Goal: Task Accomplishment & Management: Complete application form

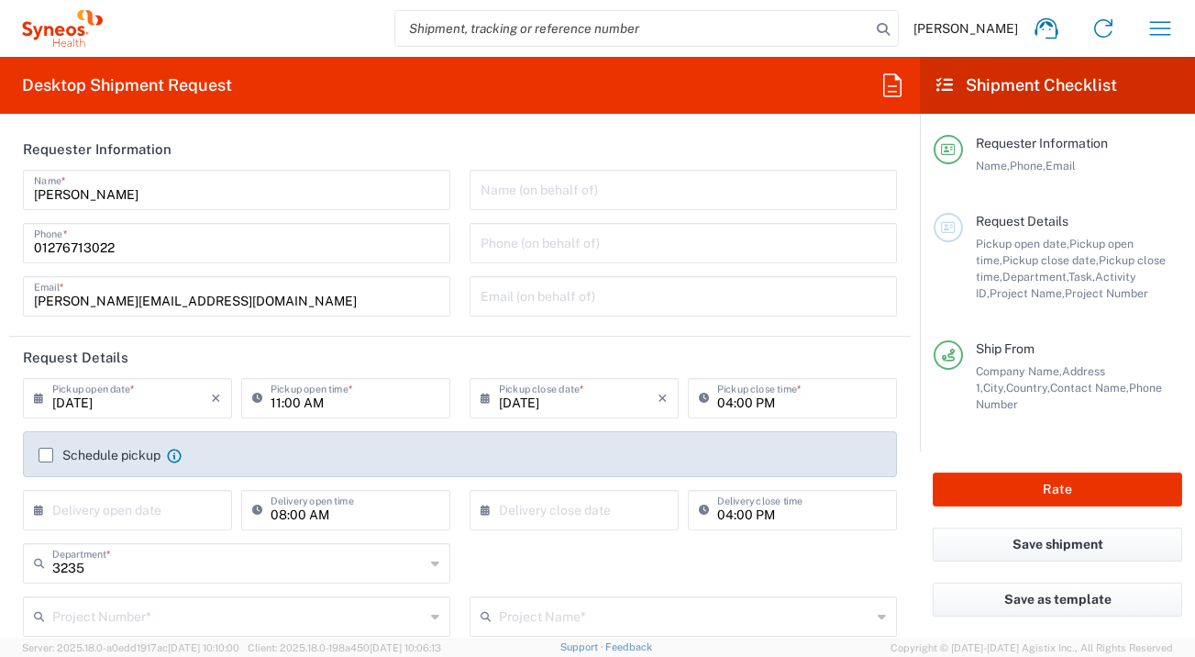
type input "[GEOGRAPHIC_DATA]"
type input "Syneos Health UK Limited"
click at [194, 503] on input "text" at bounding box center [131, 508] width 159 height 32
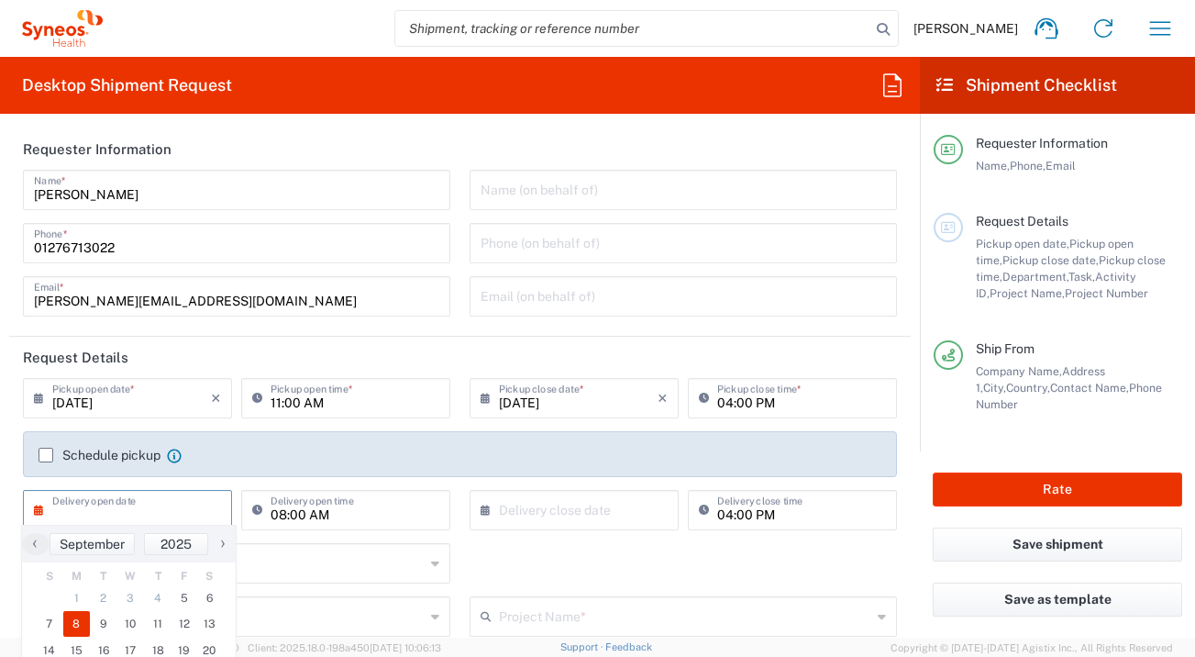
click at [83, 627] on span "8" at bounding box center [77, 624] width 28 height 26
type input "09/08/2025"
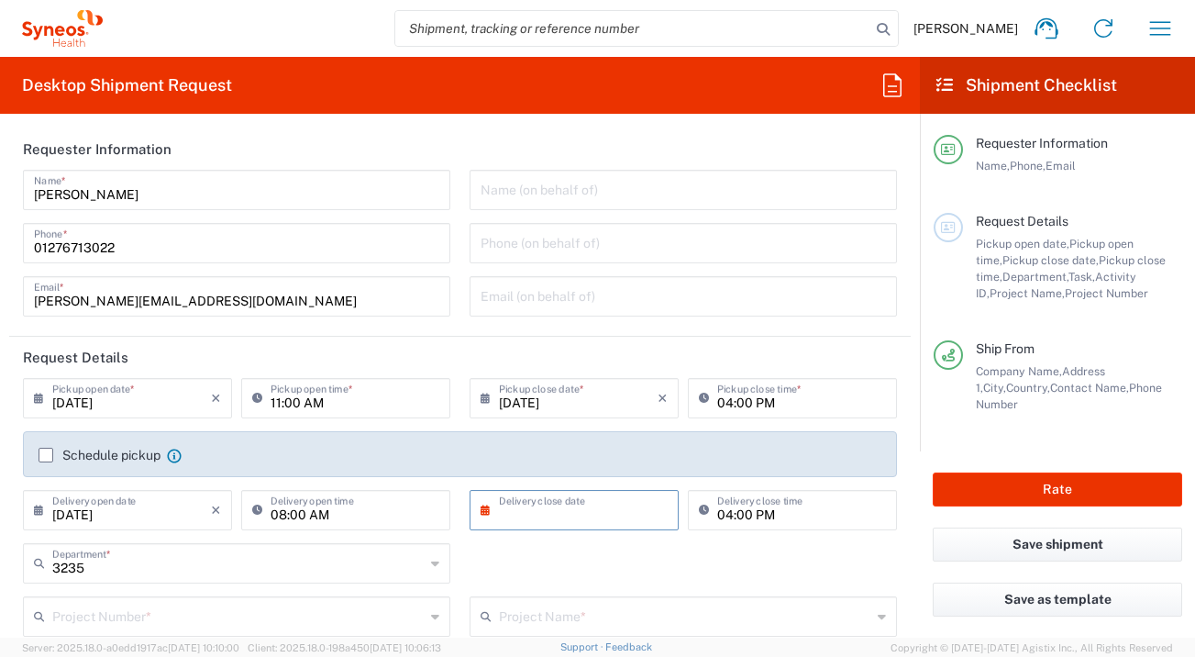
click at [556, 512] on input "text" at bounding box center [578, 508] width 159 height 32
click at [521, 627] on span "8" at bounding box center [517, 624] width 28 height 26
type input "09/08/2025"
click at [367, 619] on input "text" at bounding box center [238, 615] width 372 height 32
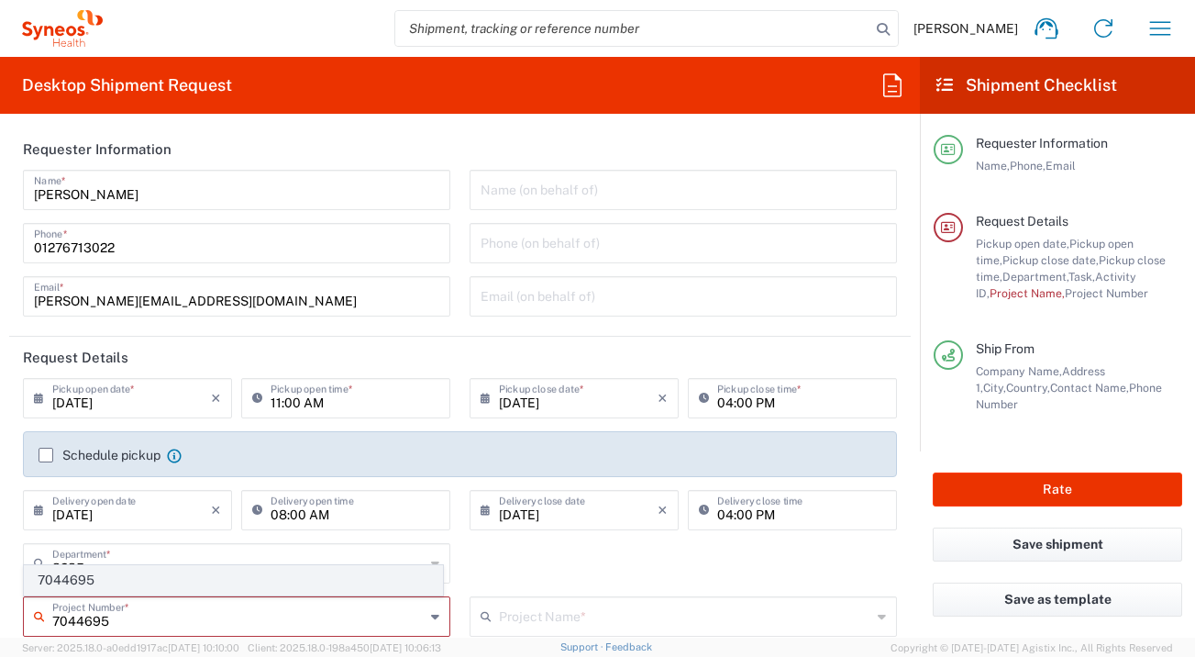
type input "7044695"
drag, startPoint x: 265, startPoint y: 584, endPoint x: 317, endPoint y: 554, distance: 60.4
click at [265, 584] on span "7044695" at bounding box center [233, 580] width 417 height 28
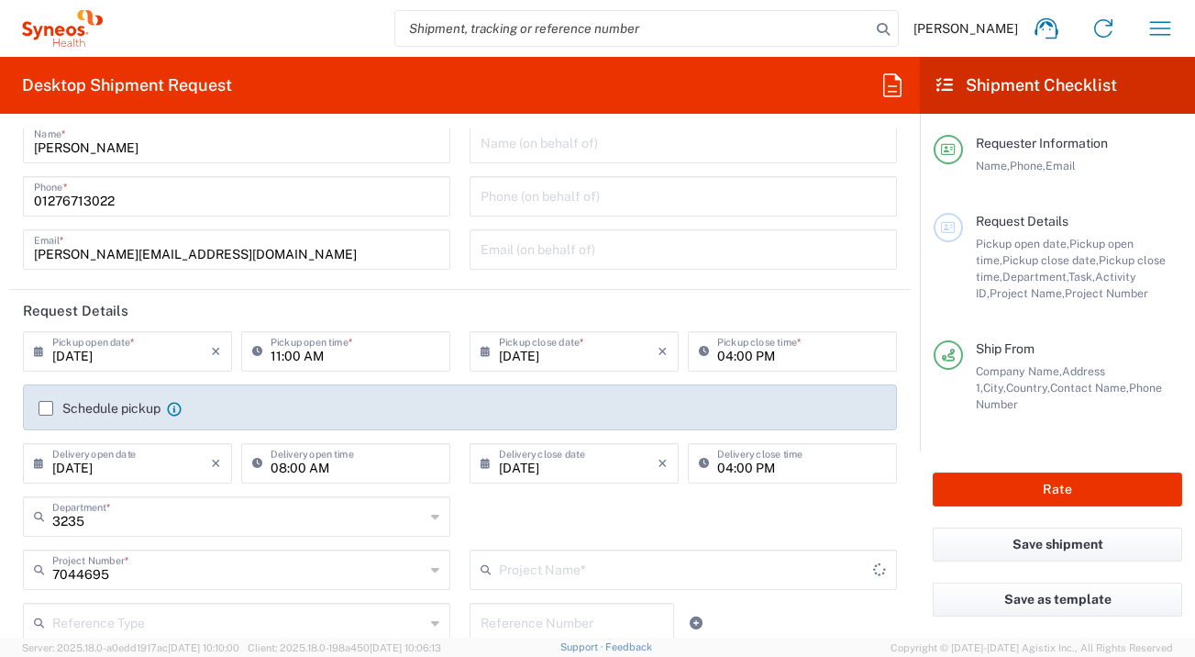
scroll to position [266, 0]
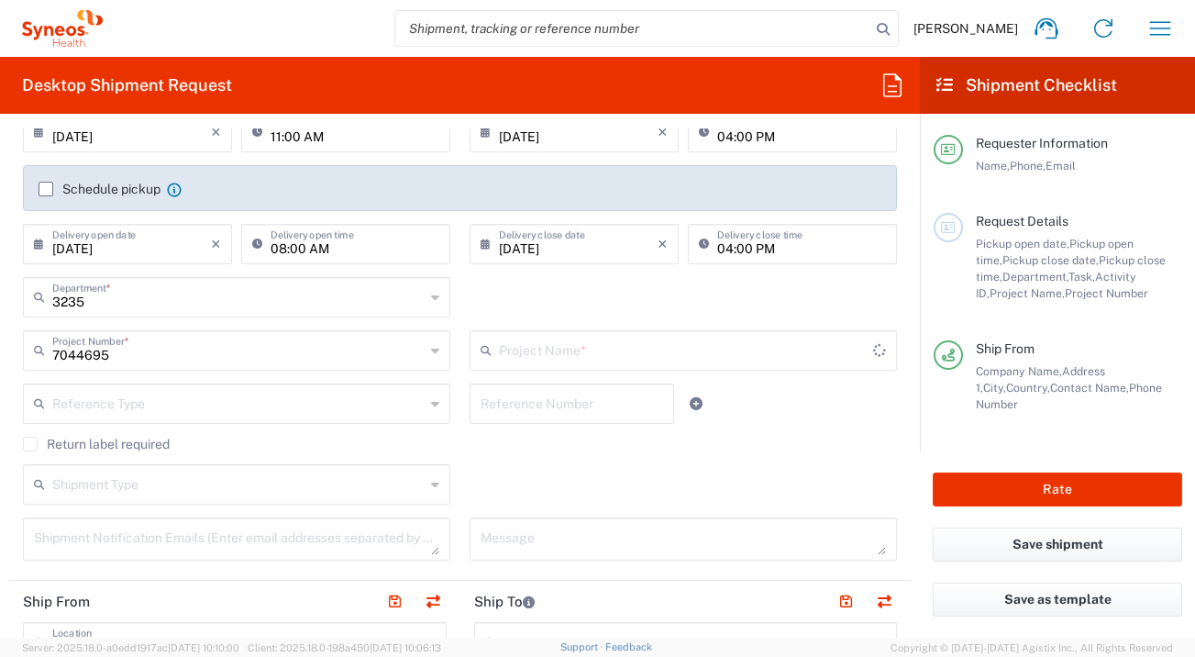
type input "Otsuka 7044695"
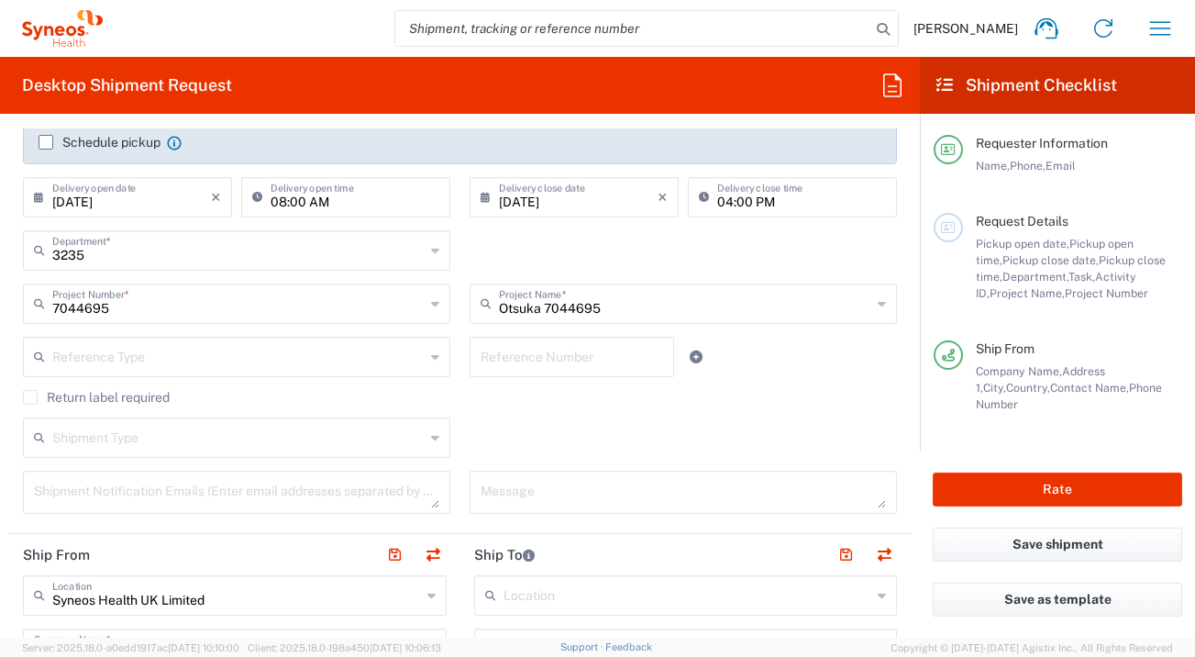
scroll to position [519, 0]
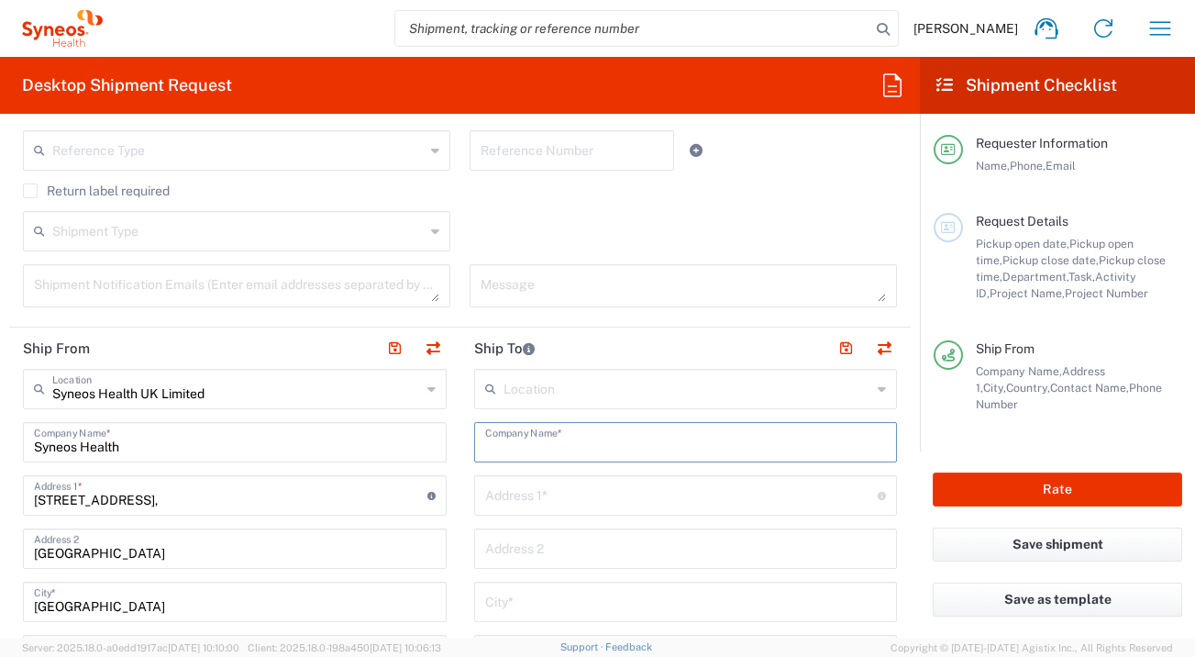
click at [595, 447] on input "text" at bounding box center [686, 441] width 402 height 32
type input "Novo Medica SRL"
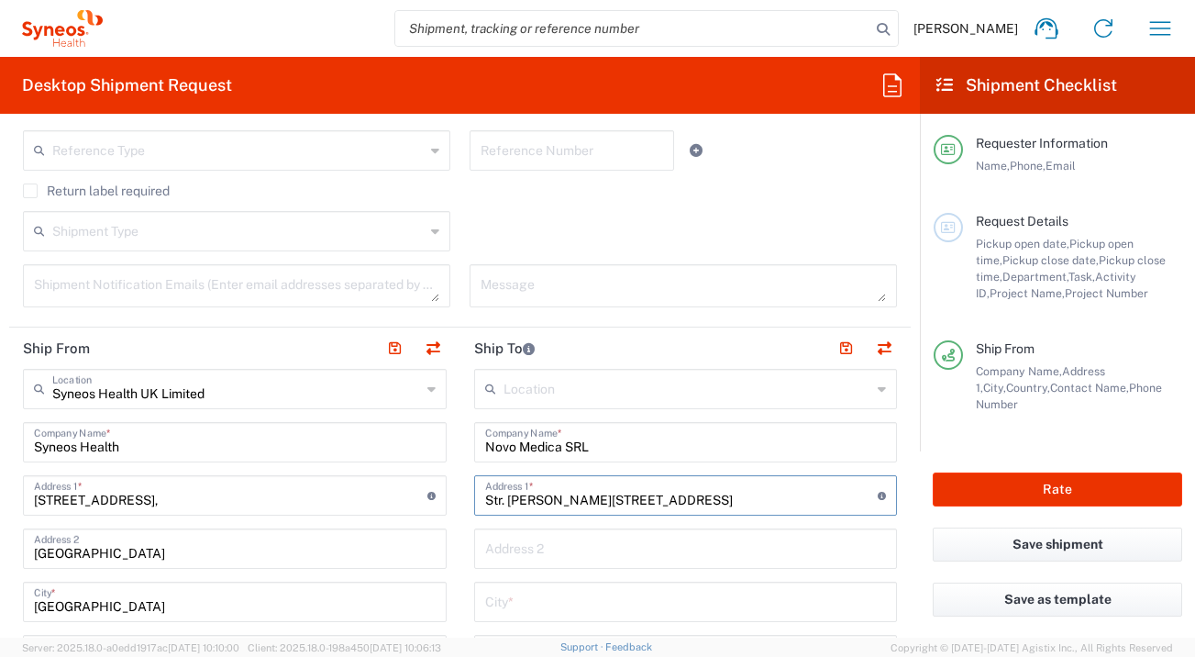
type input "Str. Vasile Lascar, Nr. 14, Ap. 2"
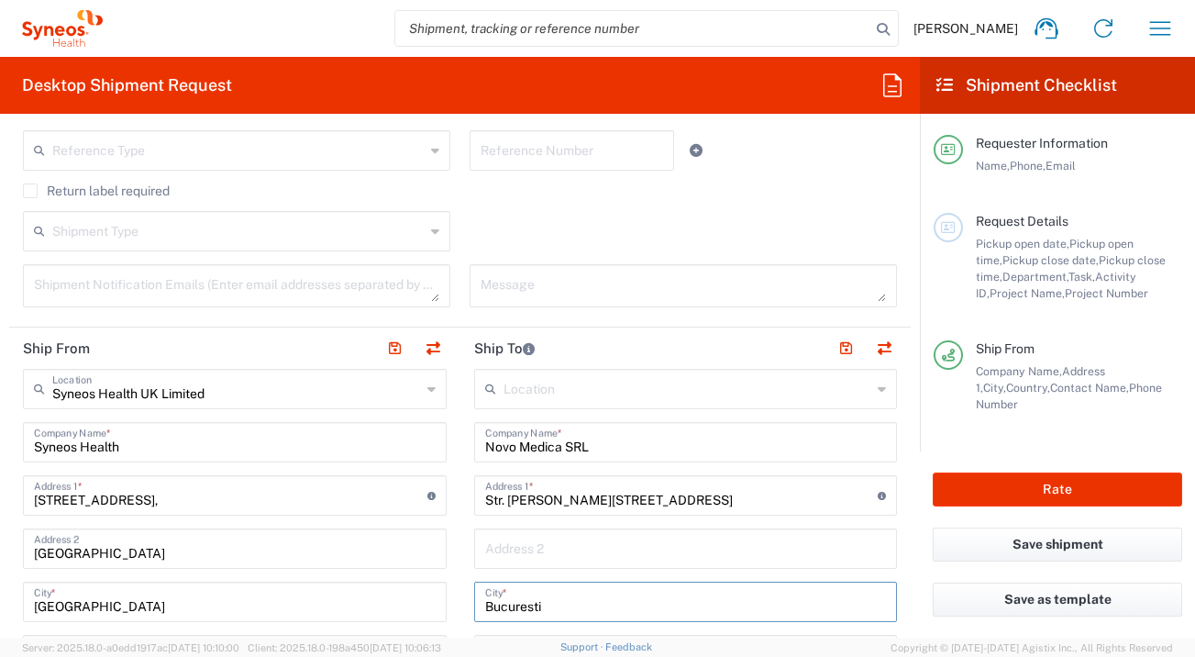
type input "Bucuresti"
type input "Sector 2"
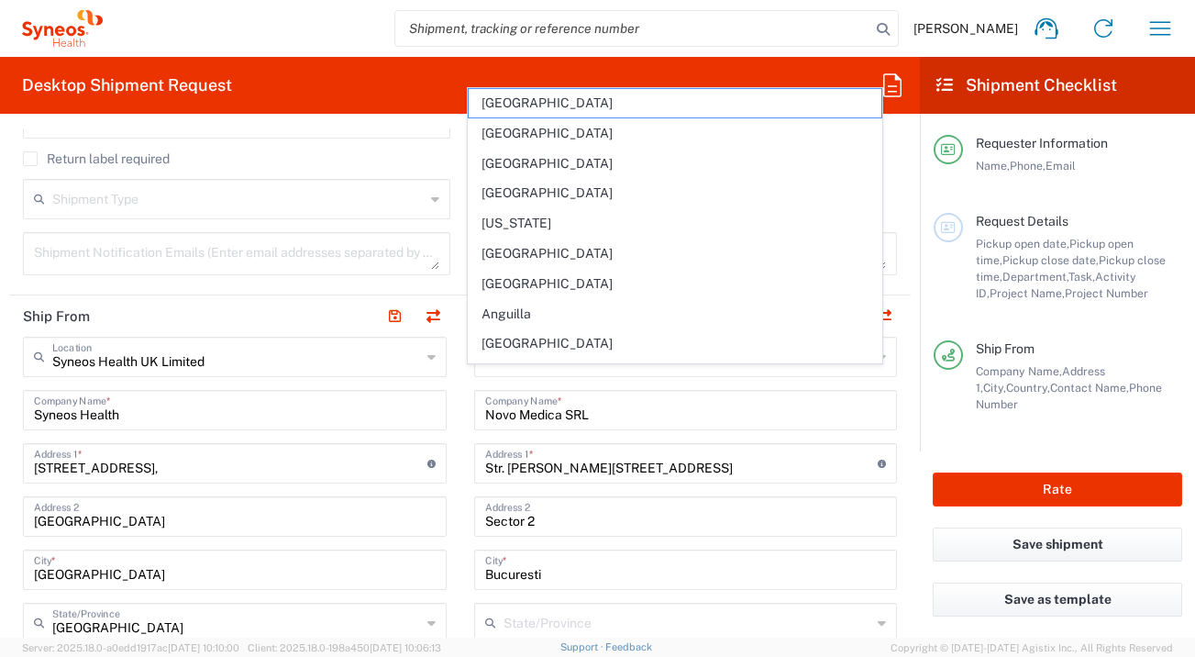
scroll to position [843, 0]
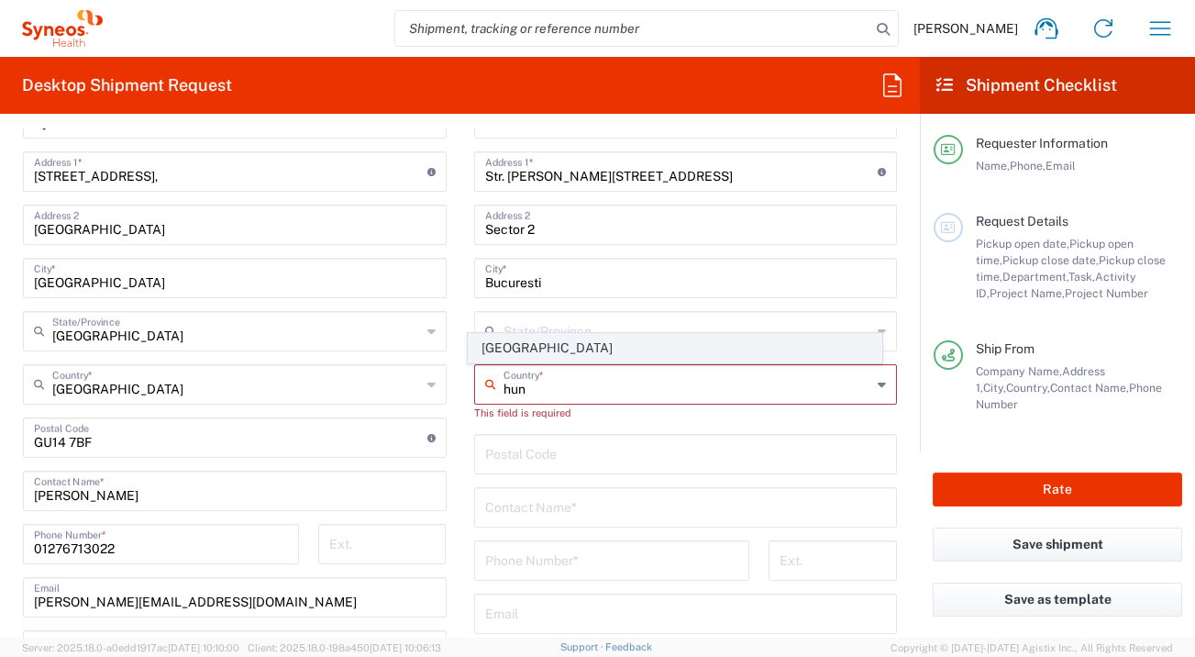
click at [558, 348] on span "Hungary" at bounding box center [675, 348] width 413 height 28
type input "Hungary"
type input "Sender/Shipper"
type input "Delivery Duty Paid"
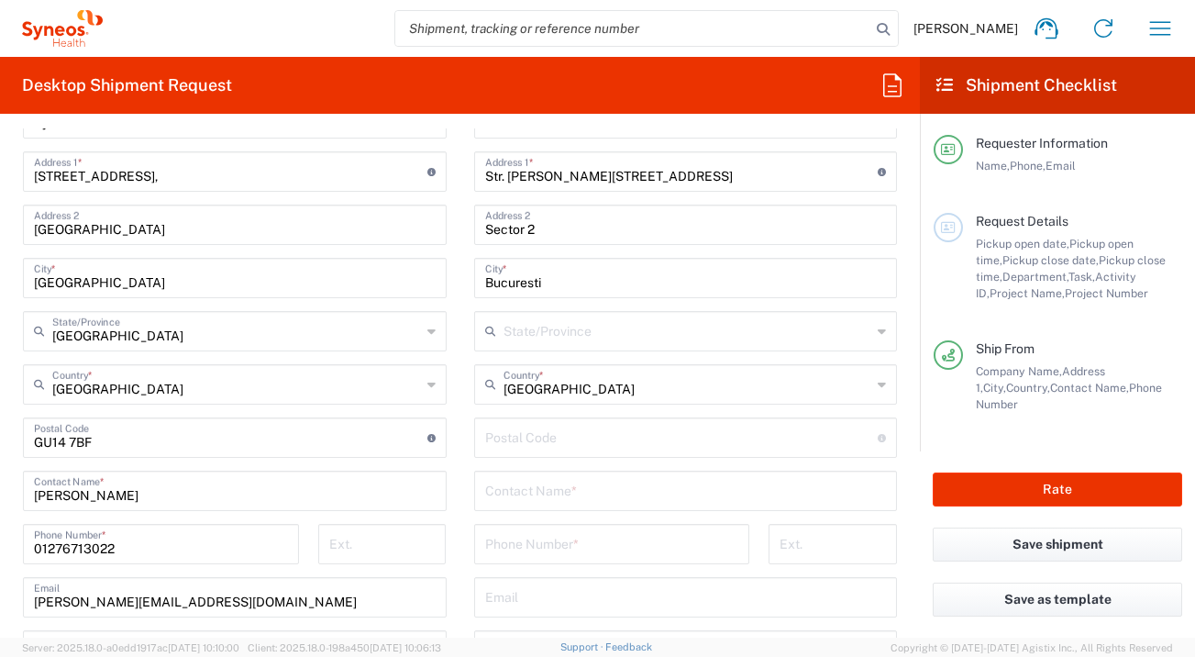
click at [526, 448] on input "undefined" at bounding box center [681, 436] width 393 height 32
type input "020501"
type input "Dana Ungureanu"
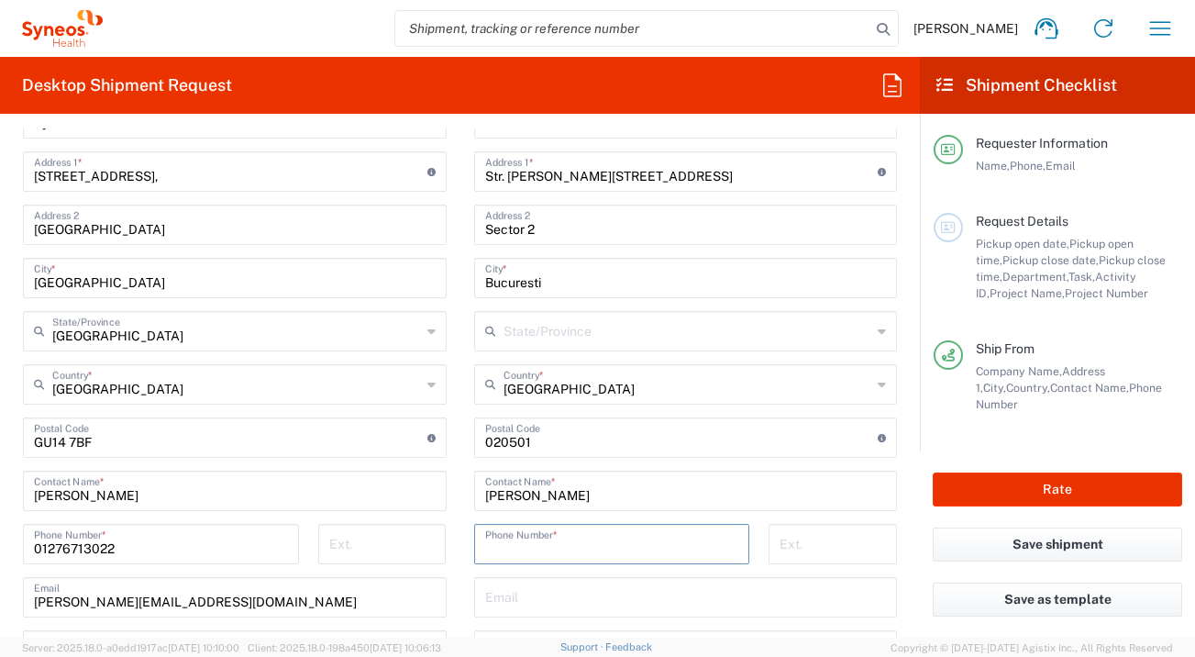
type input "="
type input "+40772075477"
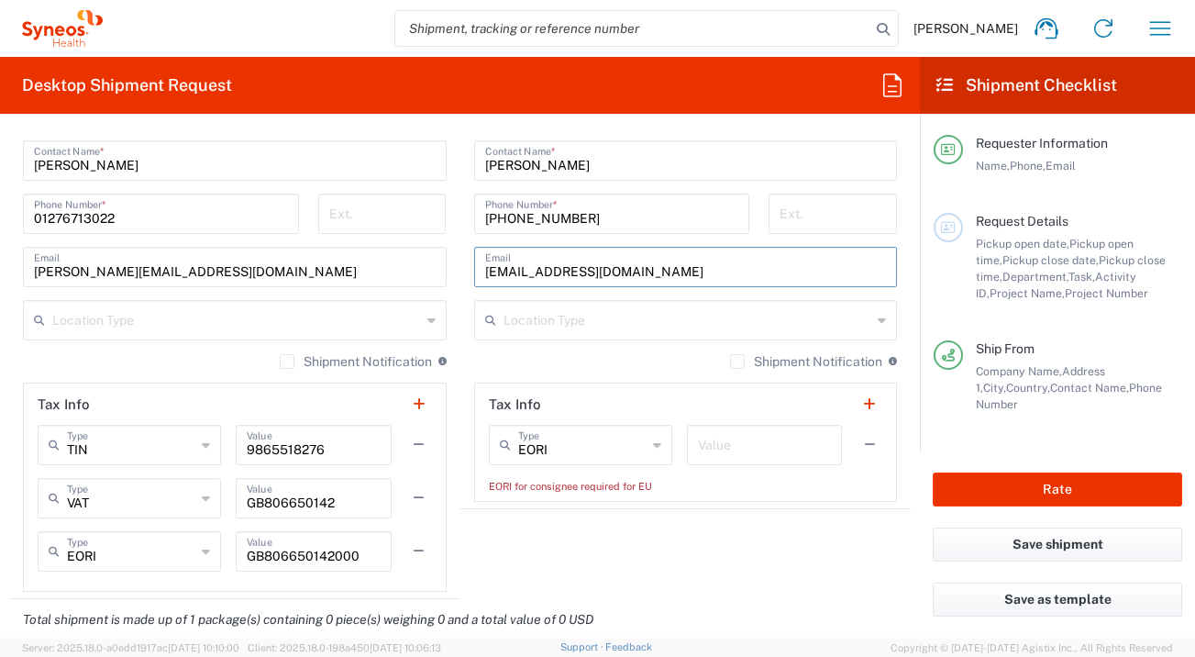
scroll to position [1321, 0]
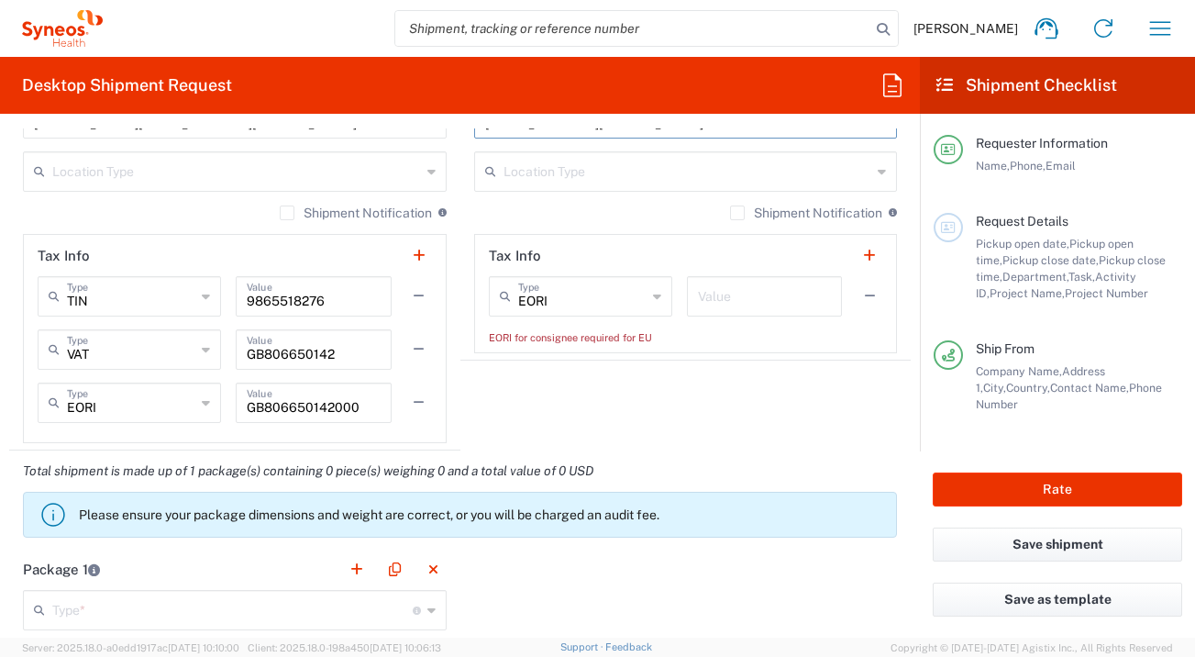
type input "office.novomedica@gmail.com"
click at [750, 286] on input "text" at bounding box center [764, 295] width 133 height 32
type input "1"
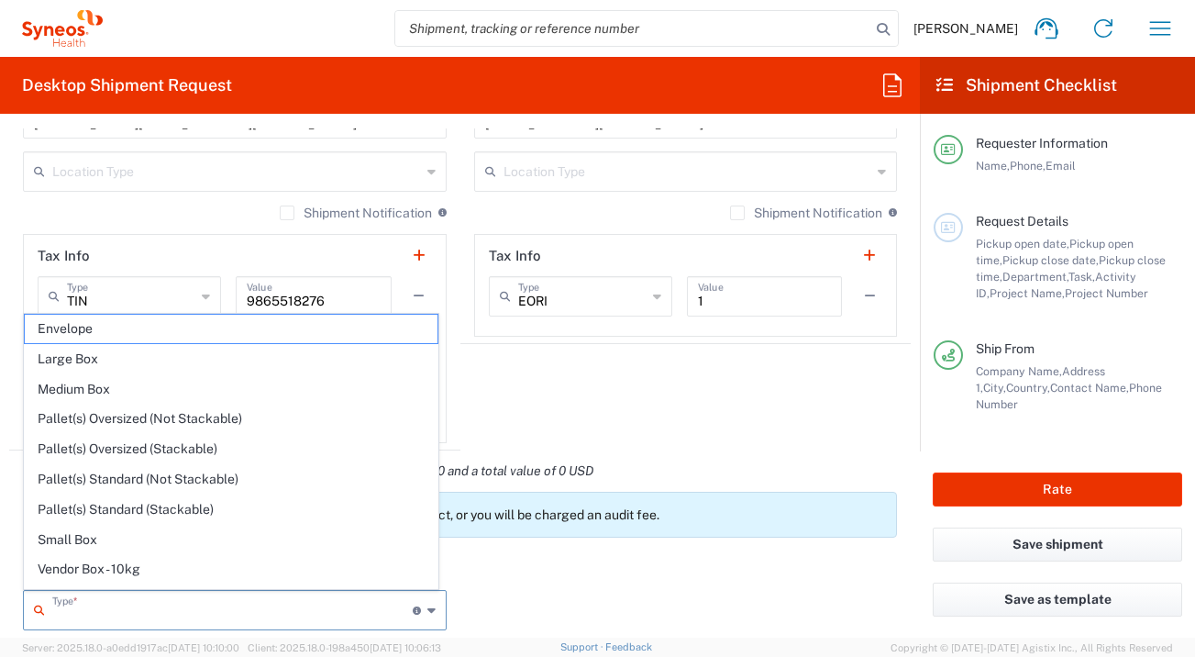
click at [251, 603] on input "text" at bounding box center [232, 608] width 360 height 32
drag, startPoint x: 204, startPoint y: 331, endPoint x: 277, endPoint y: 392, distance: 95.0
click at [204, 331] on span "Envelope" at bounding box center [231, 329] width 413 height 28
type input "Envelope"
type input "1"
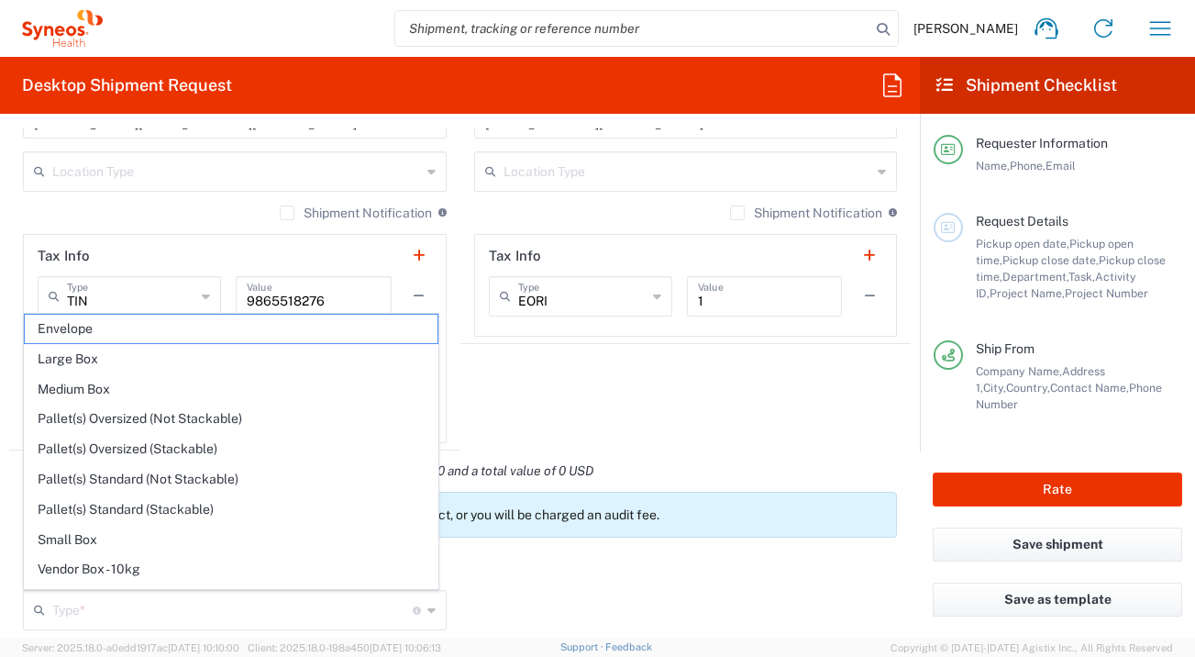
type input "9.5"
type input "12.5"
type input "0.25"
type input "in"
type input "0.45"
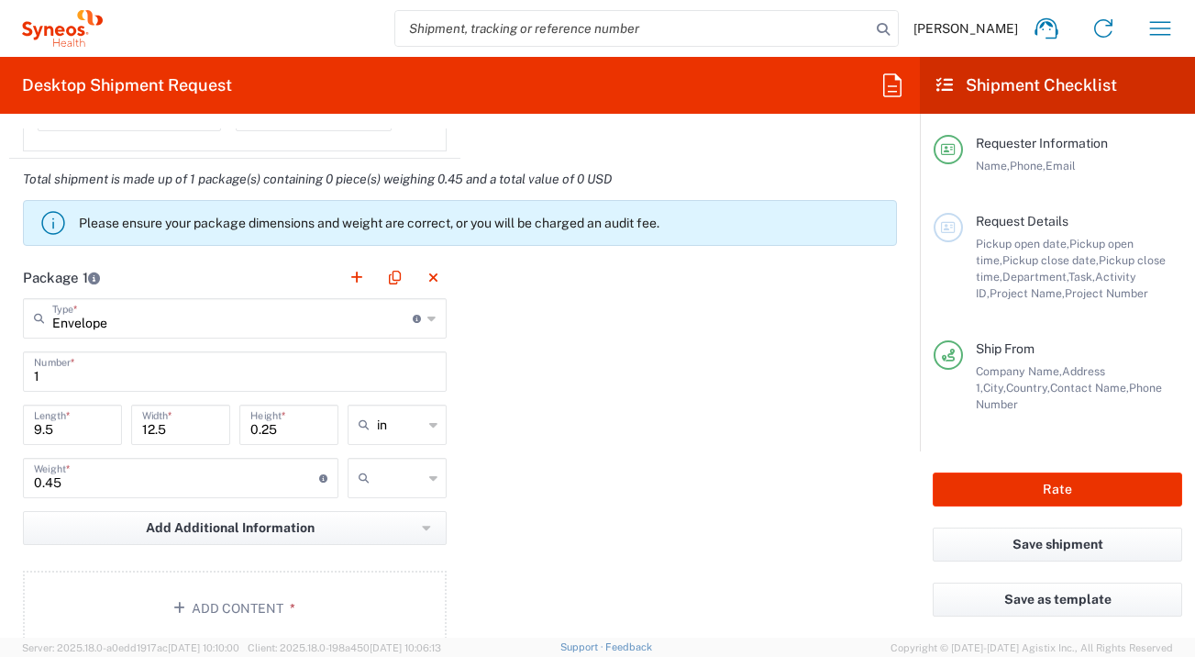
scroll to position [1651, 0]
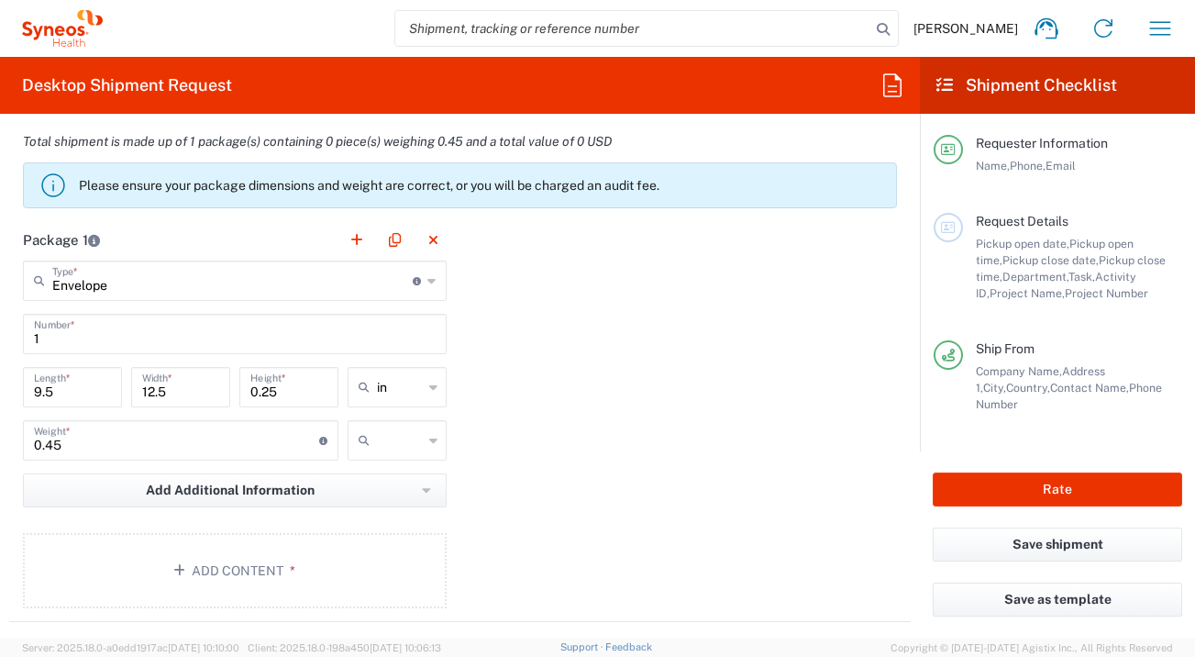
click at [392, 433] on input "text" at bounding box center [400, 439] width 46 height 29
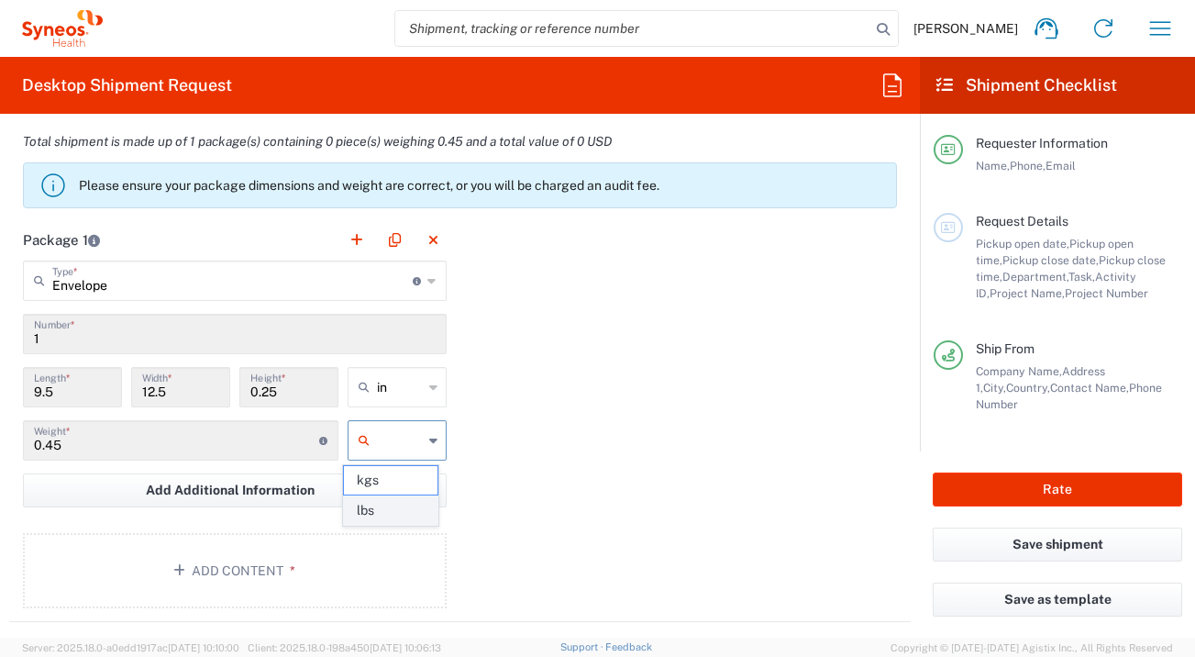
click at [403, 505] on span "lbs" at bounding box center [391, 510] width 94 height 28
type input "lbs"
click at [370, 560] on button "Add Content *" at bounding box center [235, 570] width 424 height 75
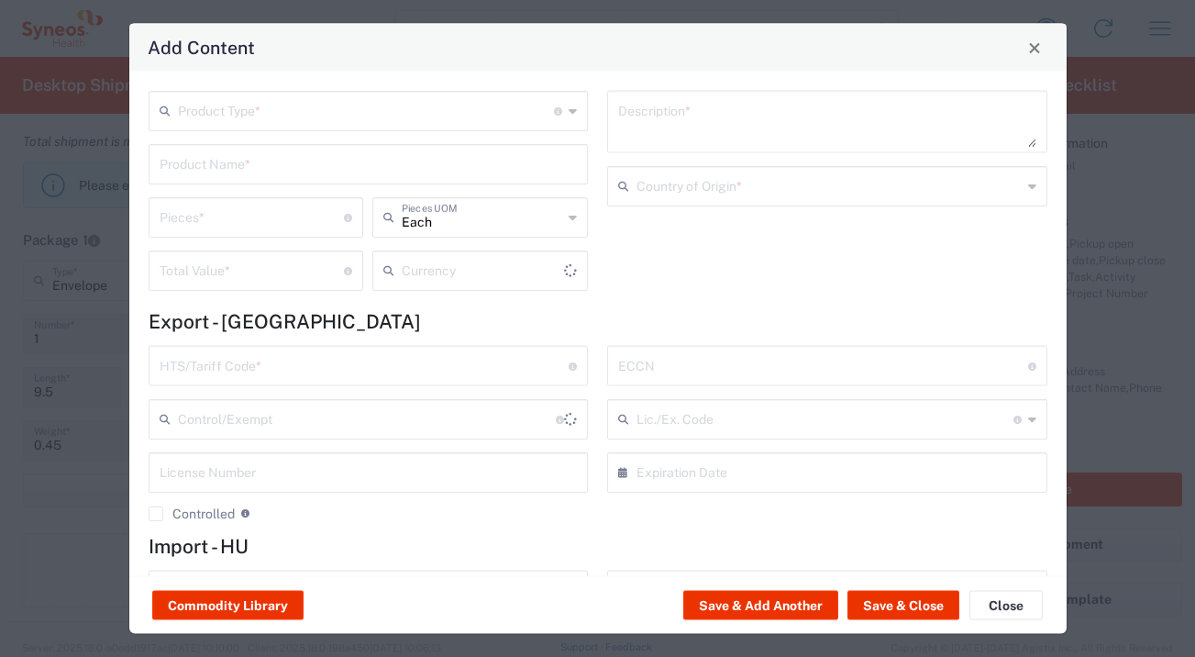
type input "US Dollar"
click at [437, 124] on input "text" at bounding box center [366, 110] width 377 height 32
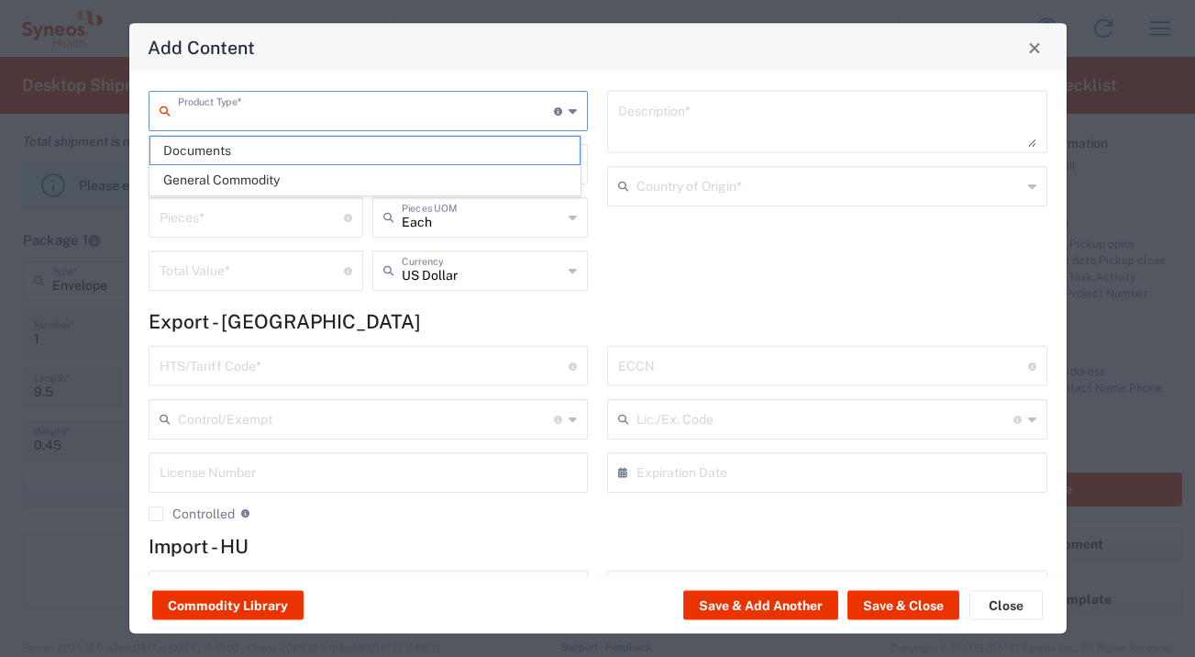
drag, startPoint x: 415, startPoint y: 153, endPoint x: 531, endPoint y: 269, distance: 163.4
click at [415, 152] on span "Documents" at bounding box center [364, 151] width 429 height 28
type input "Documents"
type input "1"
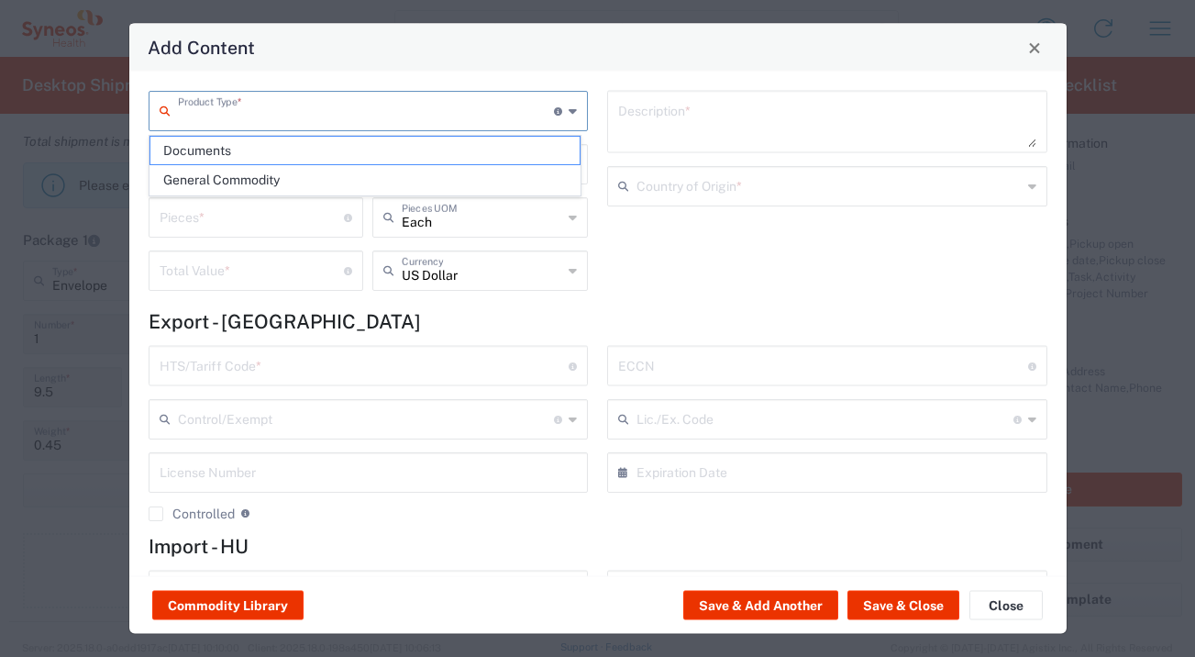
type input "1"
type textarea "Documents"
type input "United Kingdom"
type input "0000.00.0000"
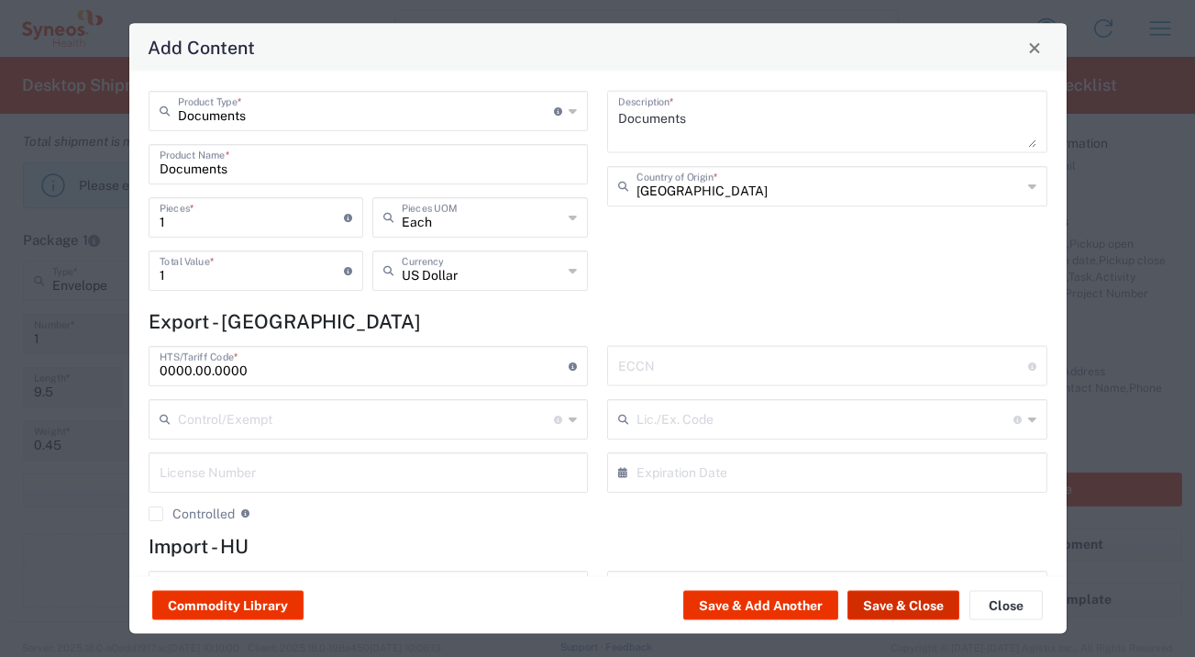
click at [899, 611] on button "Save & Close" at bounding box center [903, 605] width 112 height 29
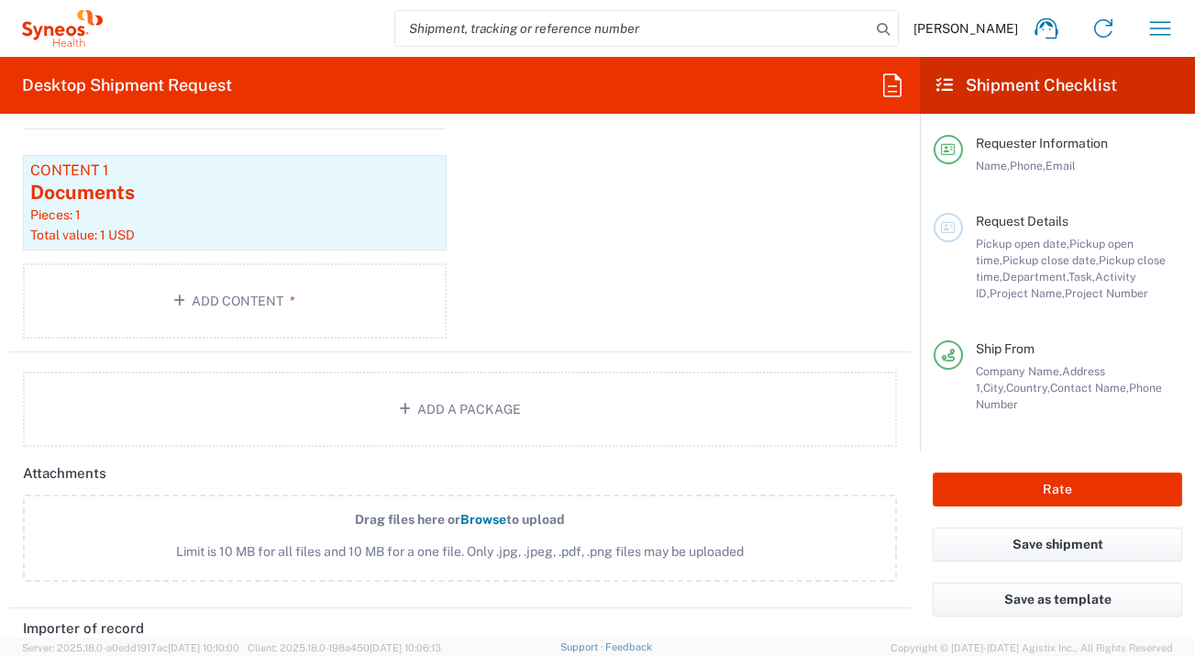
scroll to position [2401, 0]
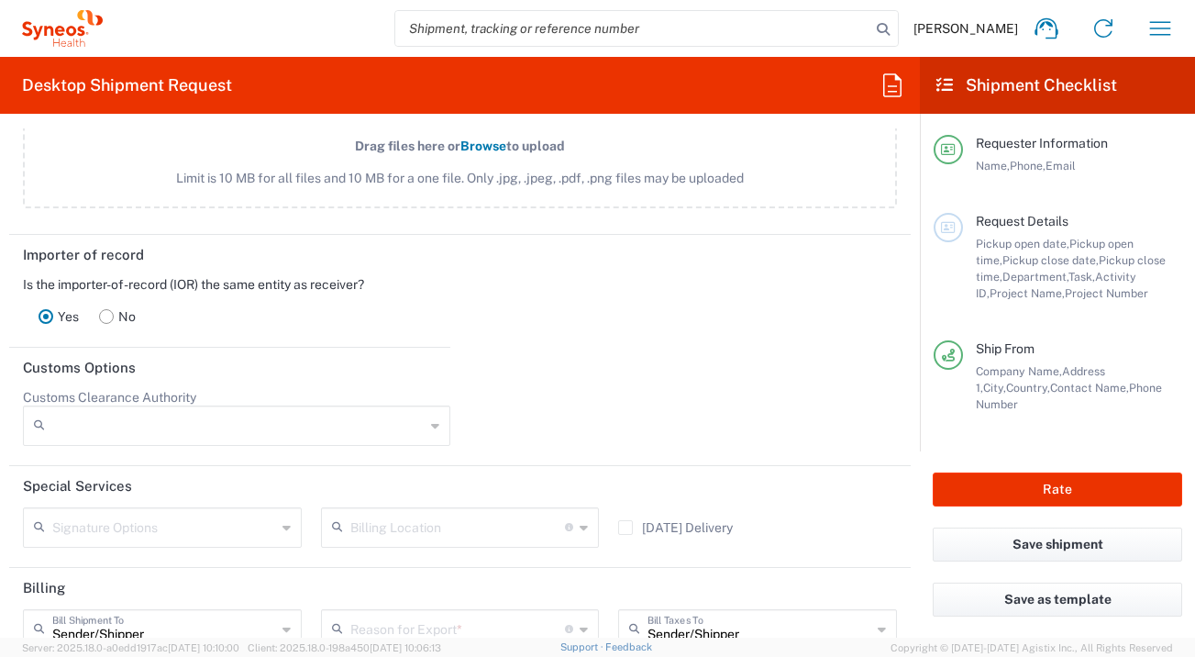
click at [461, 616] on input "text" at bounding box center [457, 628] width 215 height 32
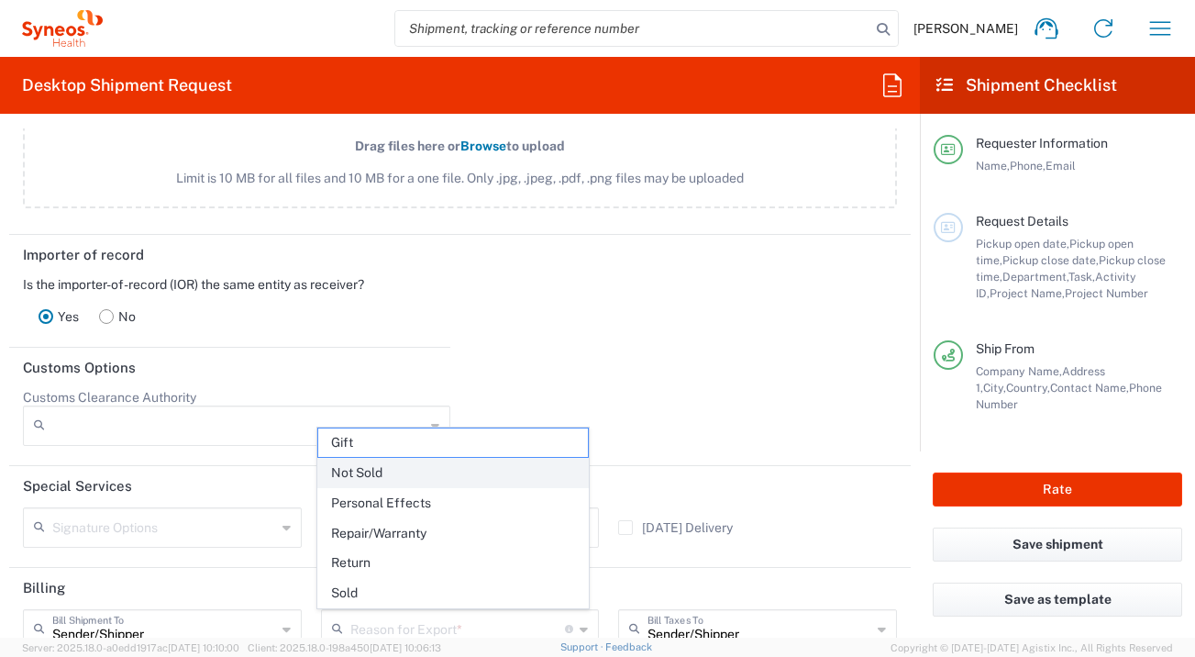
click at [437, 475] on span "Not Sold" at bounding box center [453, 472] width 271 height 28
type input "Not Sold"
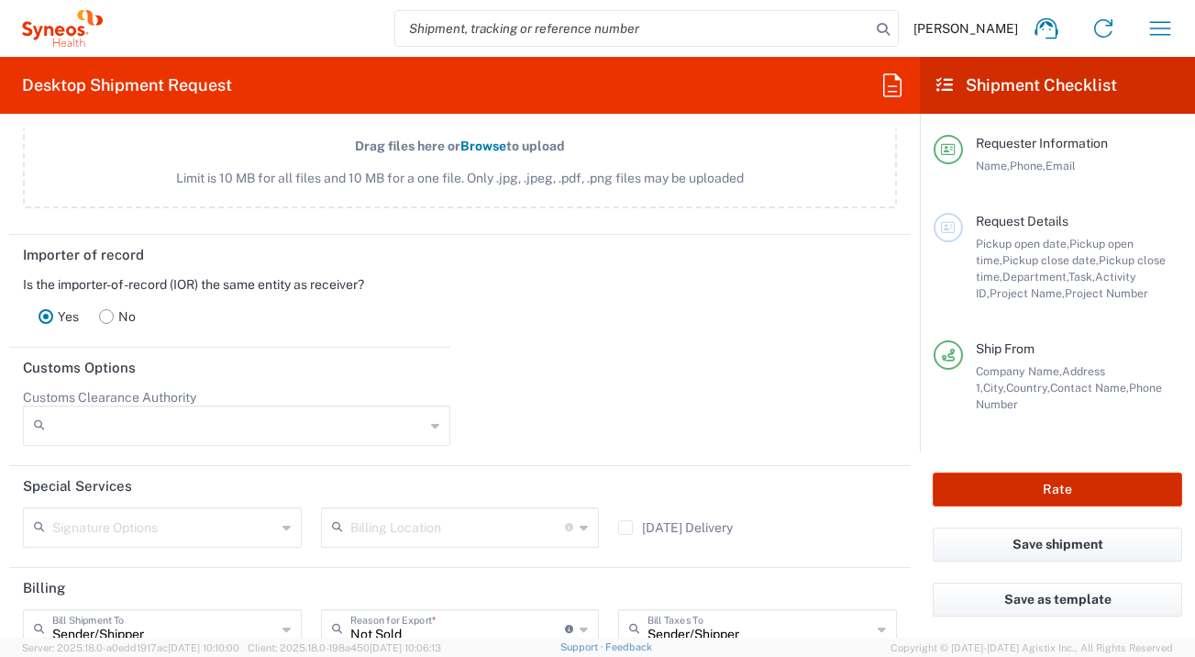
click at [945, 484] on button "Rate" at bounding box center [1057, 489] width 249 height 34
type input "7044695"
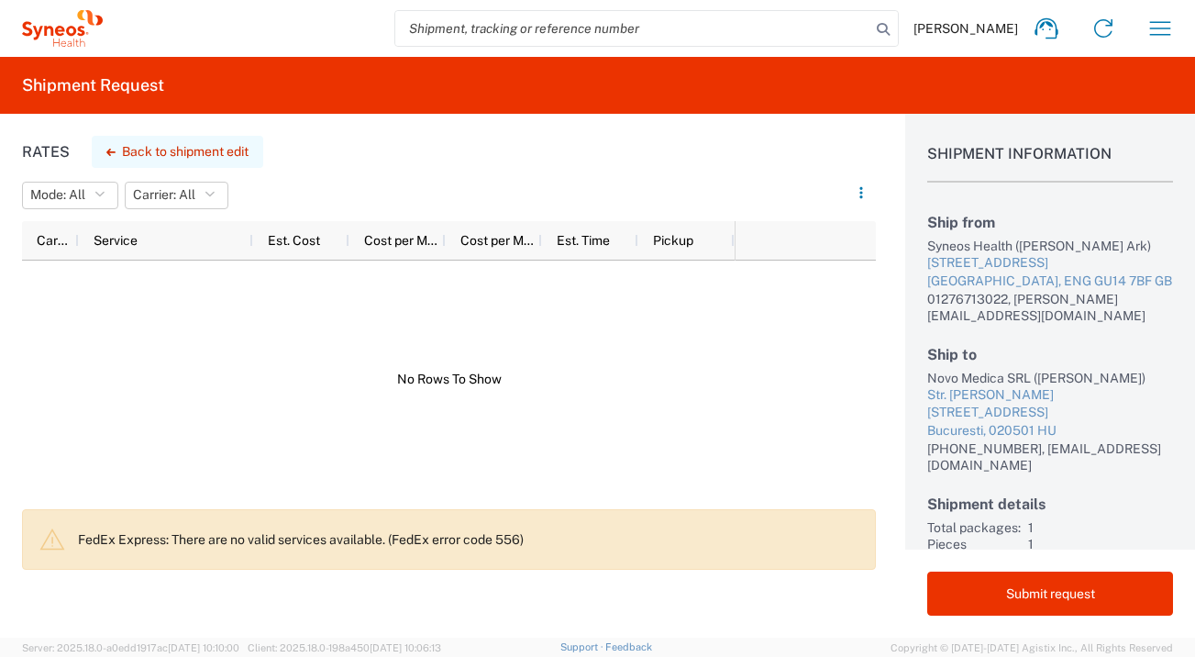
click at [201, 156] on button "Back to shipment edit" at bounding box center [177, 152] width 171 height 32
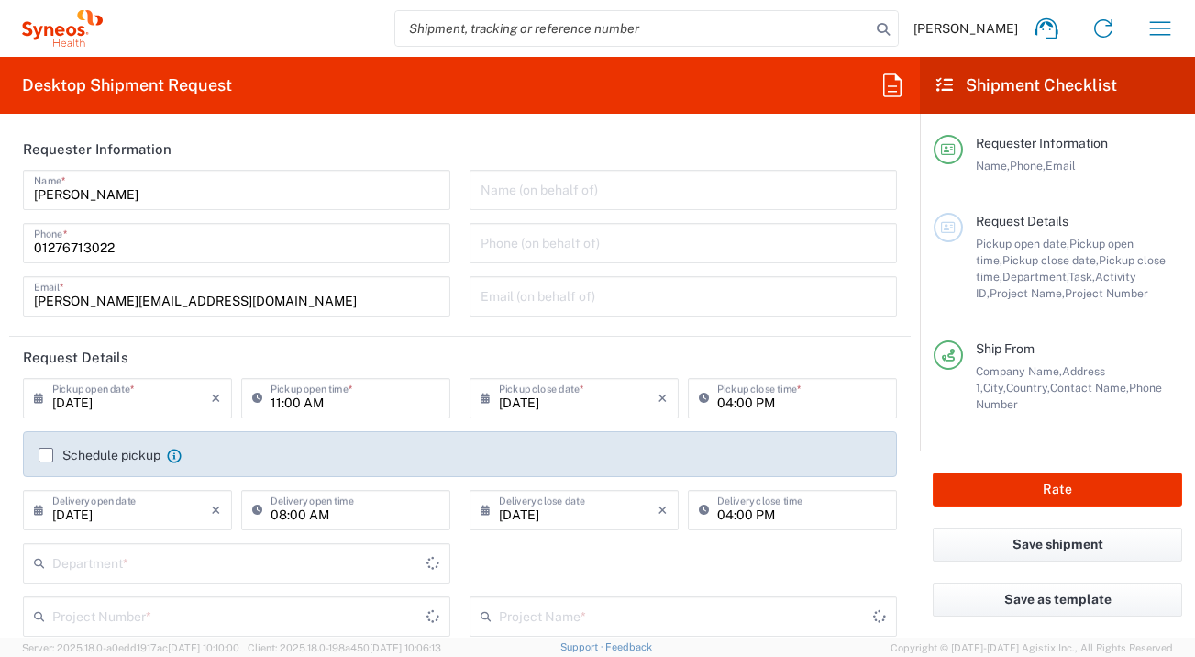
type input "7044695"
type input "England"
type input "Envelope"
type input "Otsuka 7044695"
type input "3235"
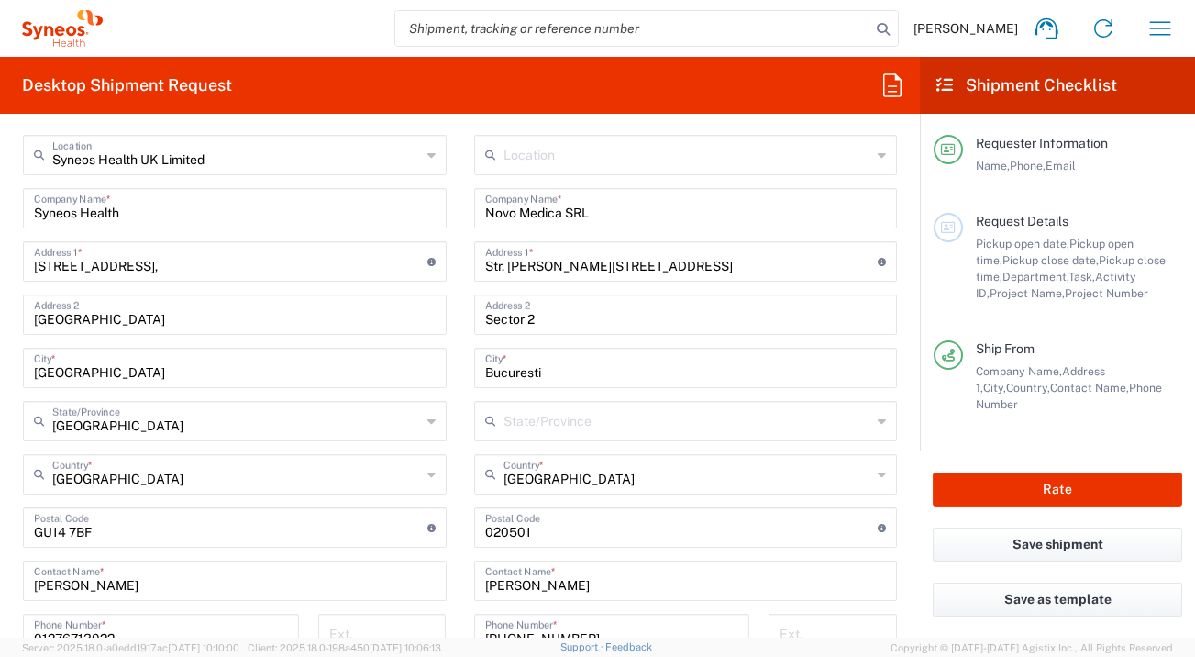
scroll to position [745, 0]
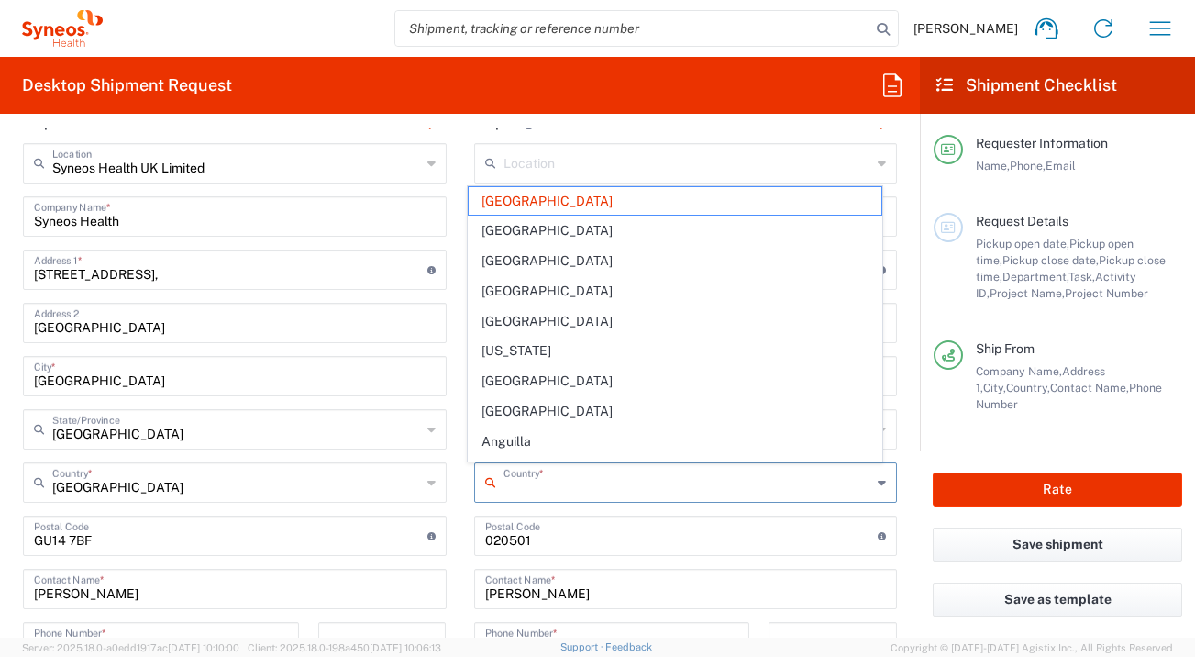
drag, startPoint x: 569, startPoint y: 480, endPoint x: 478, endPoint y: 472, distance: 92.0
click at [478, 472] on div "Country *" at bounding box center [686, 482] width 424 height 40
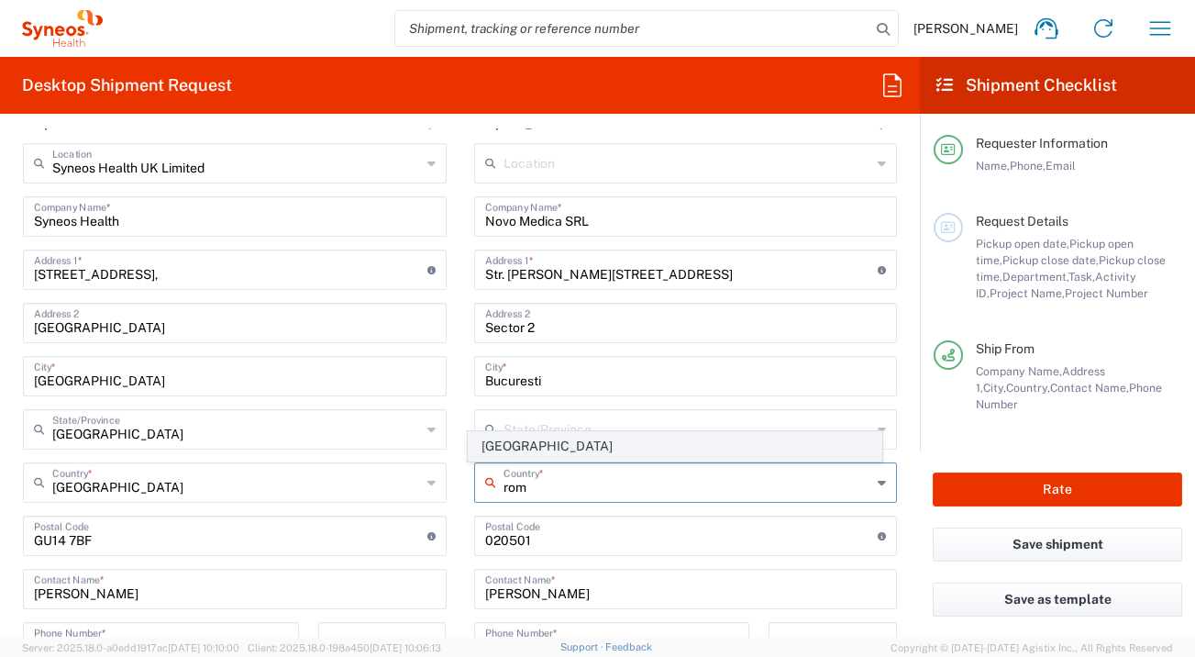
click at [495, 445] on span "Romania" at bounding box center [675, 446] width 413 height 28
type input "Romania"
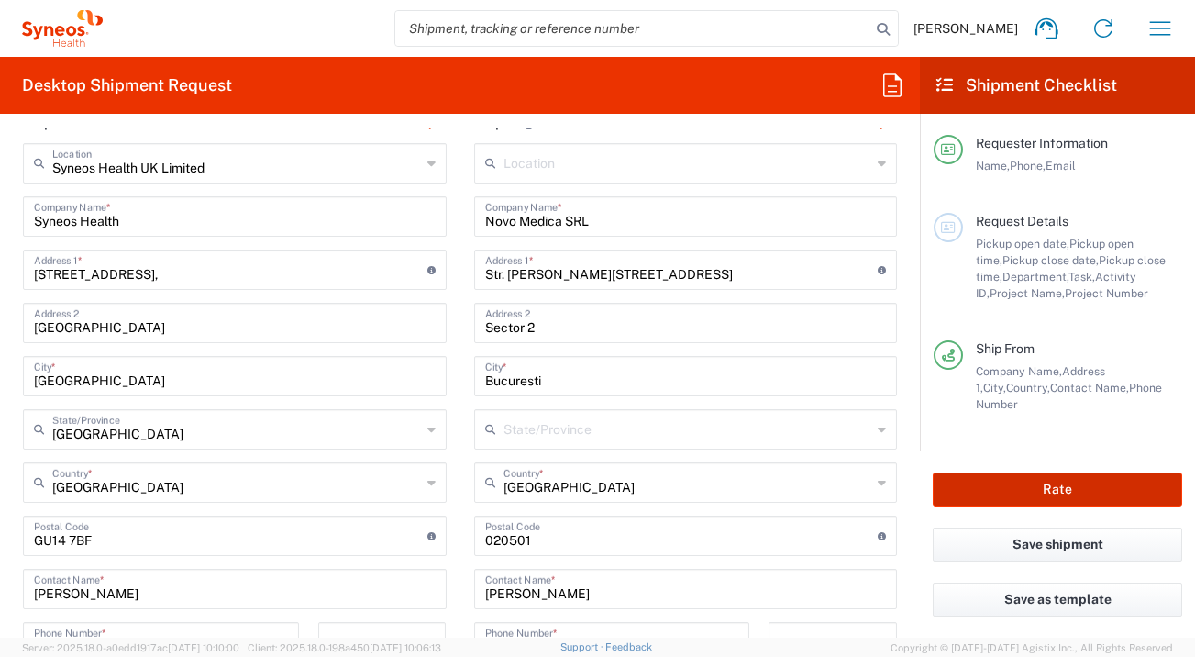
click at [988, 495] on button "Rate" at bounding box center [1057, 489] width 249 height 34
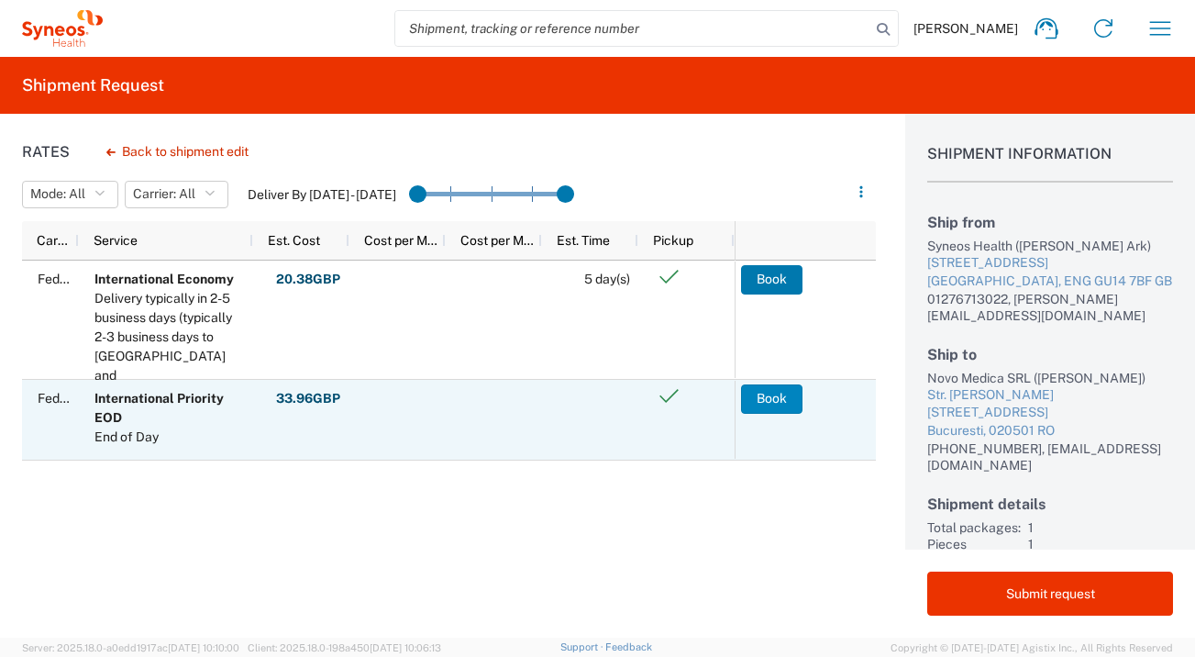
click at [783, 397] on button "Book" at bounding box center [771, 398] width 61 height 29
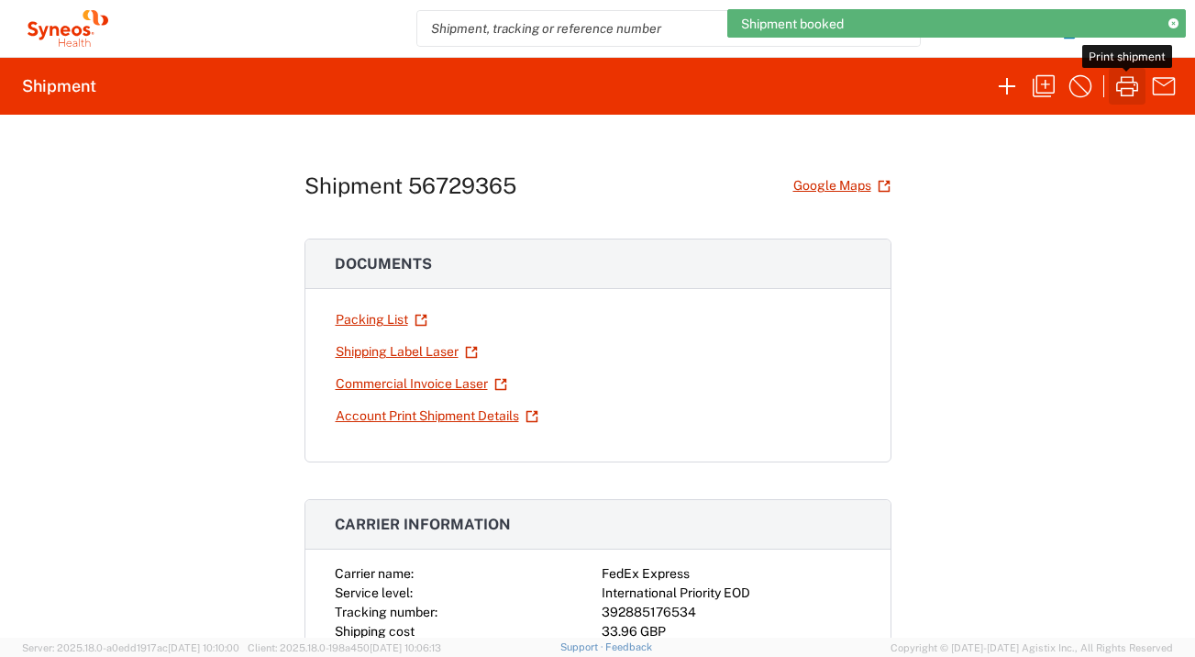
click at [1137, 94] on icon "button" at bounding box center [1126, 86] width 29 height 29
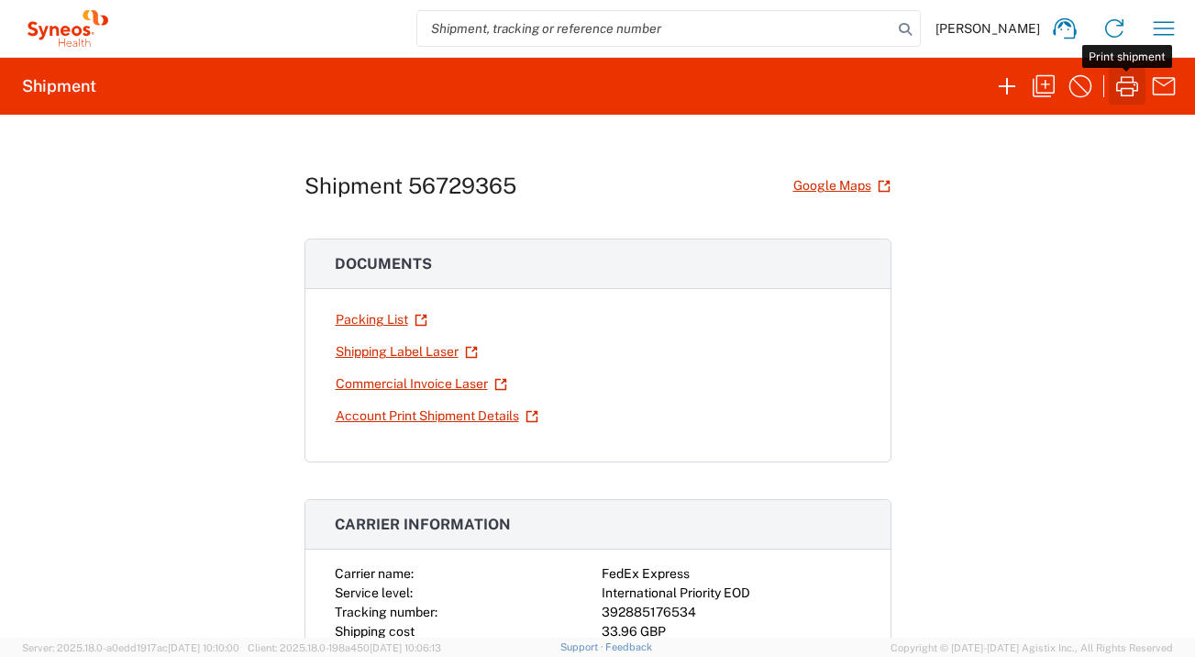
click at [1129, 83] on icon "button" at bounding box center [1126, 86] width 29 height 29
click at [1158, 25] on icon "button" at bounding box center [1163, 28] width 29 height 29
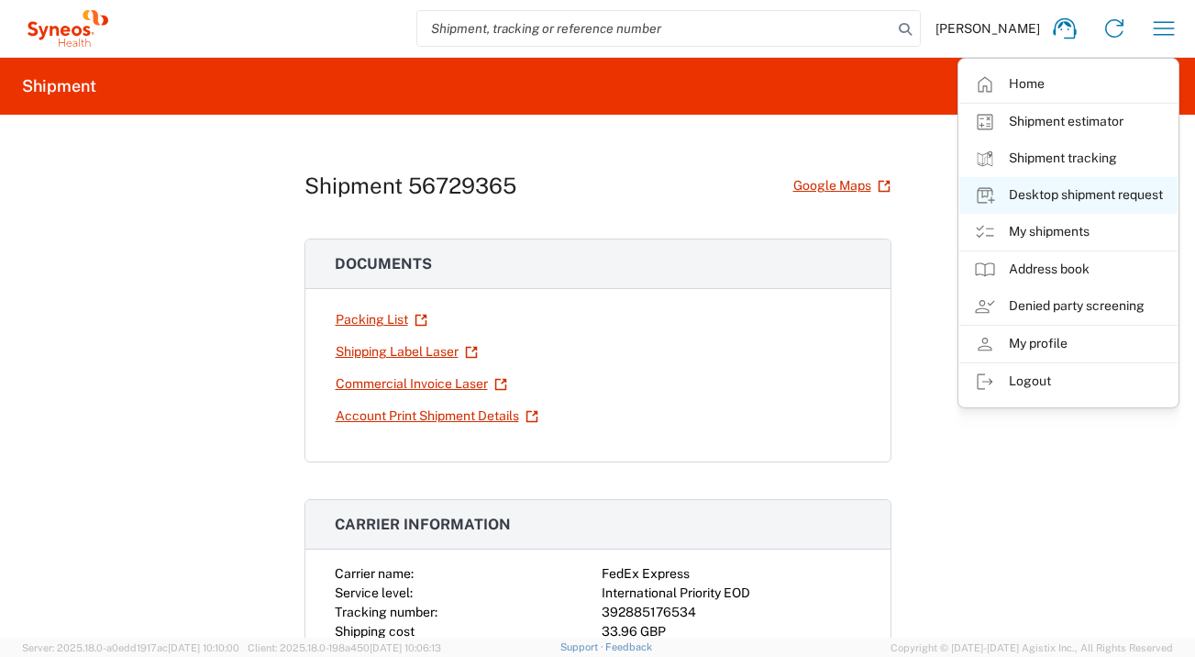
click at [1080, 195] on link "Desktop shipment request" at bounding box center [1068, 195] width 218 height 37
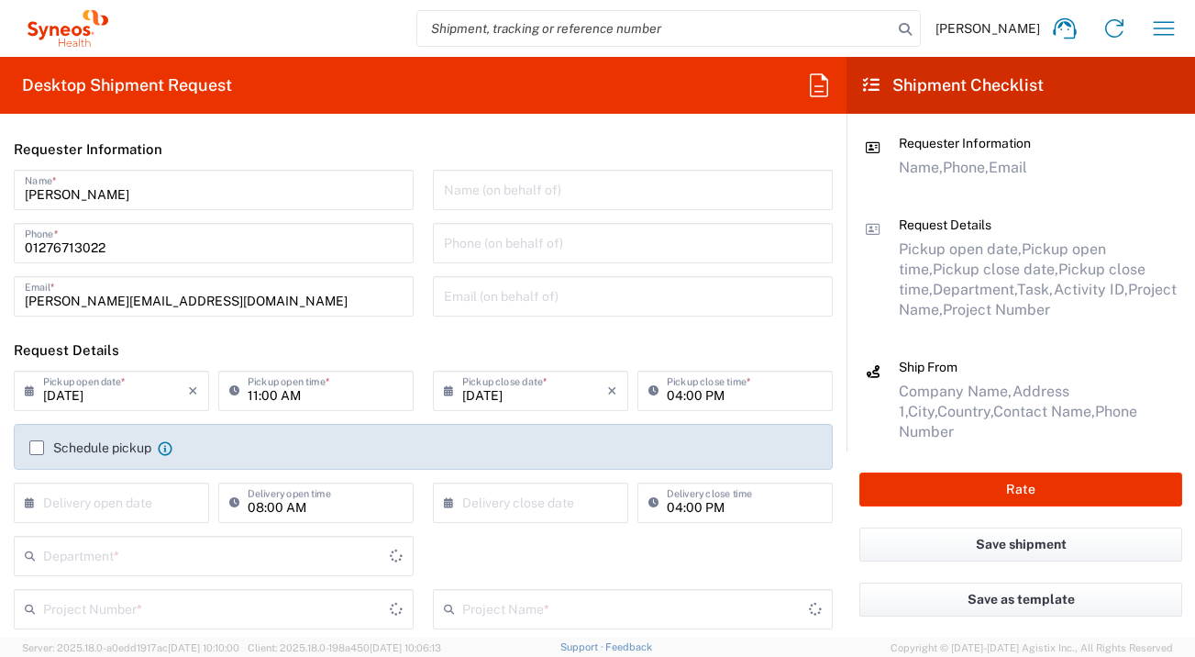
type input "England"
type input "3235"
click at [173, 495] on input "text" at bounding box center [115, 501] width 145 height 32
click at [69, 619] on span "8" at bounding box center [62, 616] width 28 height 26
type input "09/08/2025"
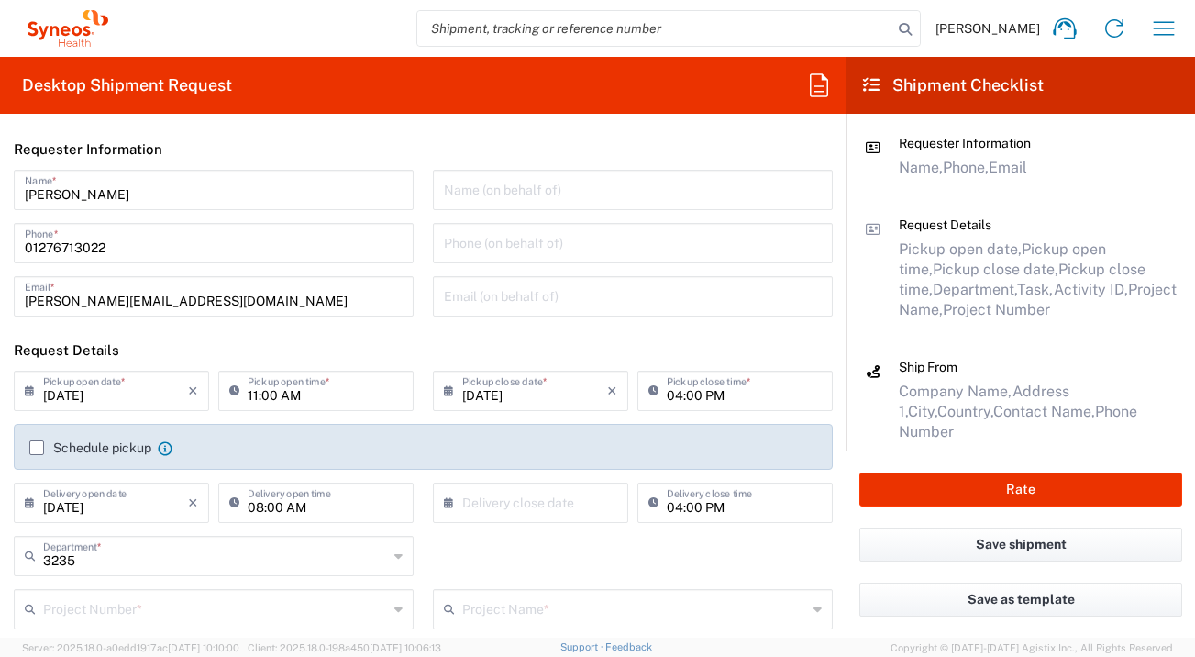
click at [514, 497] on input "text" at bounding box center [534, 501] width 145 height 32
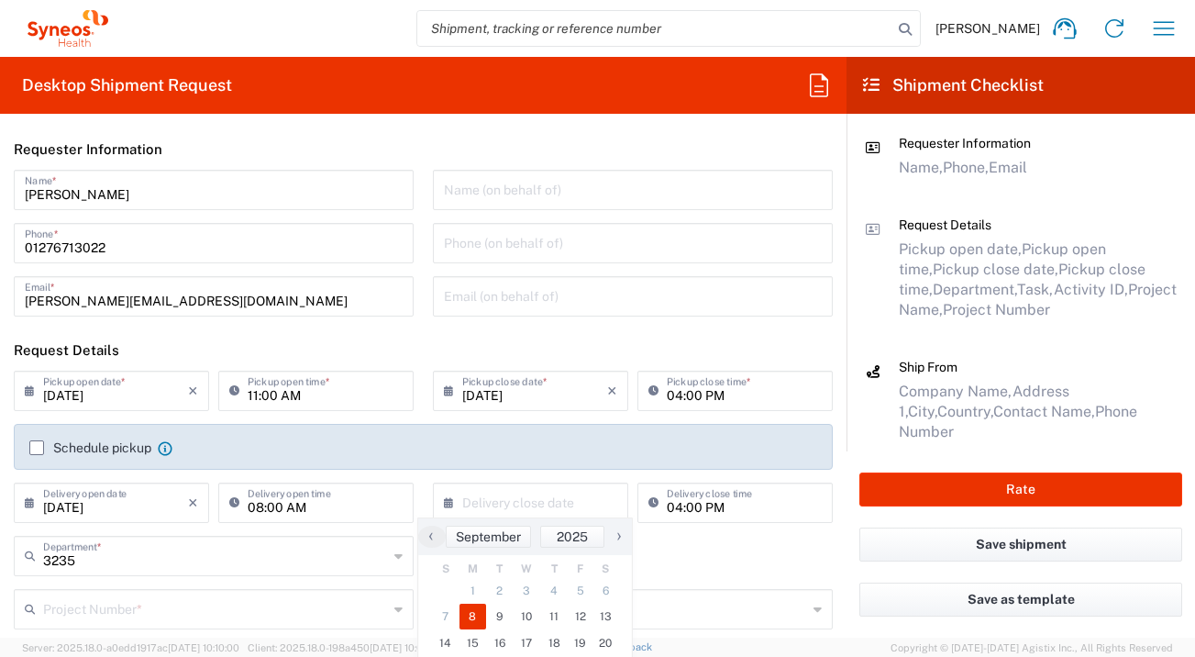
click at [469, 613] on span "8" at bounding box center [473, 616] width 28 height 26
type input "09/08/2025"
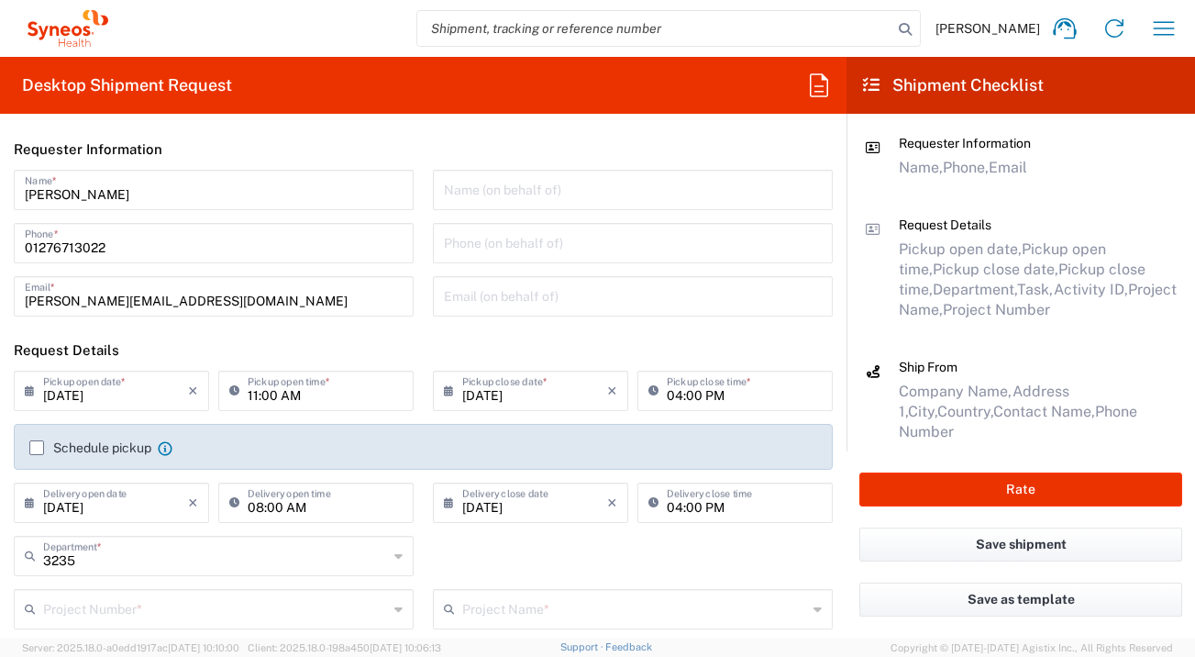
click at [285, 616] on input "text" at bounding box center [215, 607] width 345 height 32
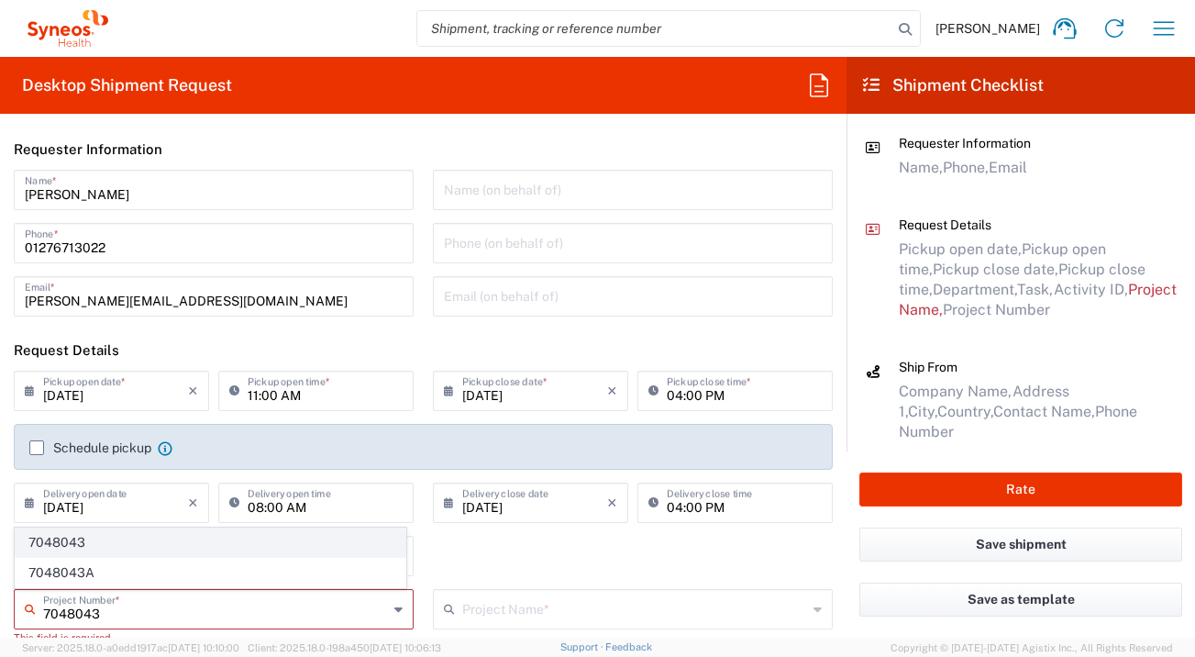
type input "7048043"
drag, startPoint x: 214, startPoint y: 546, endPoint x: 310, endPoint y: 548, distance: 96.3
click at [215, 546] on span "7048043" at bounding box center [211, 542] width 390 height 28
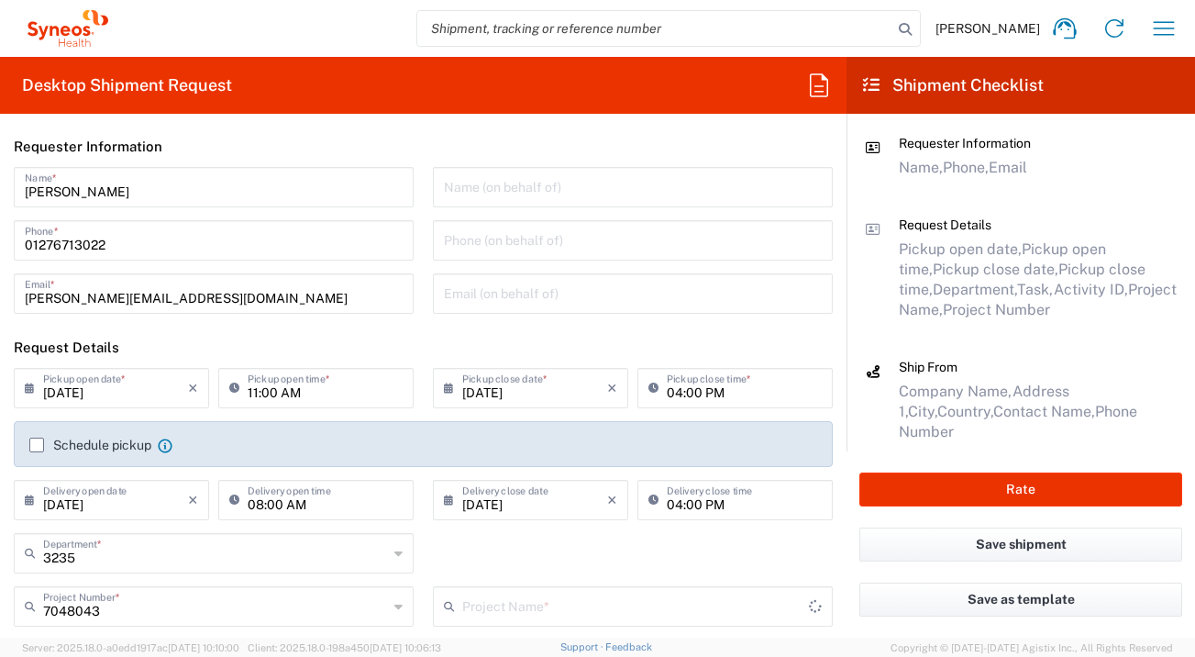
type input "DAHLIA 7048043"
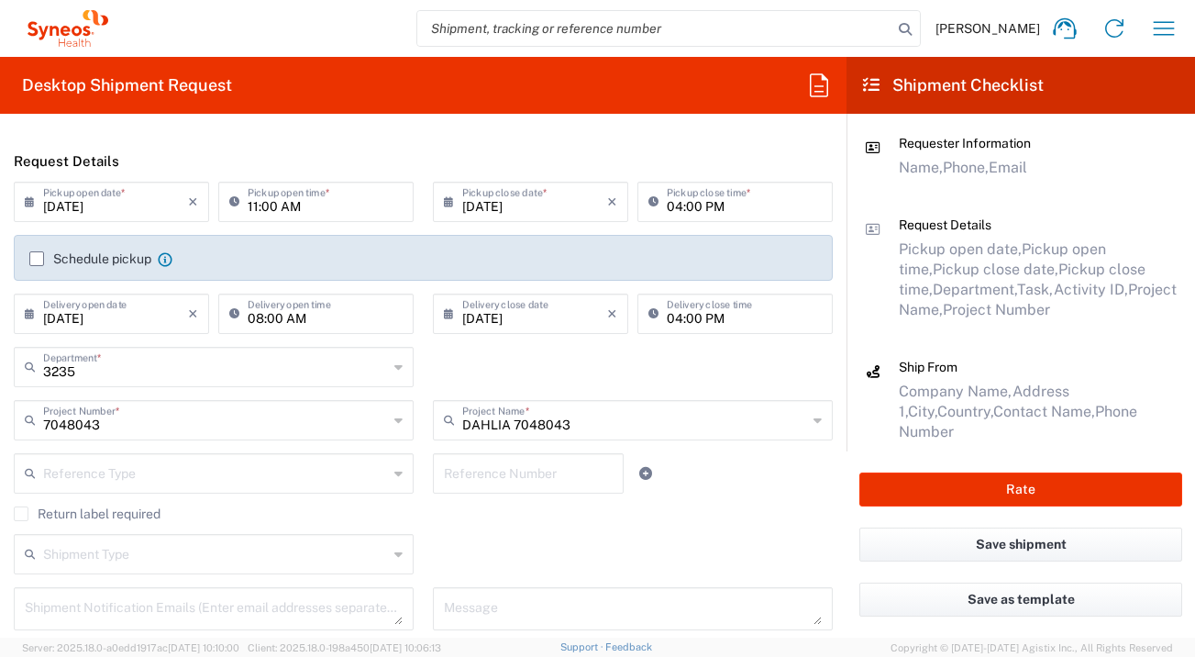
scroll to position [445, 0]
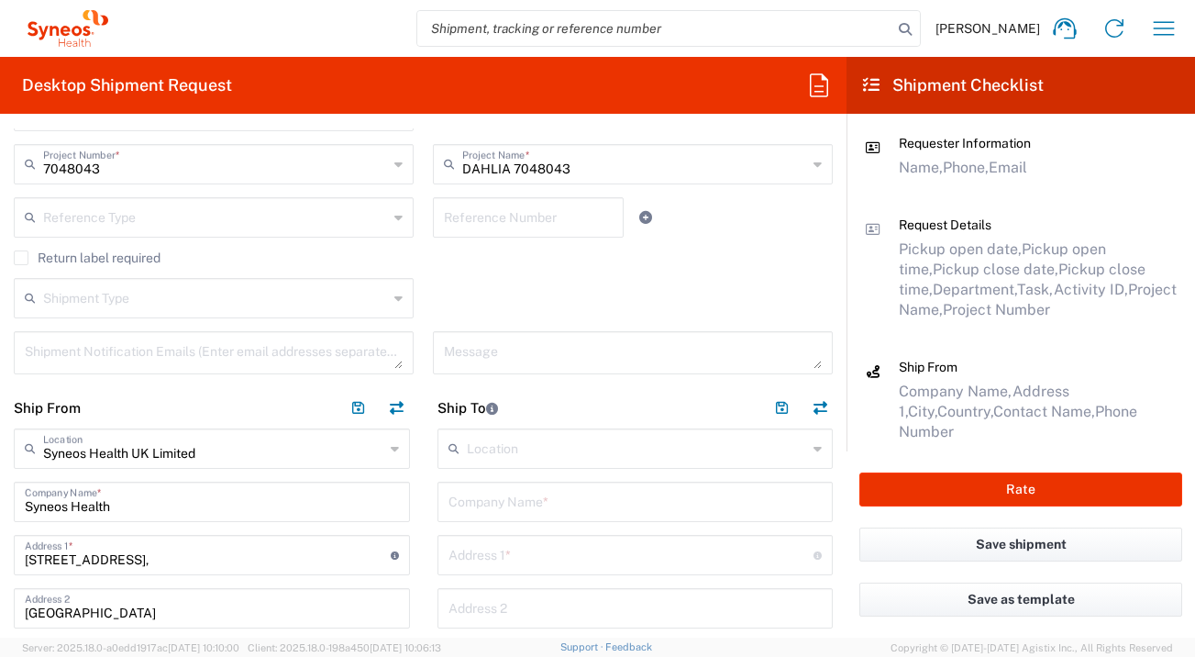
click at [547, 500] on input "text" at bounding box center [635, 500] width 374 height 32
type input "Comac Medical DOOEL"
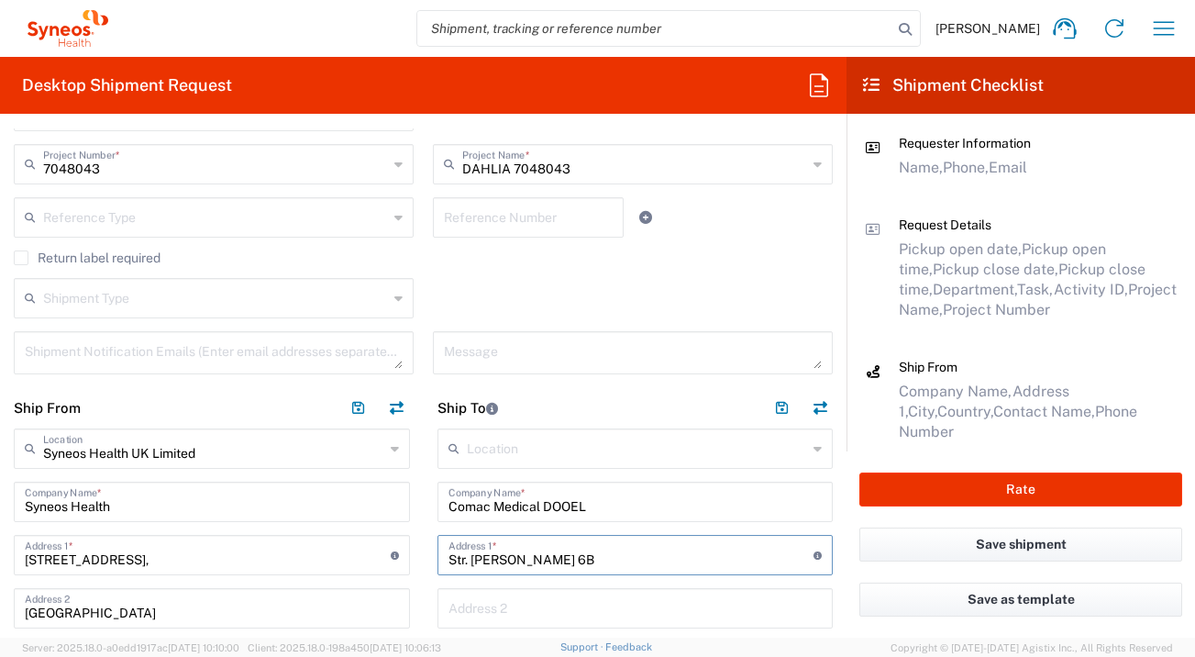
type input "Str. Georgi Skrizhevski 6B"
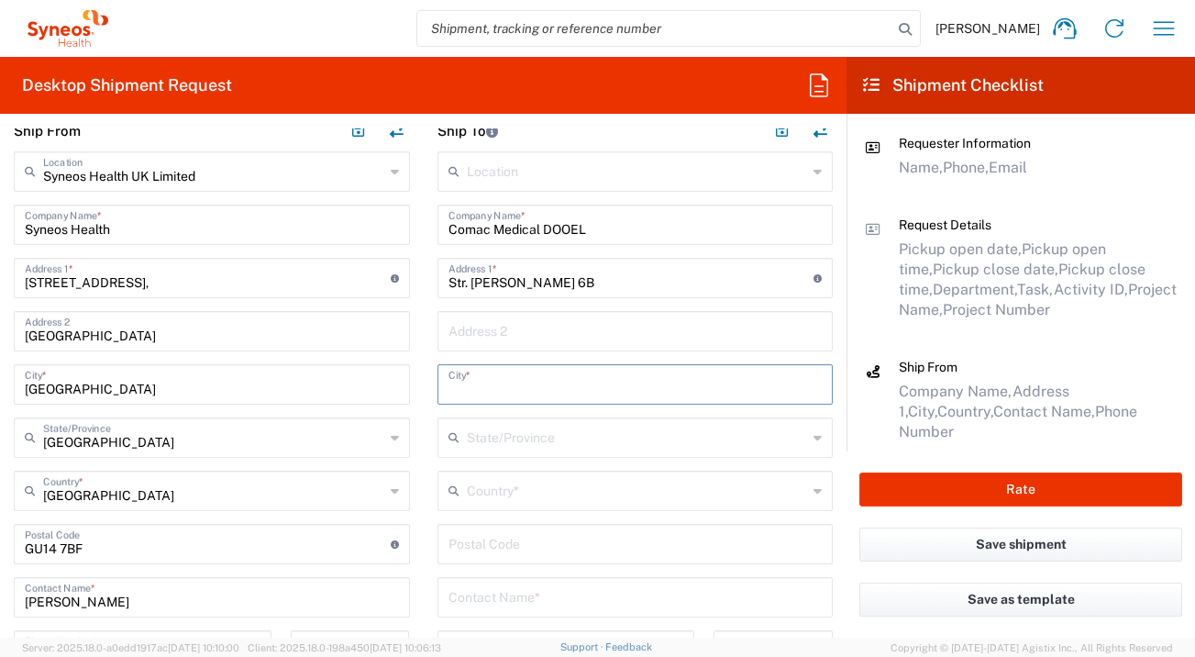
type input "1"
type input "Skopje"
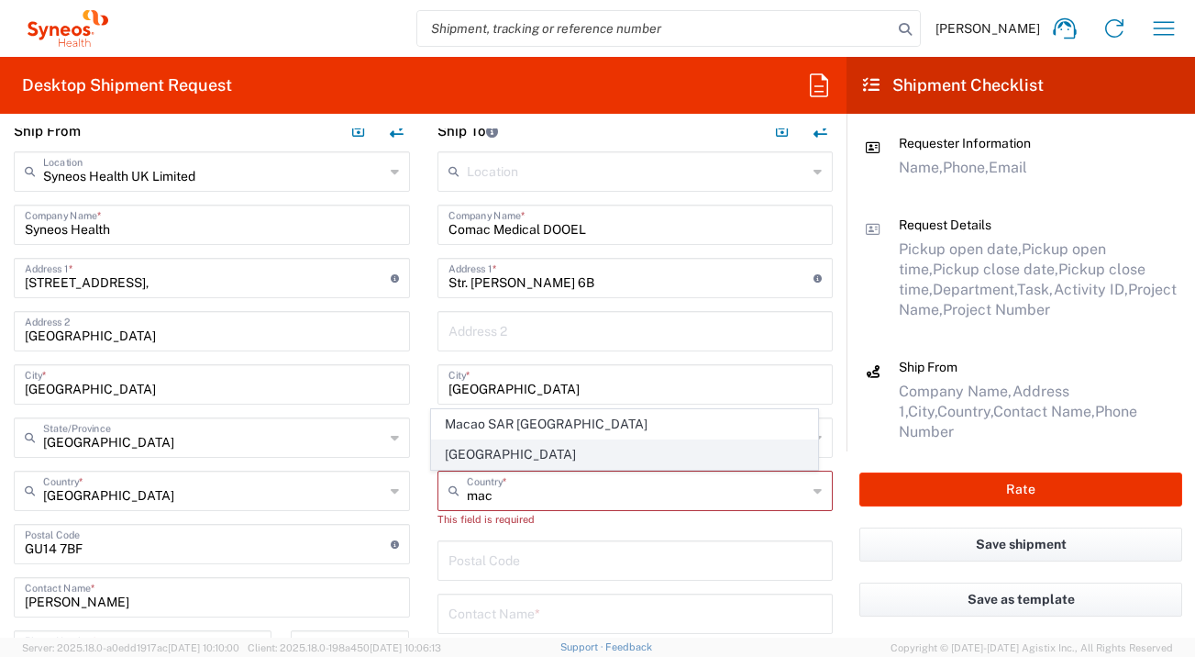
click at [547, 459] on span "North Macedonia" at bounding box center [624, 454] width 385 height 28
type input "North Macedonia"
type input "Sender/Shipper"
type input "Delivery Duty Paid"
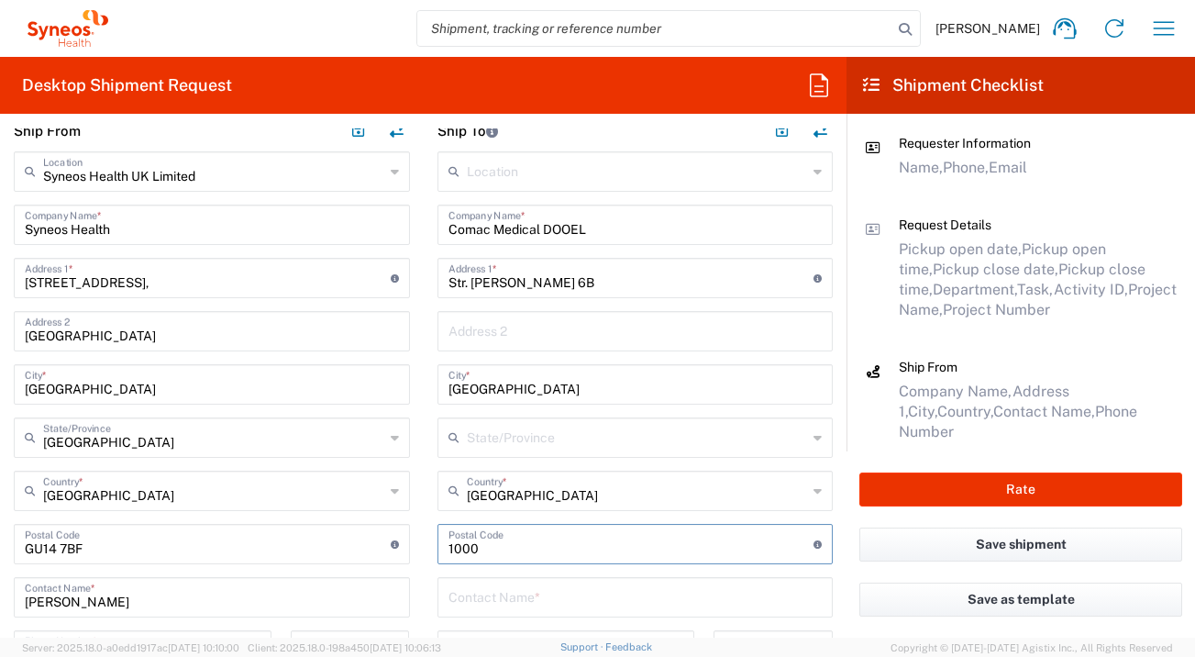
type input "1000"
type input "Aleksandar Todorovski"
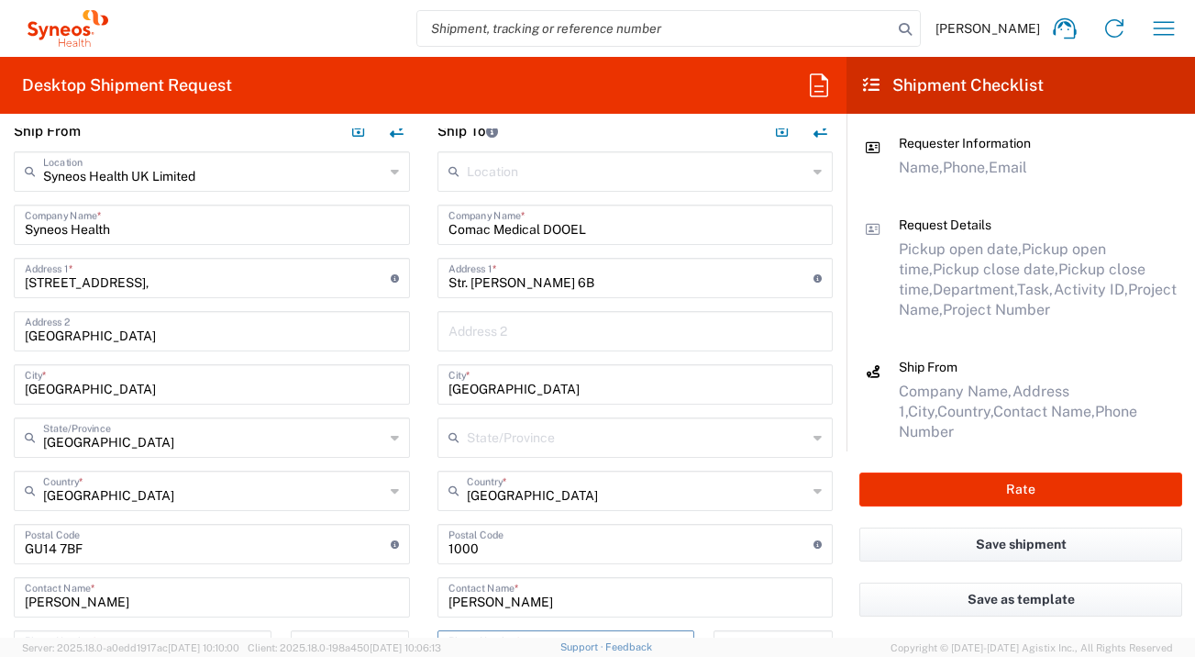
scroll to position [749, 0]
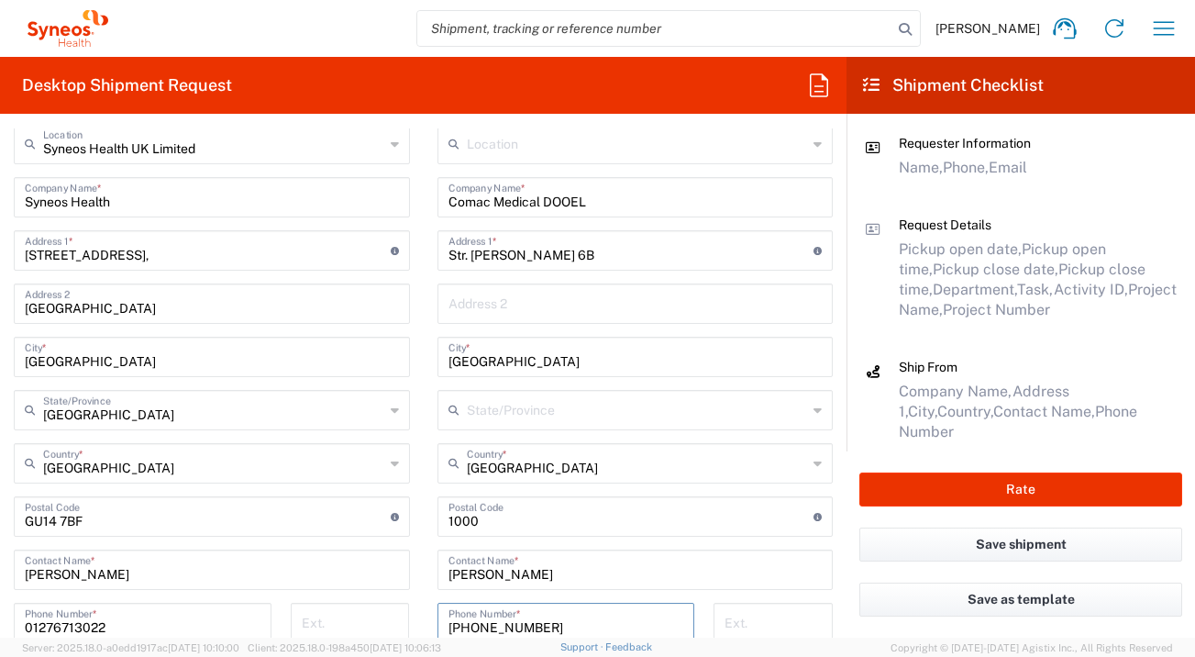
type input "+38971327866"
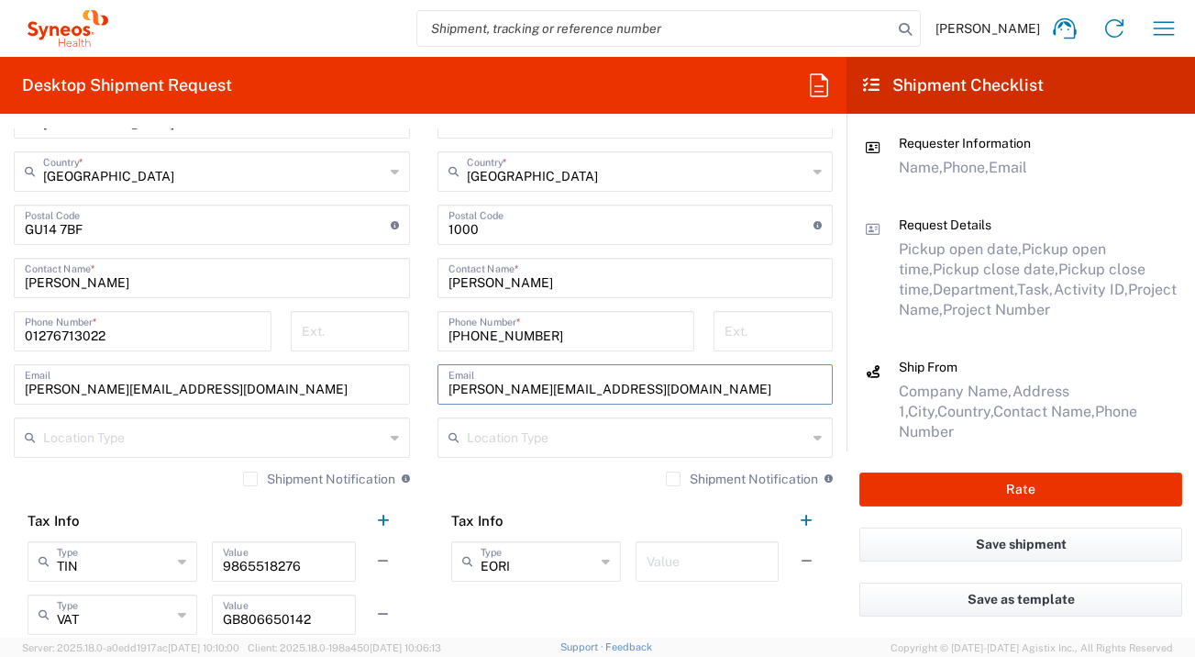
type input "aleksandar.todorovski@comac-medical.com"
click at [635, 569] on div "Value" at bounding box center [706, 561] width 143 height 40
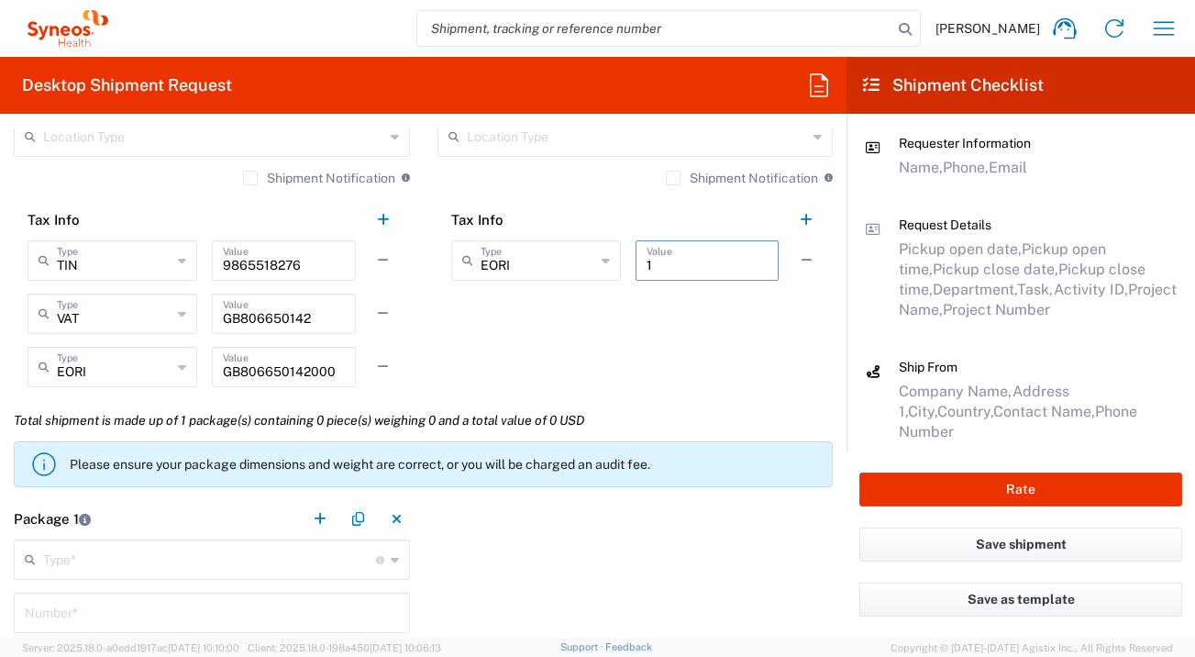
scroll to position [1343, 0]
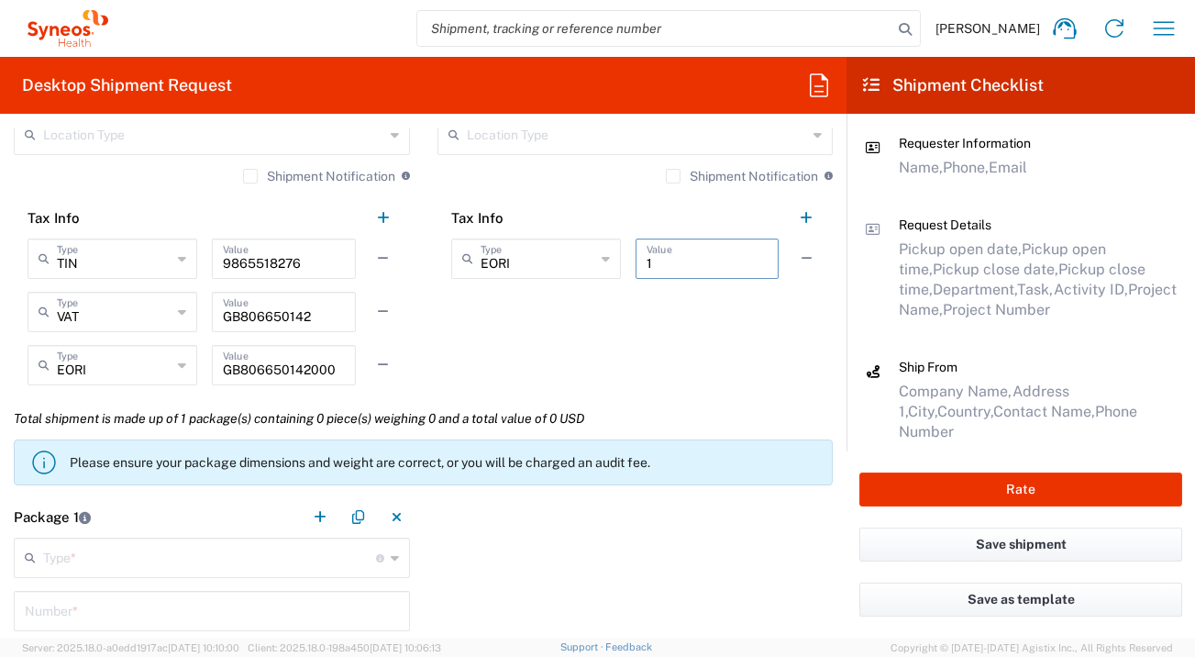
type input "1"
click at [290, 548] on input "text" at bounding box center [209, 556] width 333 height 32
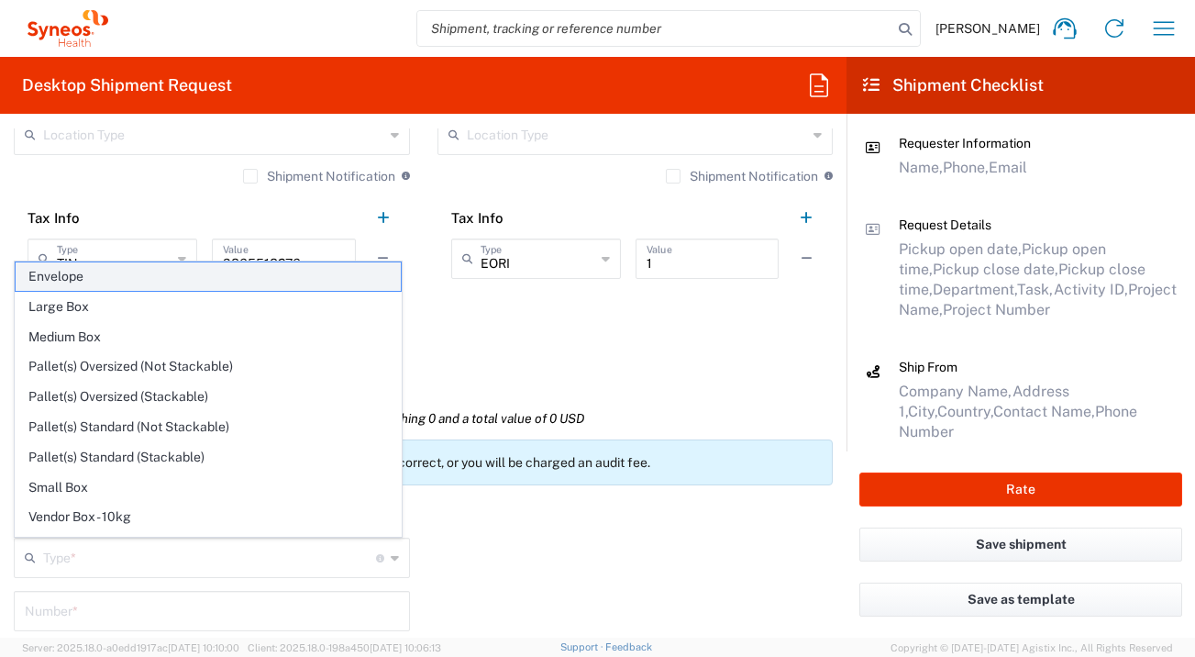
click at [215, 279] on span "Envelope" at bounding box center [208, 276] width 385 height 28
type input "Envelope"
type input "1"
type input "9.5"
type input "12.5"
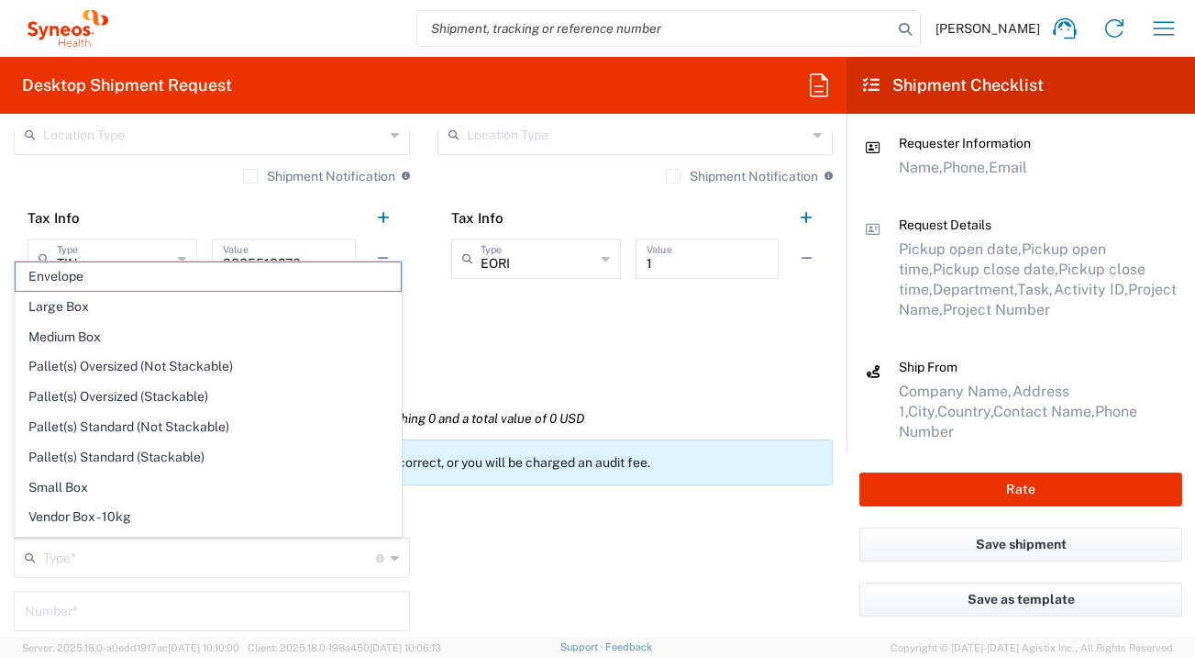
type input "0.25"
type input "in"
type input "0.45"
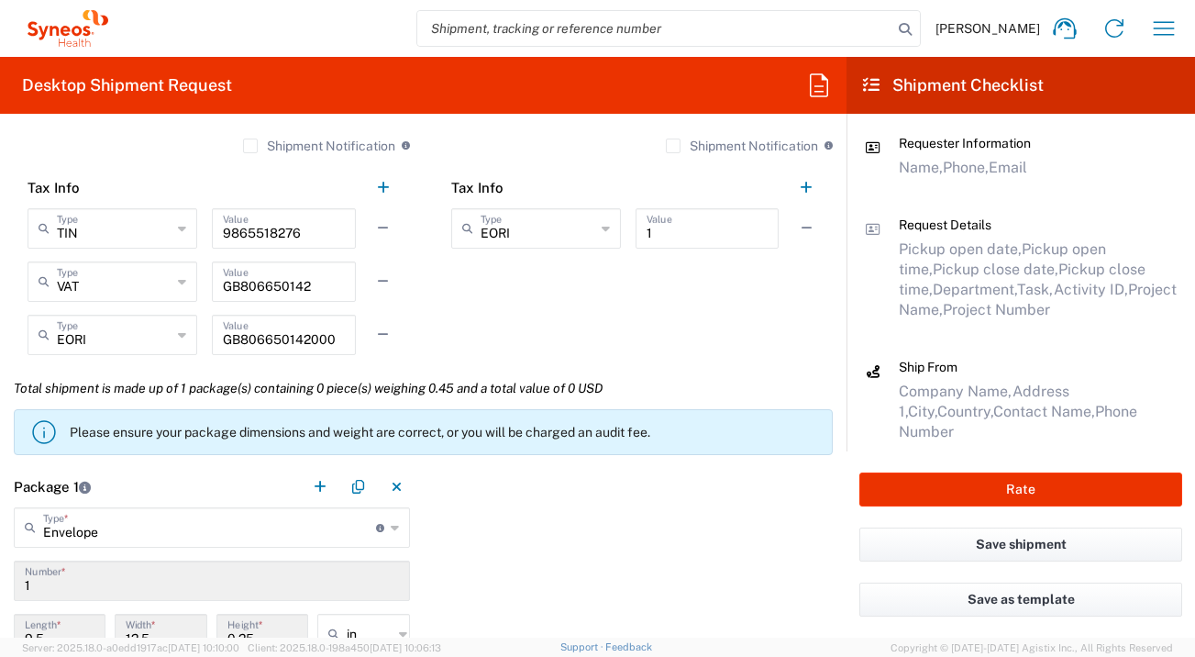
scroll to position [1594, 0]
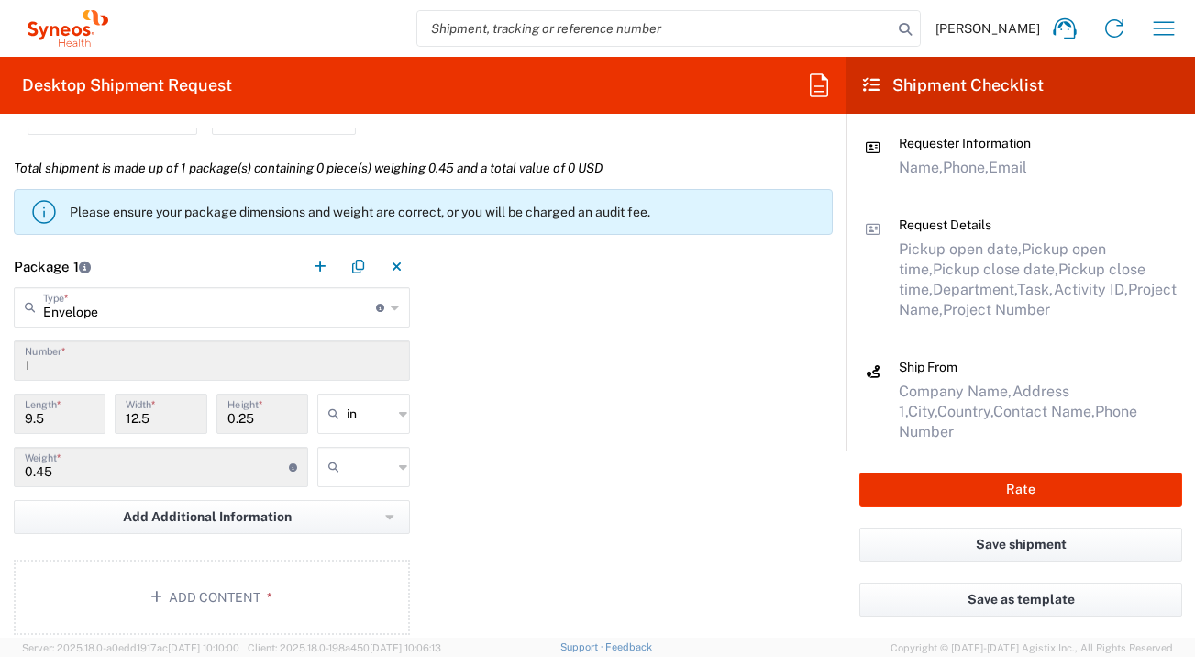
click at [359, 445] on div "in in cm ft" at bounding box center [363, 419] width 101 height 53
click at [362, 456] on input "text" at bounding box center [370, 466] width 46 height 29
click at [359, 544] on span "lbs" at bounding box center [358, 536] width 87 height 28
type input "lbs"
click at [335, 585] on button "Add Content *" at bounding box center [212, 596] width 396 height 75
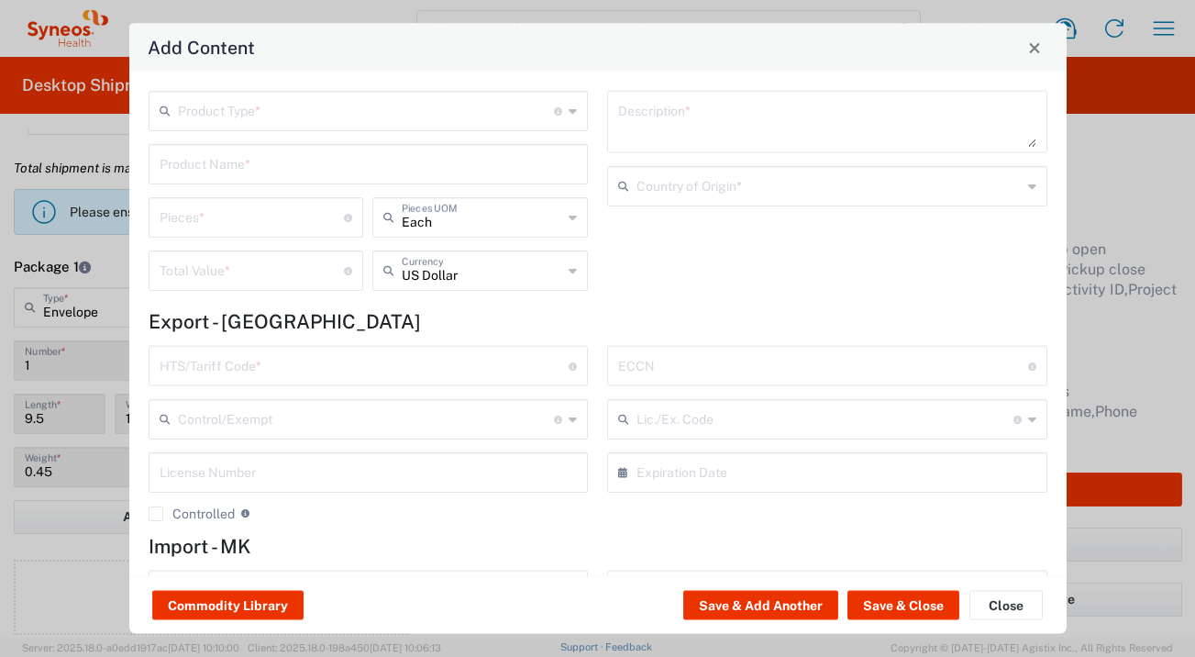
click at [401, 91] on div "Product Type * Document: Paper document generated internally by Syneos, a clien…" at bounding box center [369, 111] width 440 height 40
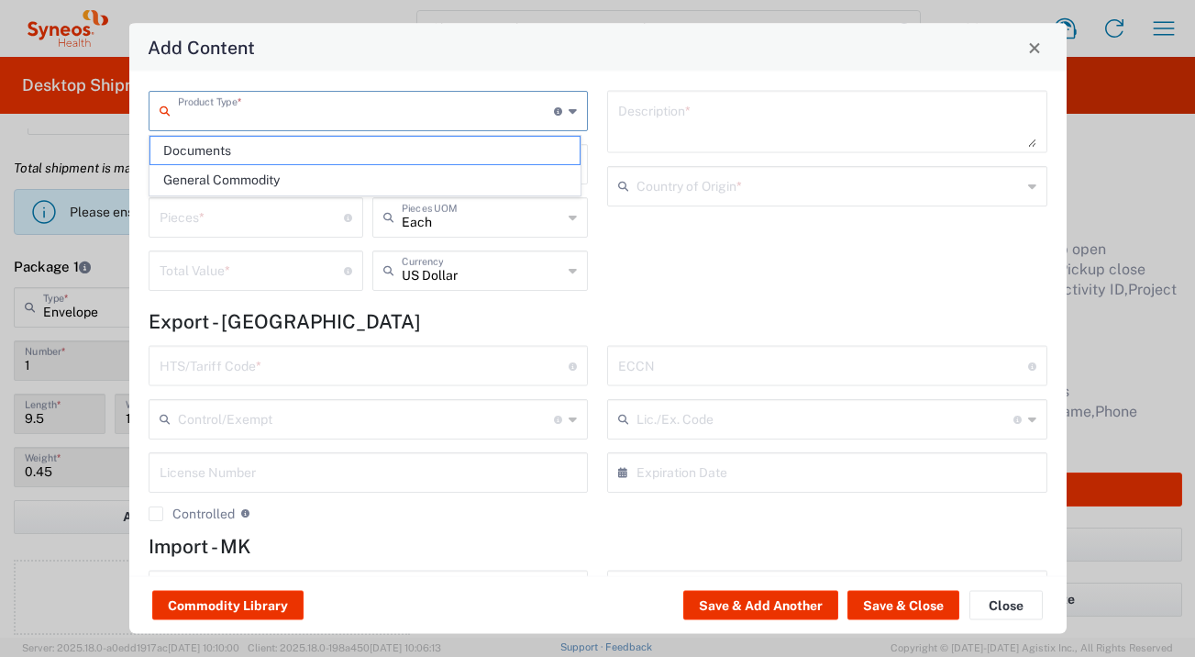
click at [402, 98] on input "text" at bounding box center [366, 110] width 377 height 32
drag, startPoint x: 403, startPoint y: 151, endPoint x: 440, endPoint y: 190, distance: 53.8
click at [403, 152] on span "Documents" at bounding box center [364, 151] width 429 height 28
type input "Documents"
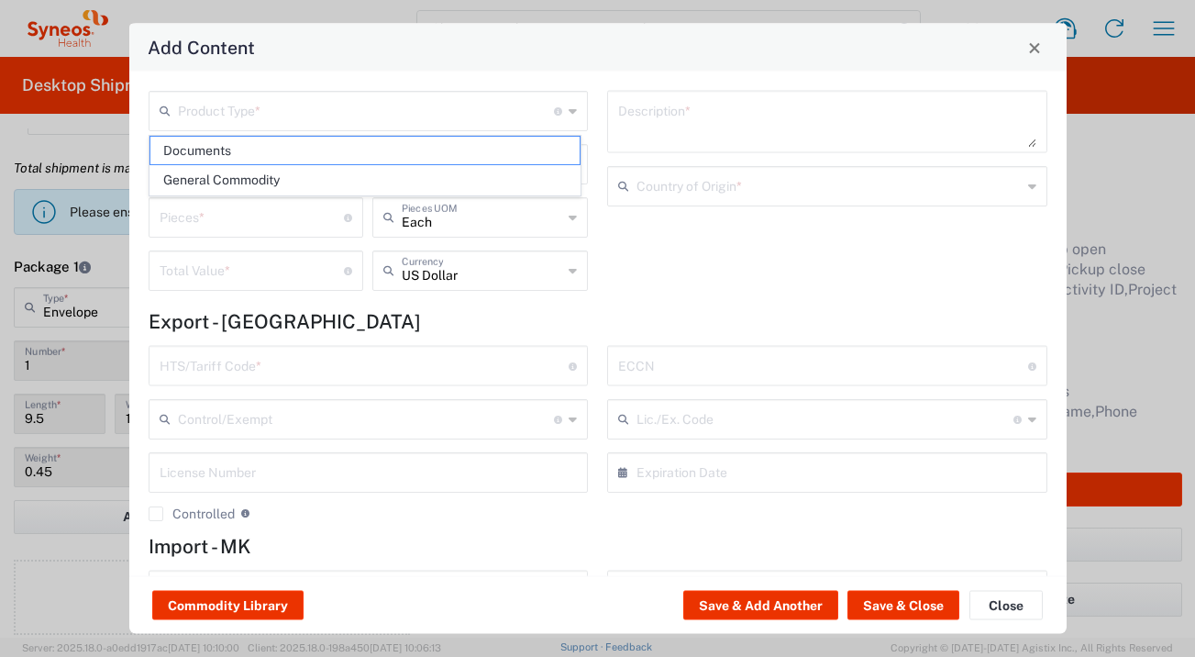
type input "1"
type textarea "Documents"
type input "United Kingdom"
type input "0000.00.0000"
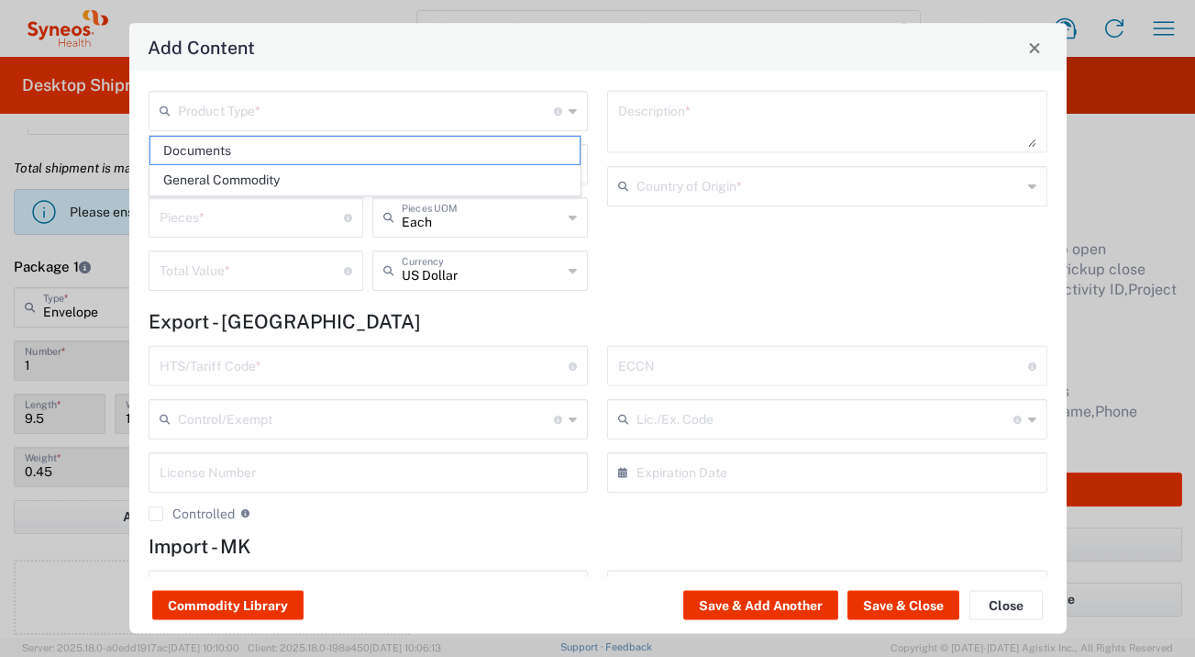
type input "0000.00.0000"
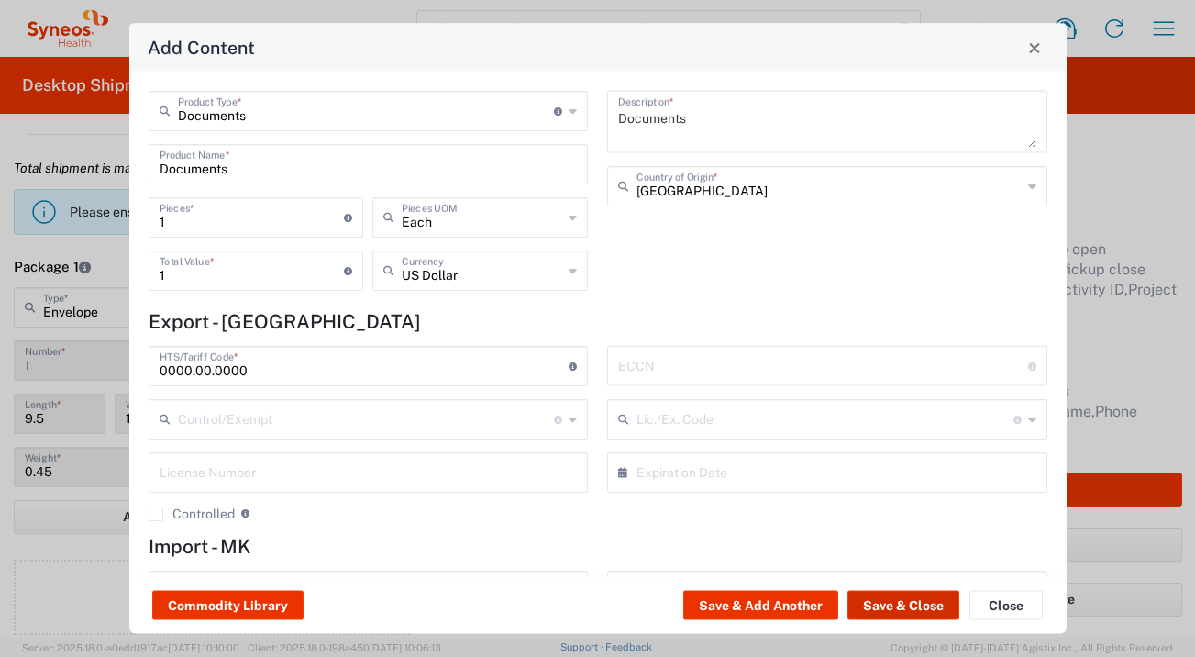
click at [874, 611] on button "Save & Close" at bounding box center [903, 605] width 112 height 29
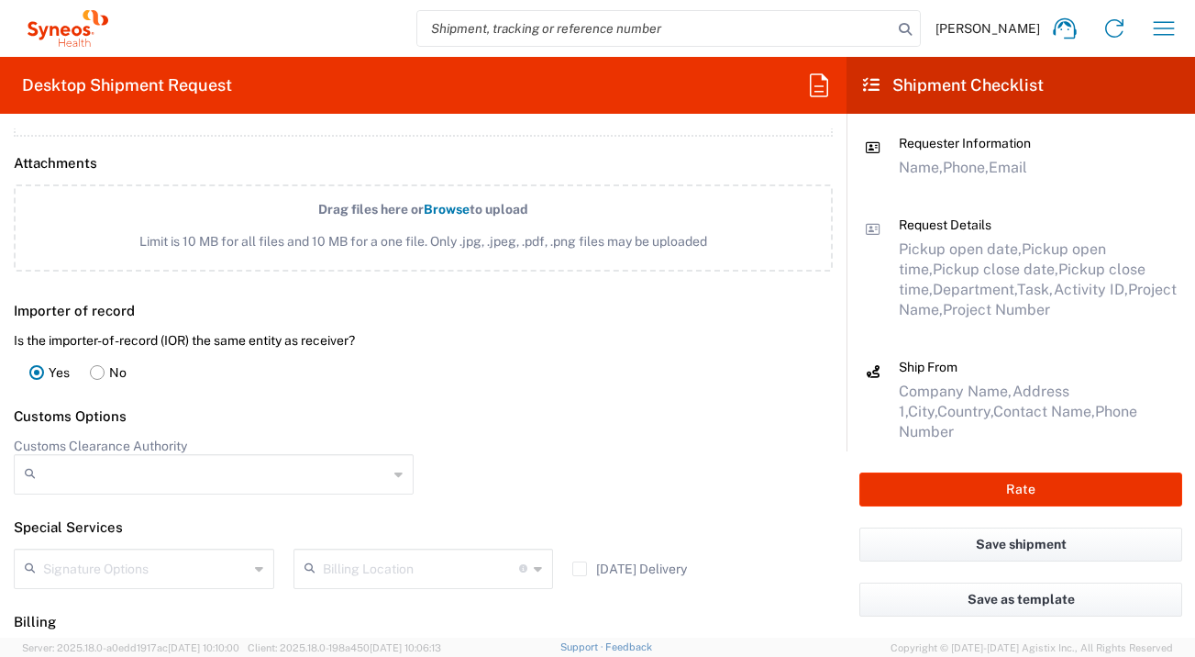
scroll to position [2523, 0]
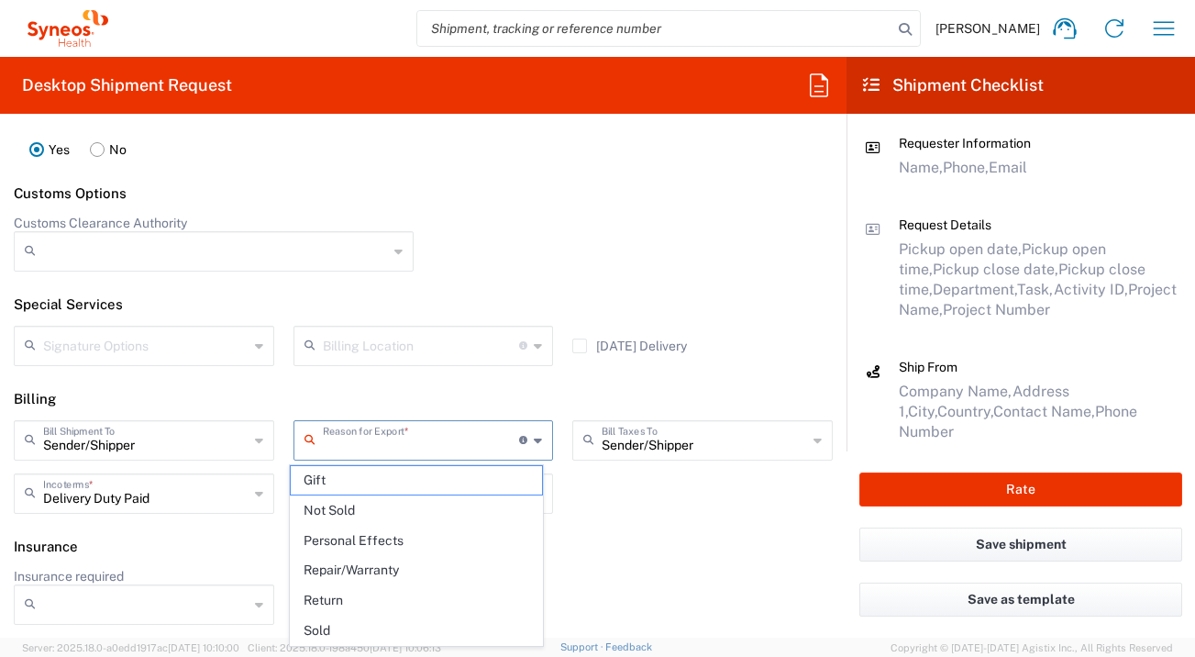
click at [429, 439] on input "text" at bounding box center [421, 439] width 197 height 32
click at [427, 502] on span "Not Sold" at bounding box center [417, 510] width 252 height 28
type input "Not Sold"
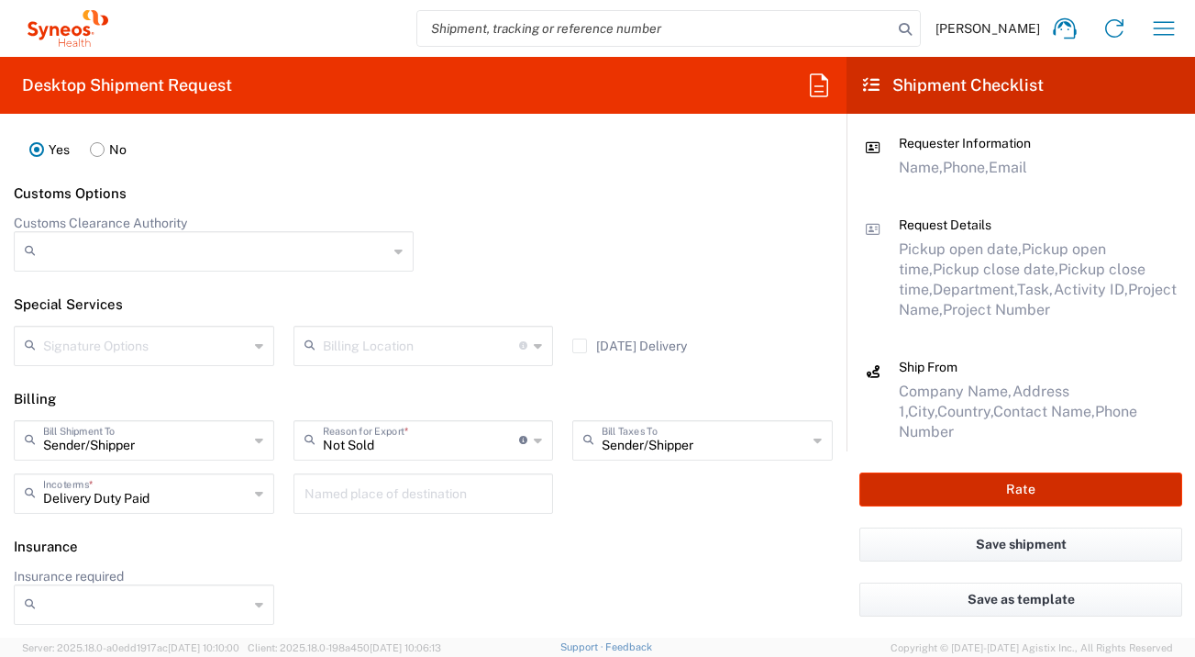
click at [944, 491] on button "Rate" at bounding box center [1020, 489] width 323 height 34
type input "7048043"
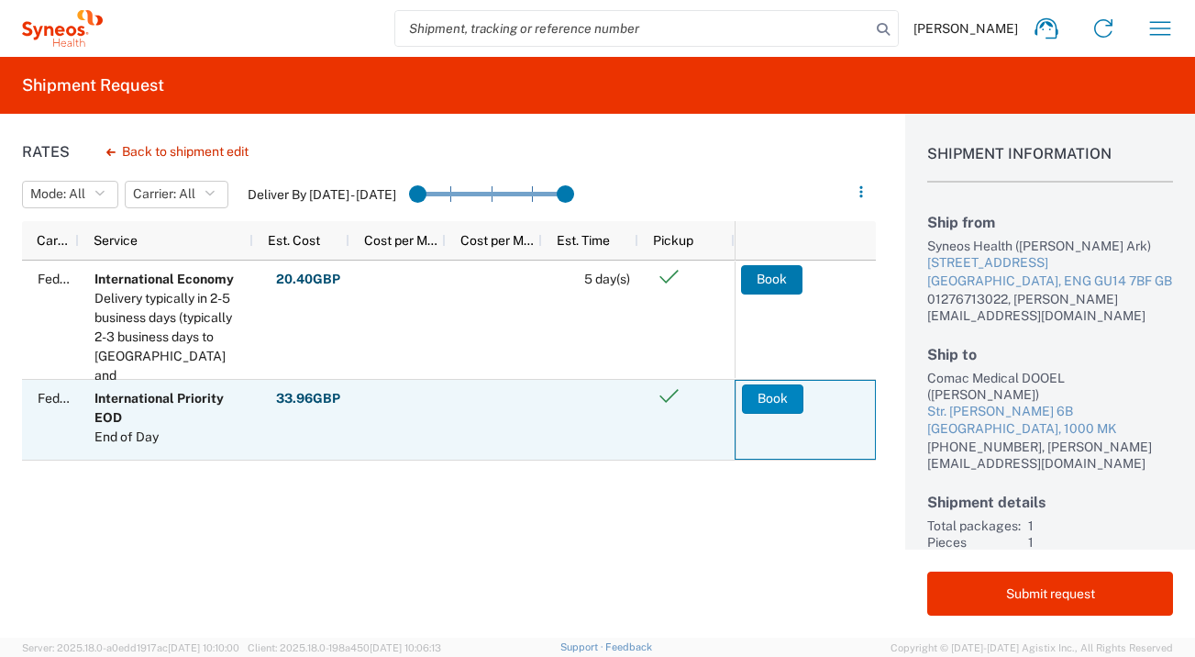
click at [790, 396] on button "Book" at bounding box center [772, 398] width 61 height 29
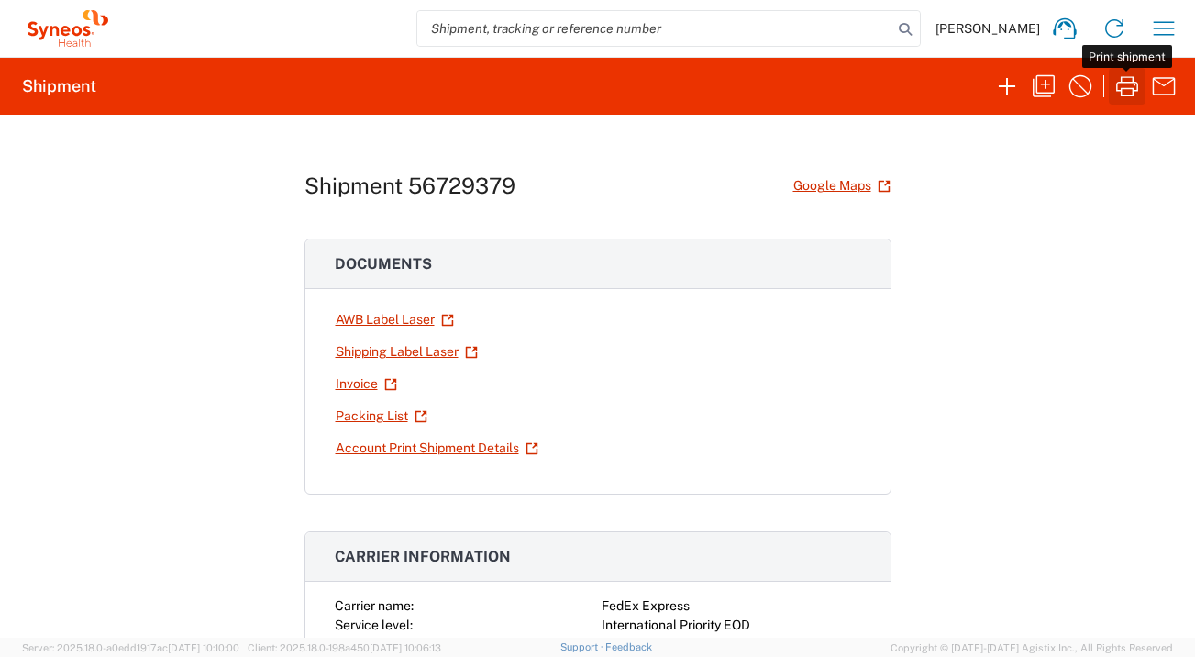
click at [1126, 87] on icon "button" at bounding box center [1127, 86] width 22 height 20
click at [1168, 23] on icon "button" at bounding box center [1163, 28] width 29 height 29
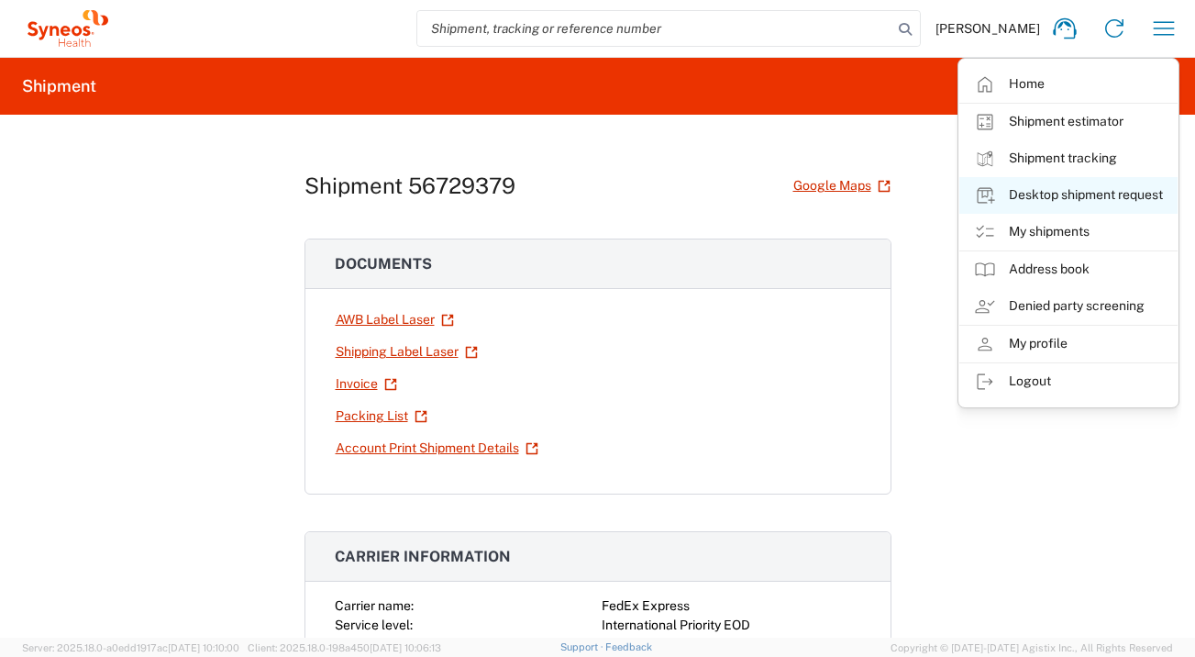
click at [1139, 188] on link "Desktop shipment request" at bounding box center [1068, 195] width 218 height 37
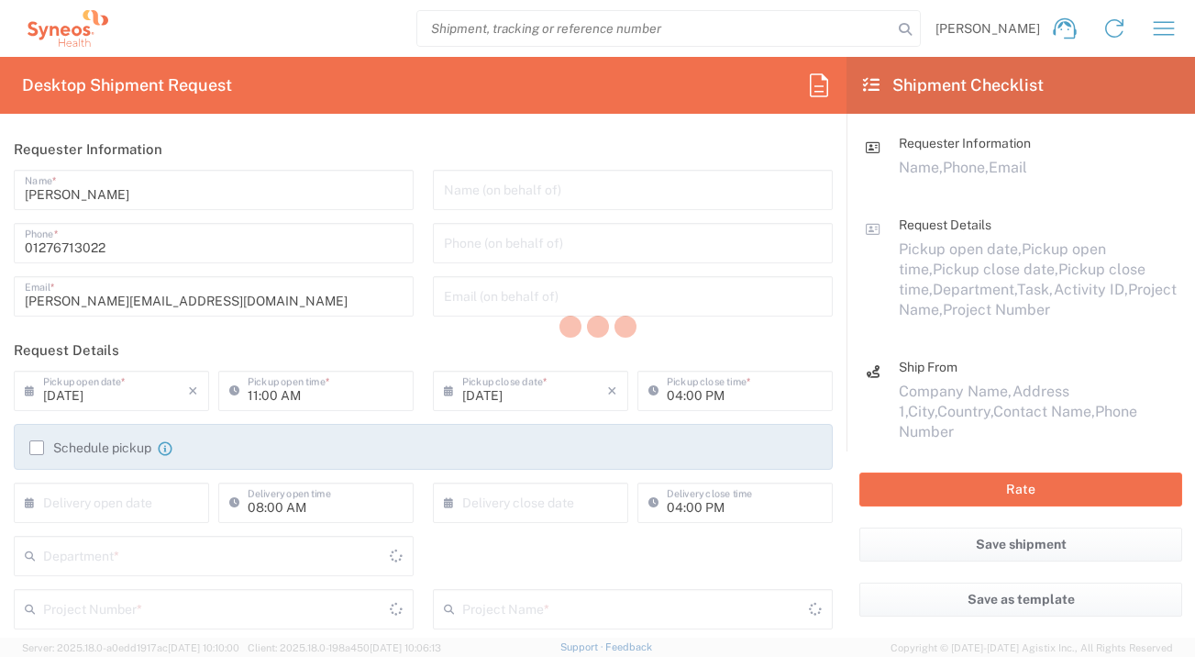
type input "England"
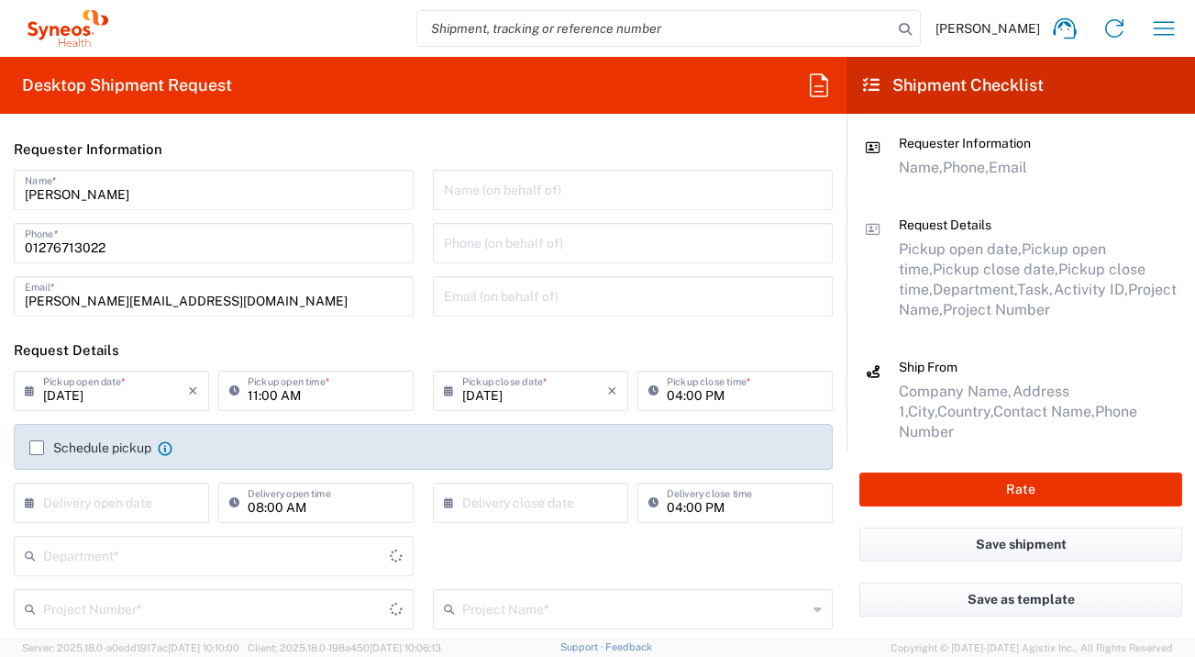
type input "3235"
click at [132, 491] on input "text" at bounding box center [115, 501] width 145 height 32
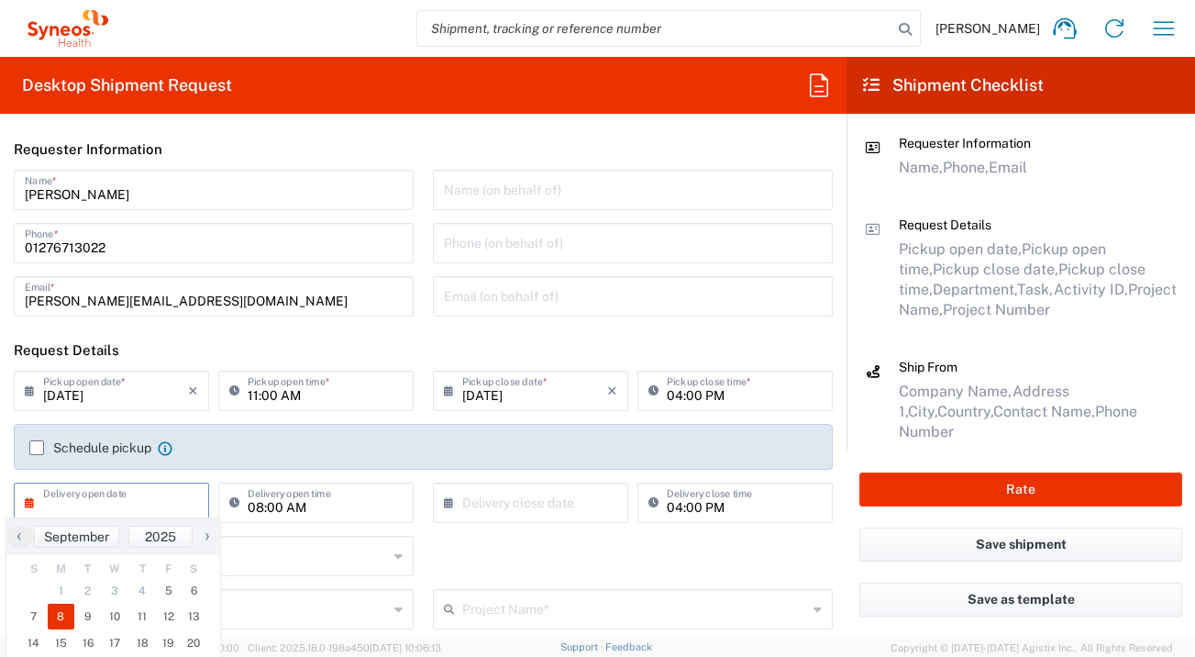
click at [60, 618] on span "8" at bounding box center [62, 616] width 28 height 26
type input "09/08/2025"
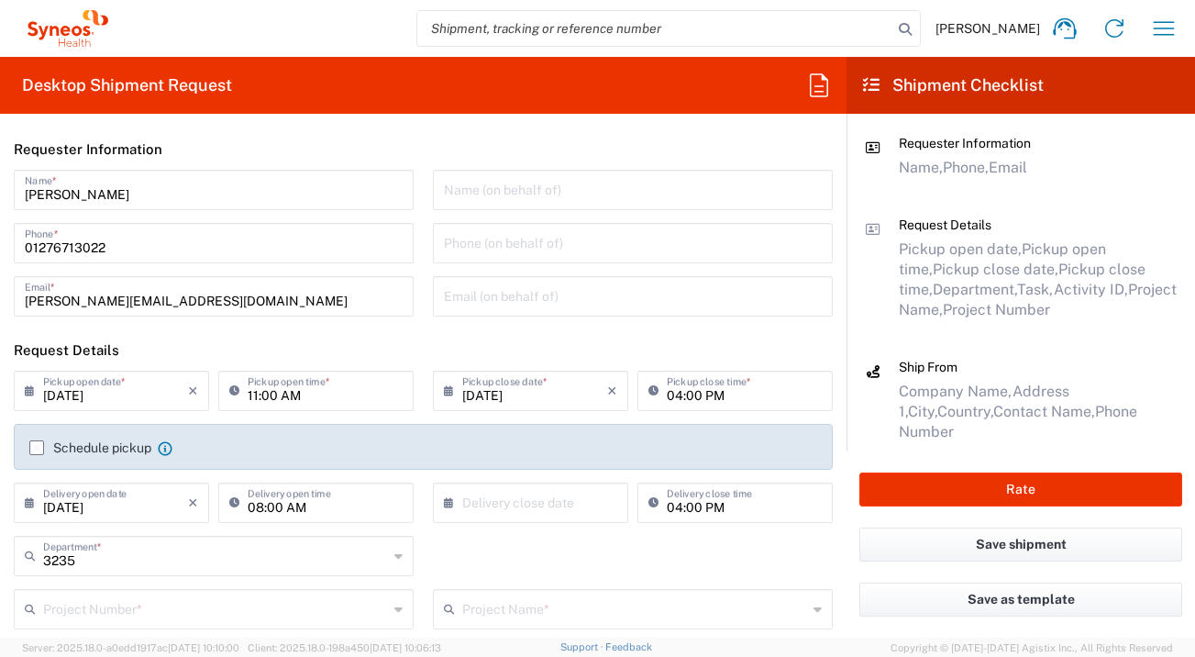
click at [586, 507] on input "text" at bounding box center [534, 501] width 145 height 32
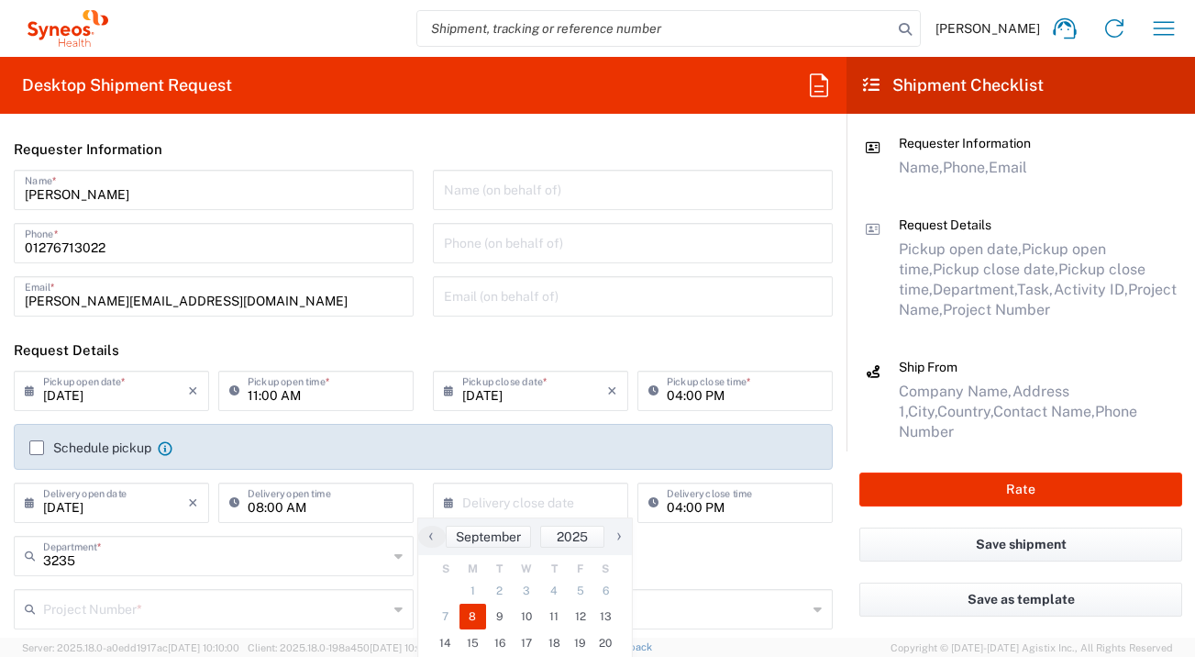
click at [480, 618] on span "8" at bounding box center [473, 616] width 28 height 26
type input "09/08/2025"
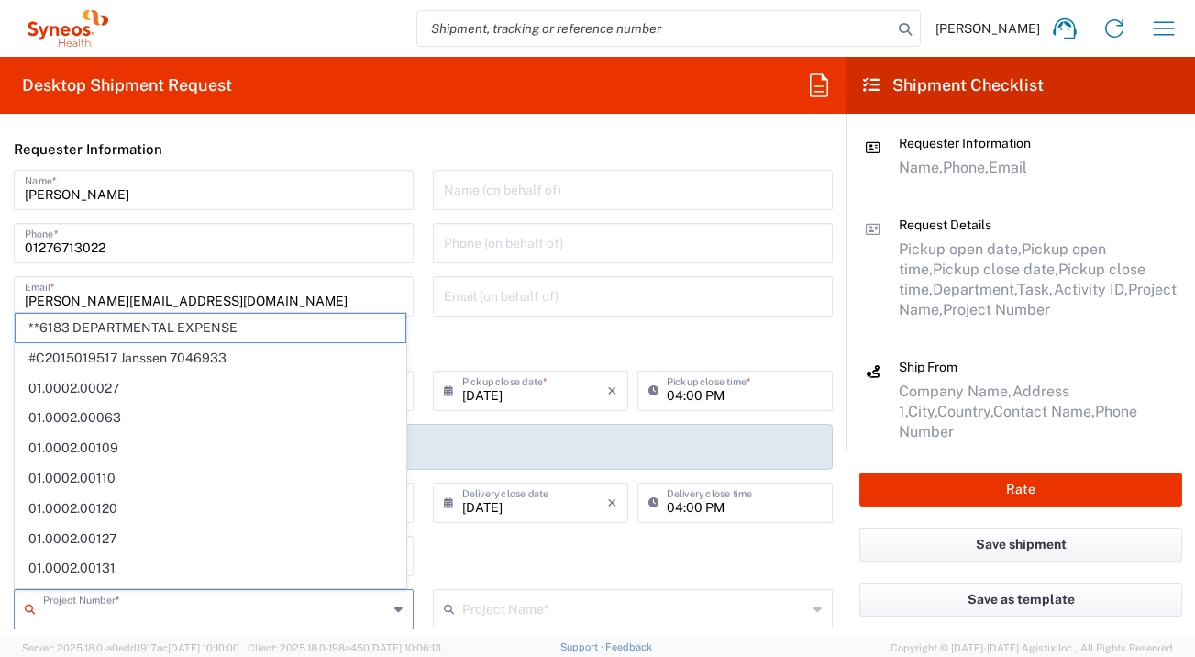
click at [318, 610] on input "text" at bounding box center [215, 607] width 345 height 32
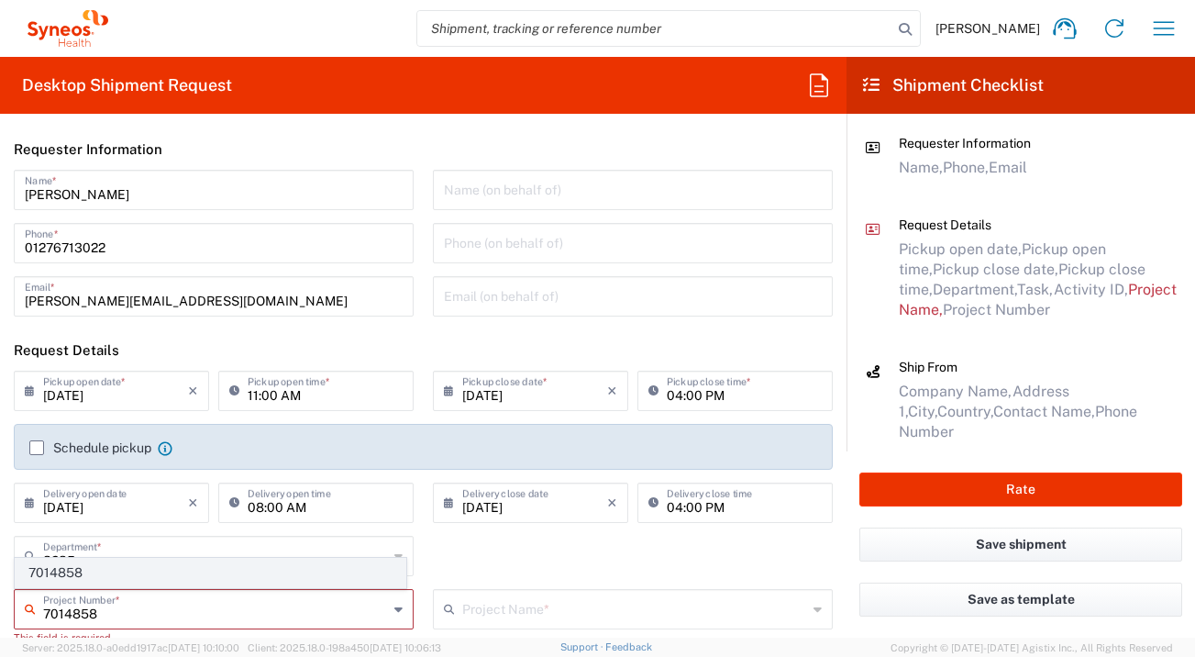
type input "7014858"
click at [294, 567] on span "7014858" at bounding box center [211, 572] width 390 height 28
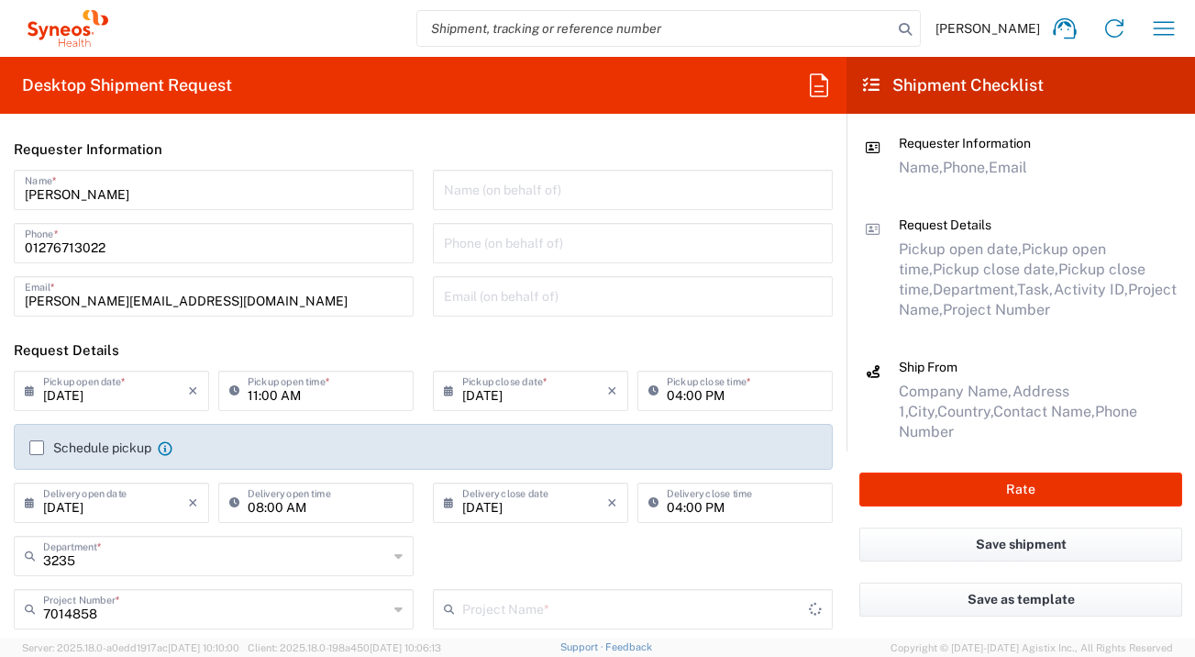
type input "Incyte 7014858"
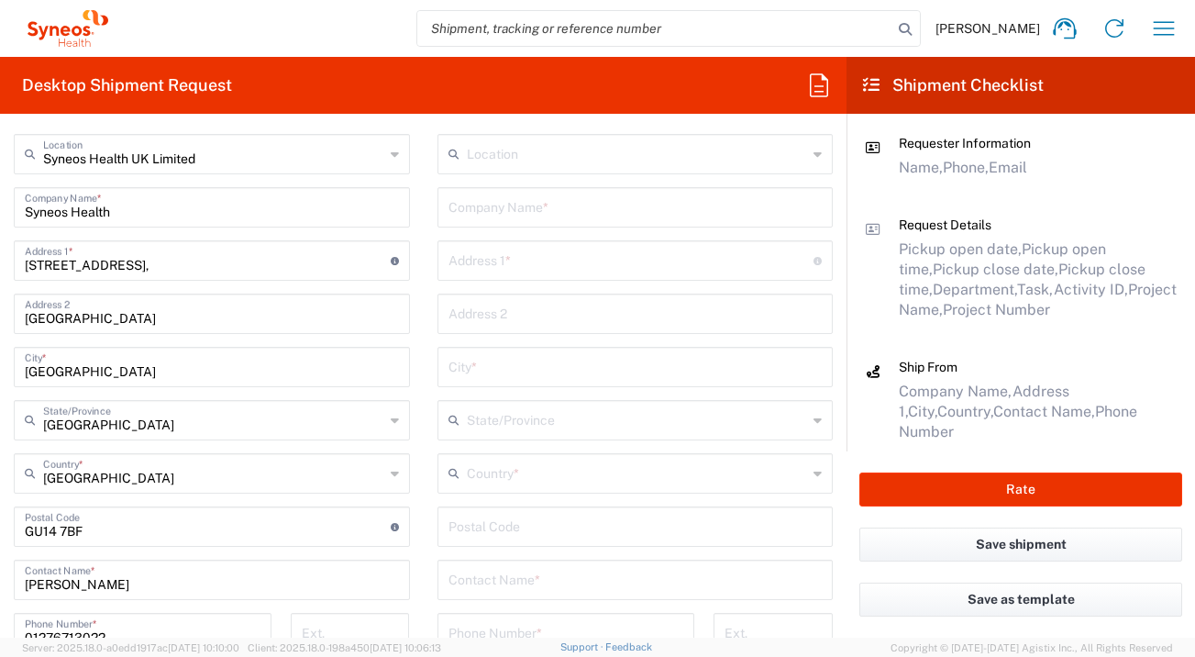
scroll to position [745, 0]
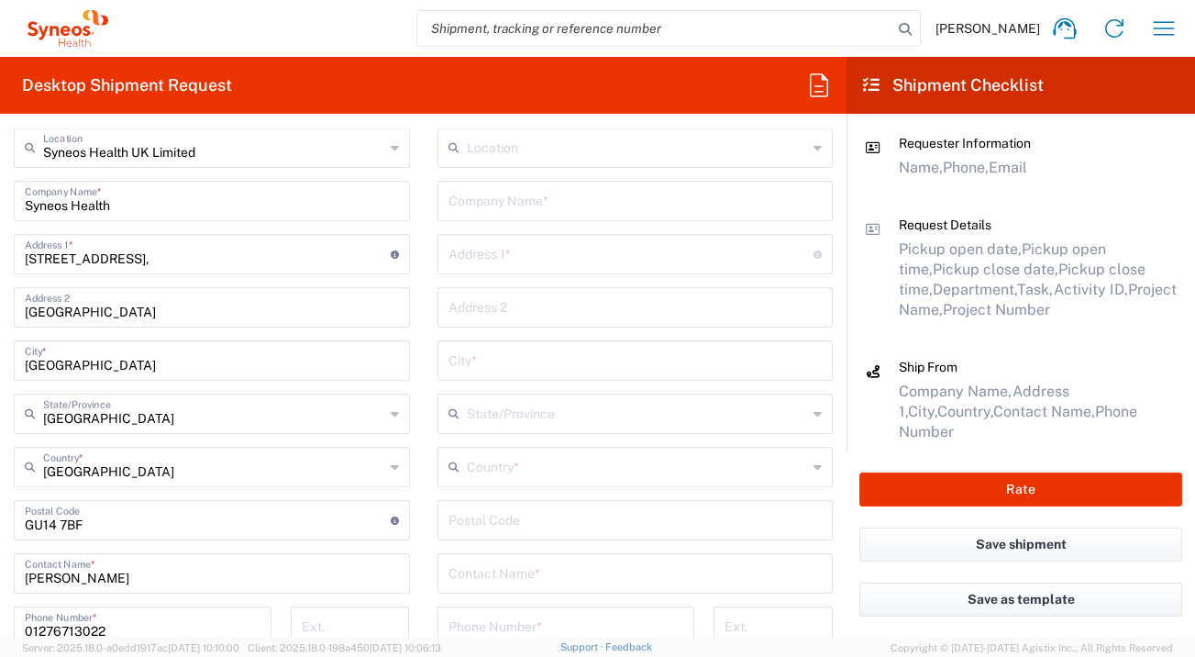
click at [547, 194] on input "text" at bounding box center [635, 199] width 374 height 32
type input "Universitatsmedizin Essen AoR"
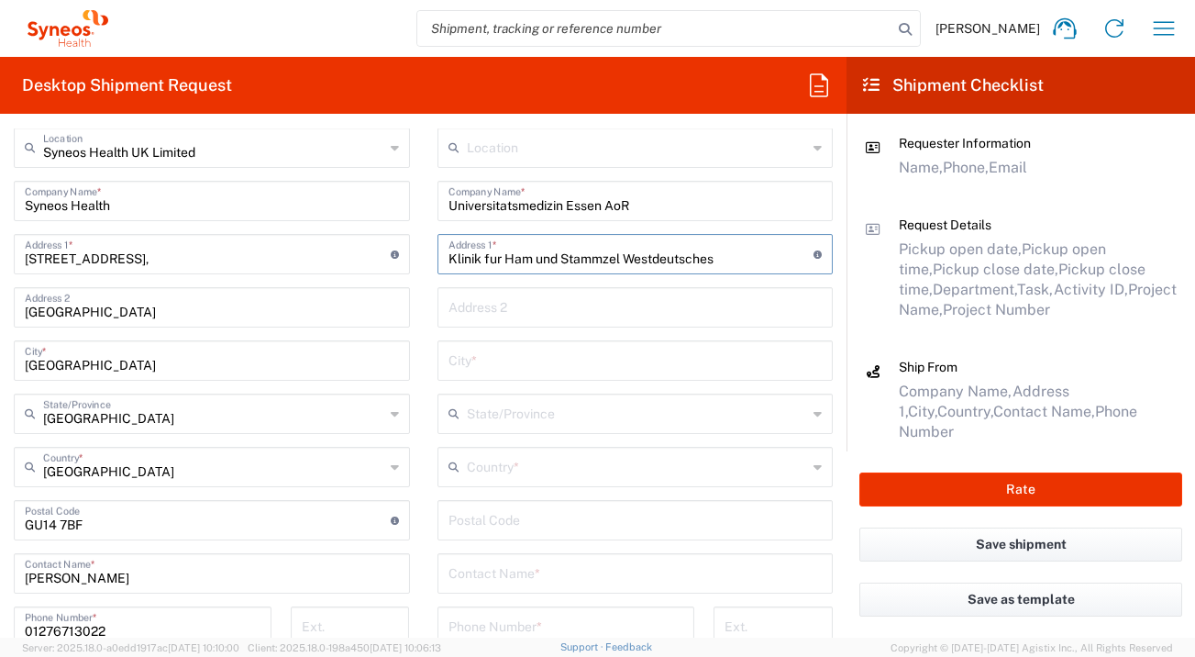
type input "Klinik fur Ham und Stammzel Westdeutsches"
type input "Tum Essen z."
drag, startPoint x: 620, startPoint y: 257, endPoint x: 773, endPoint y: 264, distance: 153.3
click at [773, 264] on input "Klinik fur Ham und Stammzel Westdeutsches" at bounding box center [631, 253] width 366 height 32
type input "Klinik fur Ham und Stammzeltransplantation"
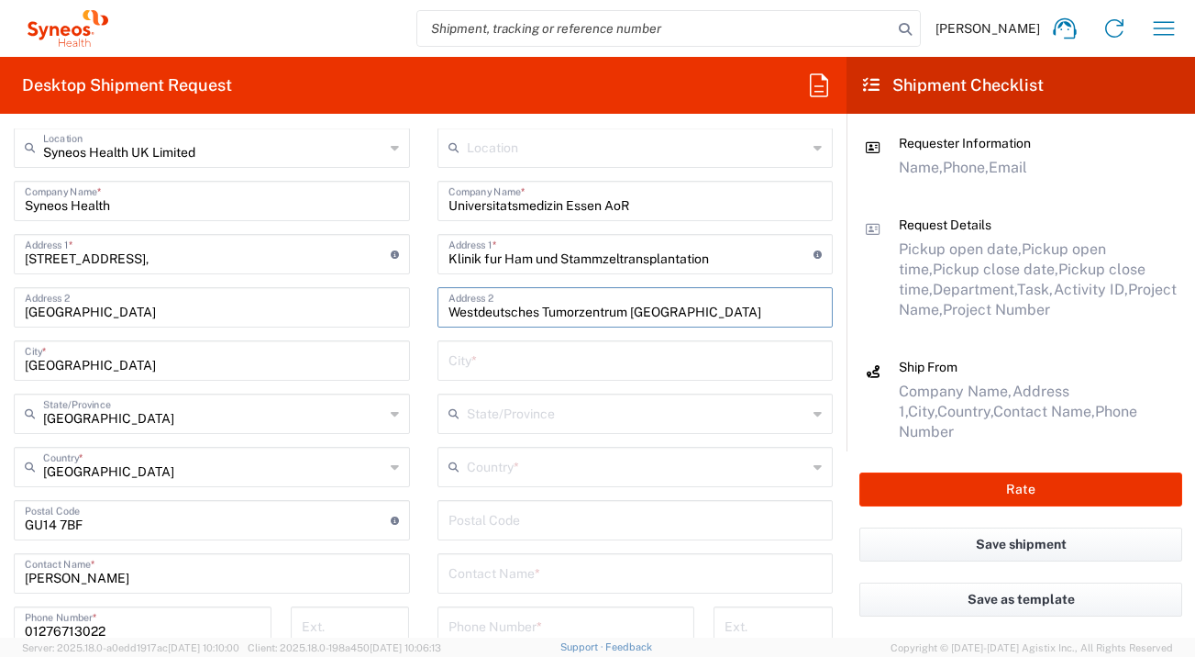
type input "Westdeutsches Tumorzentrum Essen"
type input "Essen"
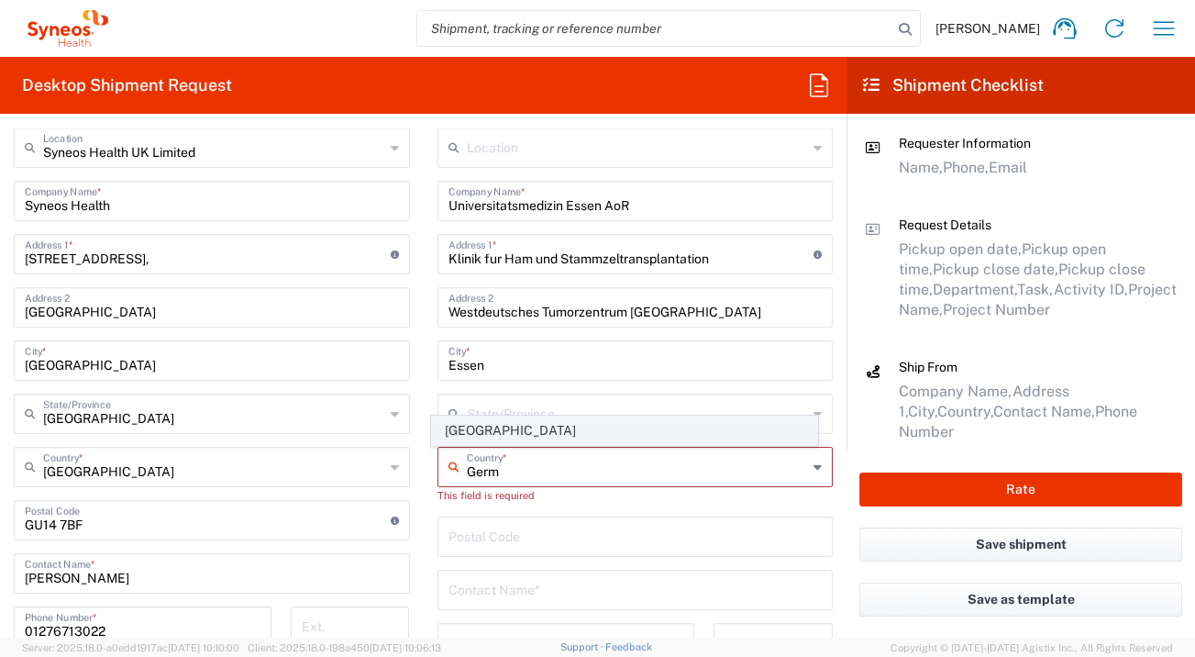
click at [477, 431] on span "Germany" at bounding box center [624, 430] width 385 height 28
type input "Germany"
type input "Sender/Shipper"
type input "Delivery Duty Paid"
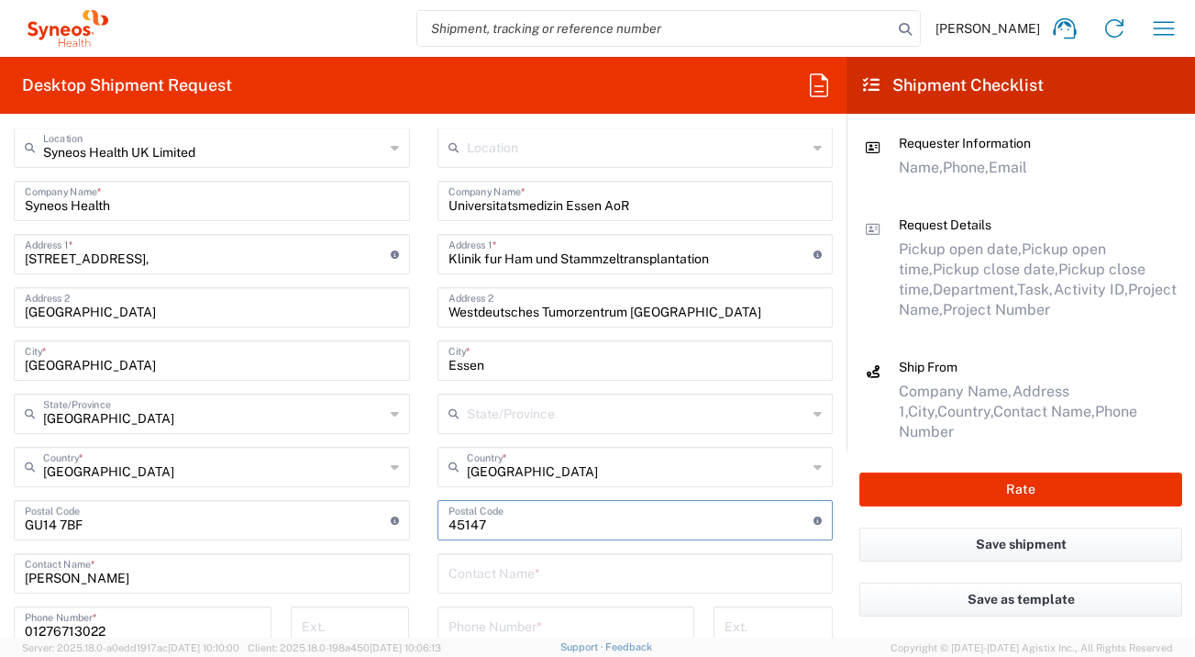
type input "45147"
type input "z. Hd: Xenia Deilmann-Wansing"
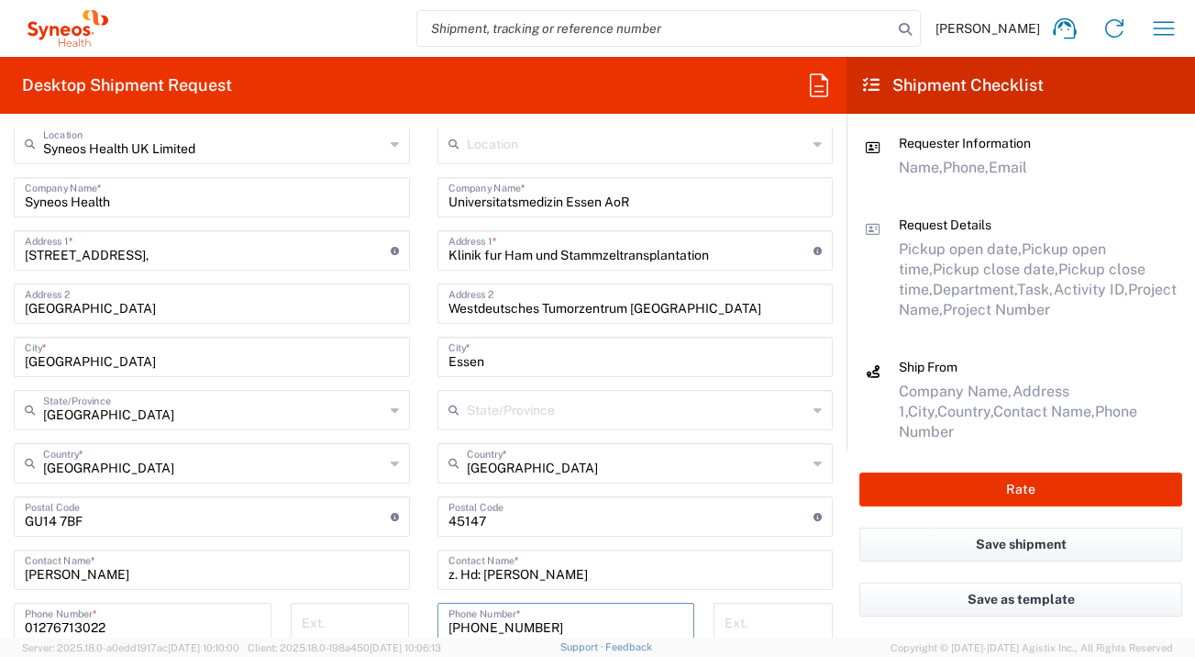
type input "+4989993913021"
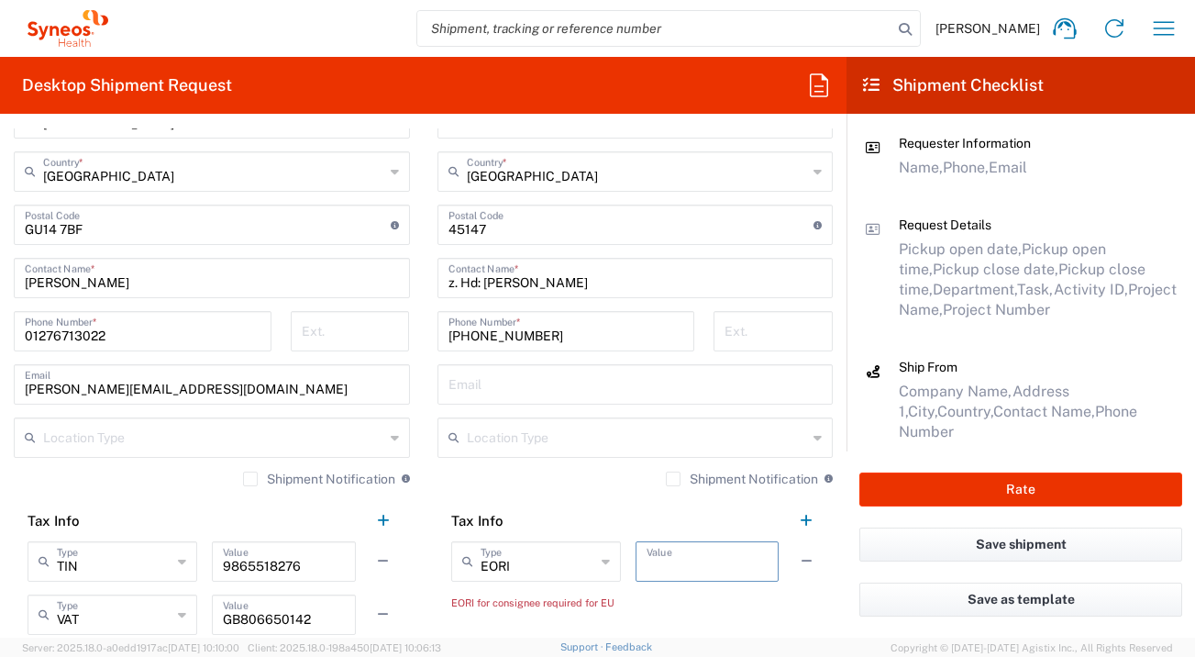
click at [671, 557] on input "text" at bounding box center [706, 560] width 121 height 32
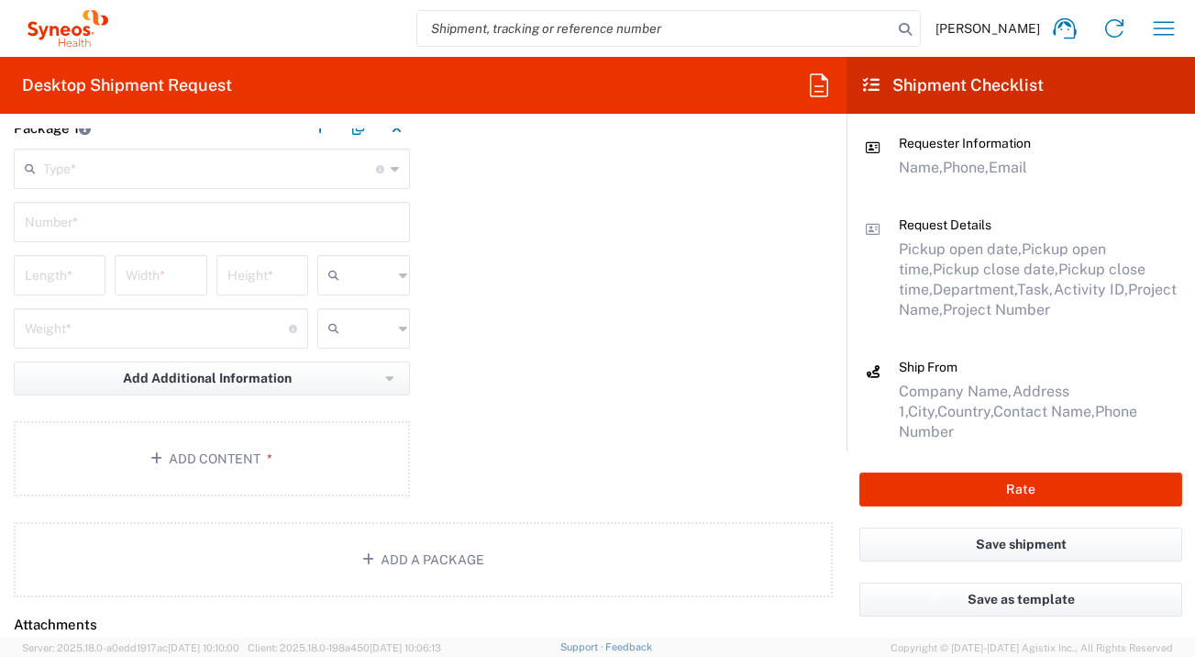
scroll to position [1721, 0]
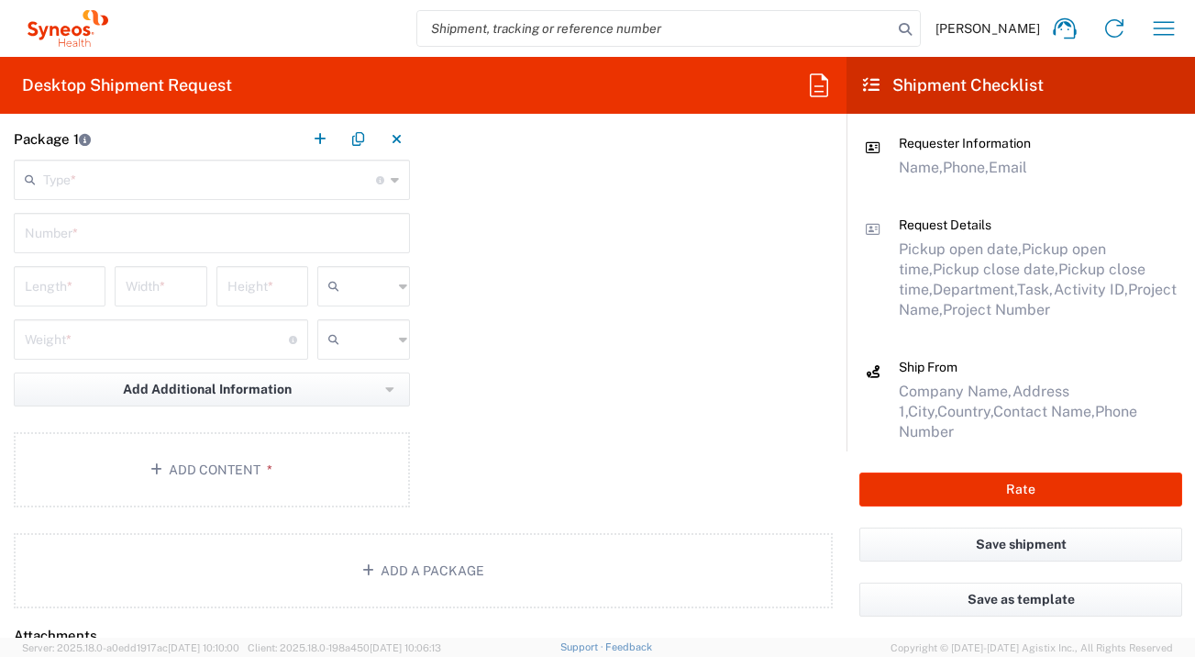
type input "1"
click at [302, 193] on input "text" at bounding box center [209, 178] width 333 height 32
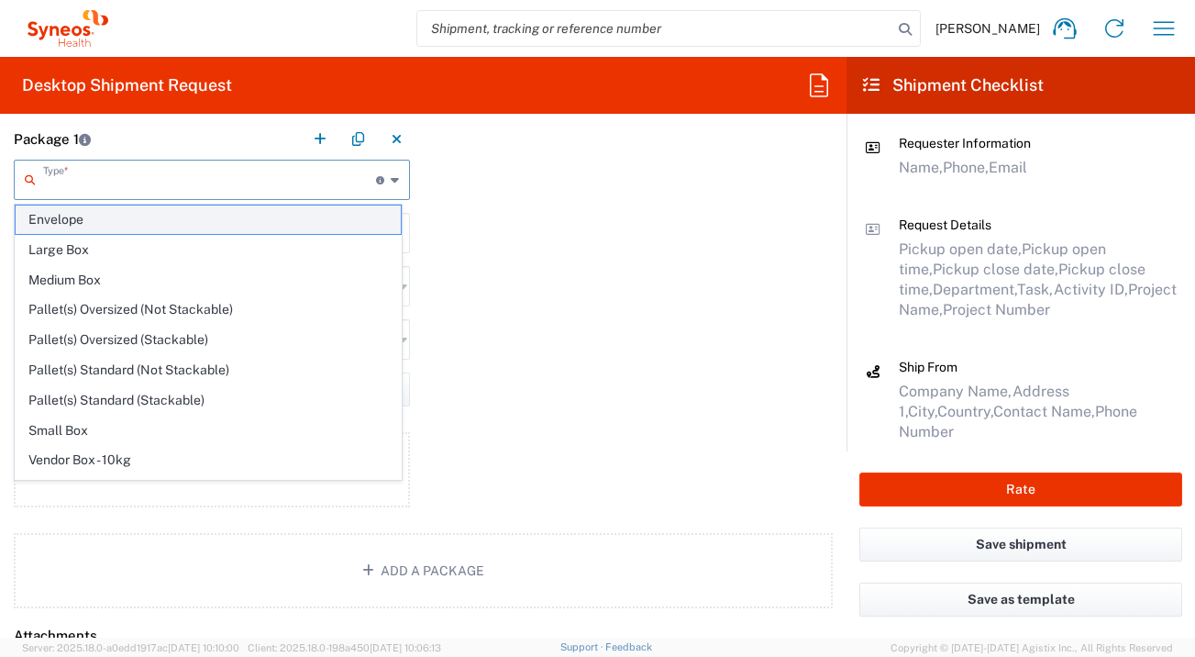
click at [291, 222] on span "Envelope" at bounding box center [208, 219] width 385 height 28
type input "Envelope"
type input "1"
type input "9.5"
type input "12.5"
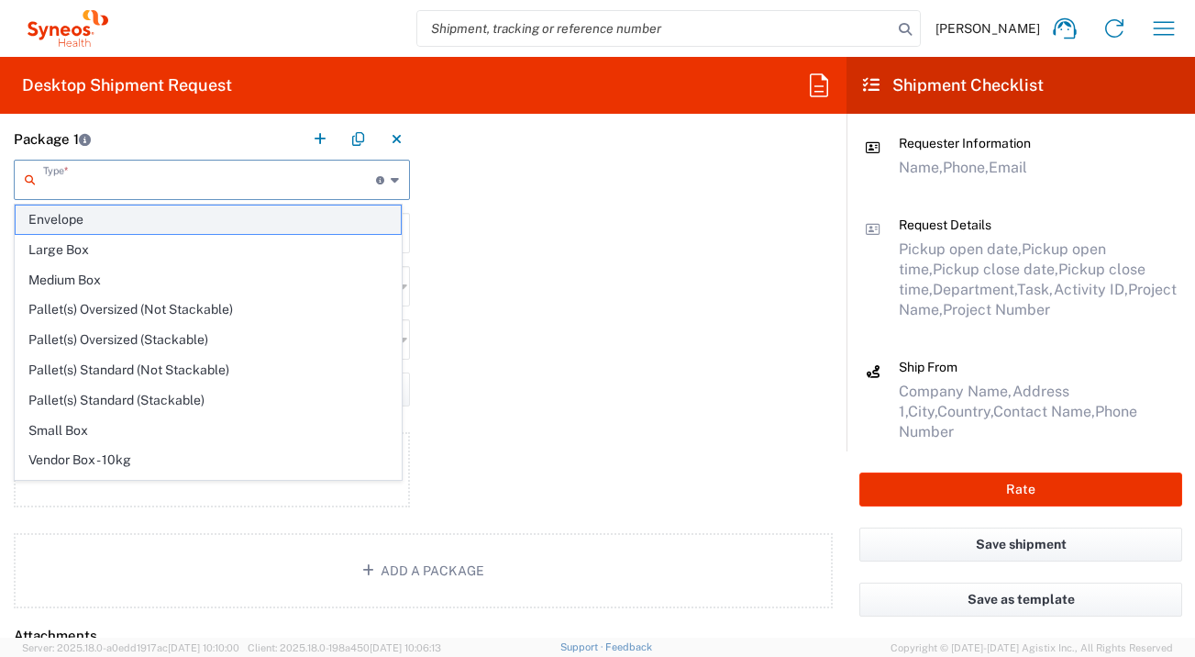
type input "0.25"
type input "in"
type input "0.45"
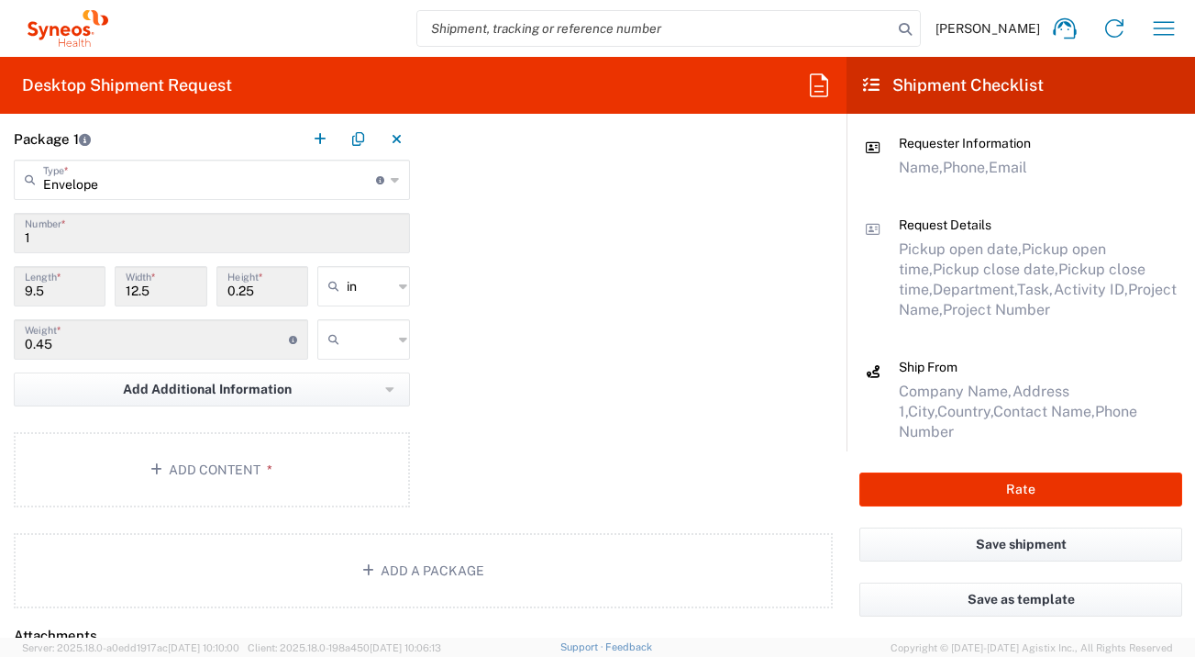
click at [361, 342] on input "text" at bounding box center [370, 339] width 46 height 29
click at [363, 408] on span "lbs" at bounding box center [358, 409] width 87 height 28
type input "lbs"
click at [296, 469] on button "Add Content *" at bounding box center [212, 469] width 396 height 75
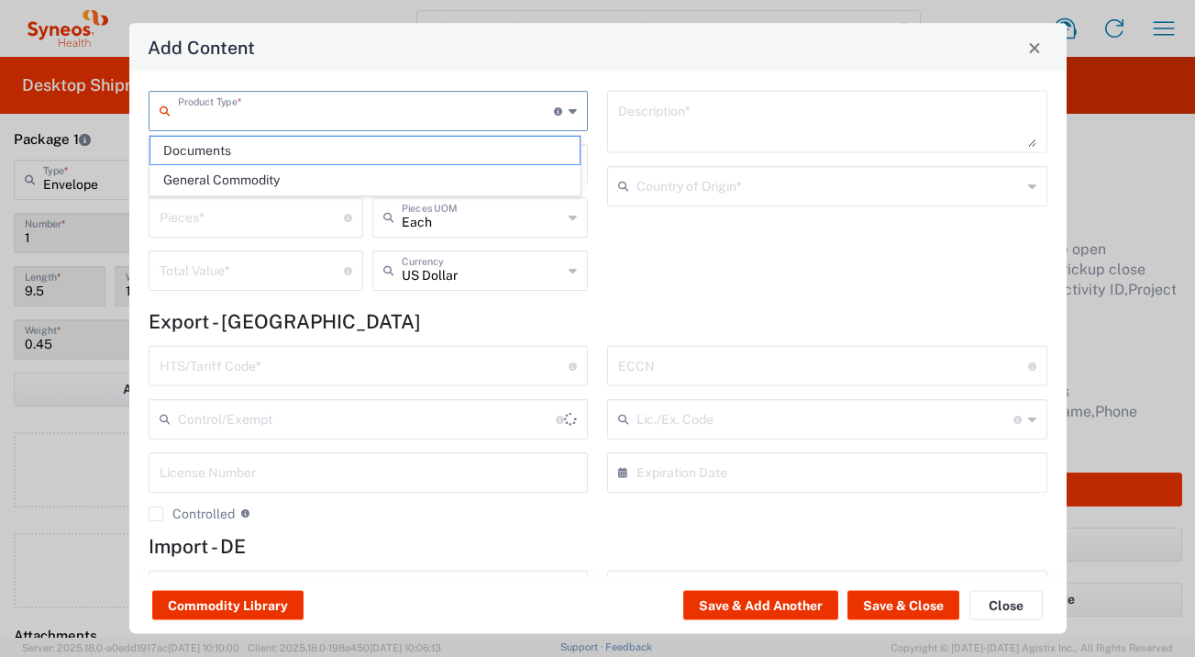
click at [326, 109] on input "text" at bounding box center [366, 110] width 377 height 32
click at [328, 138] on span "Documents" at bounding box center [364, 151] width 429 height 28
type input "Documents"
type input "1"
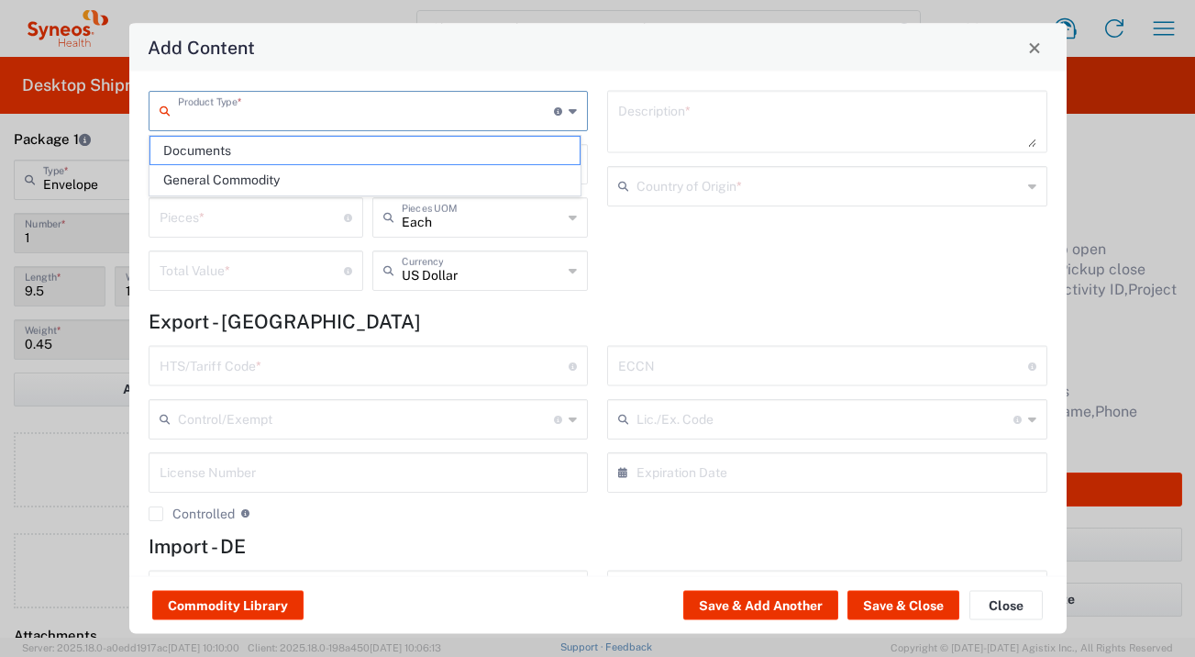
type input "1"
type textarea "Documents"
type input "United Kingdom"
type input "0000.00.0000"
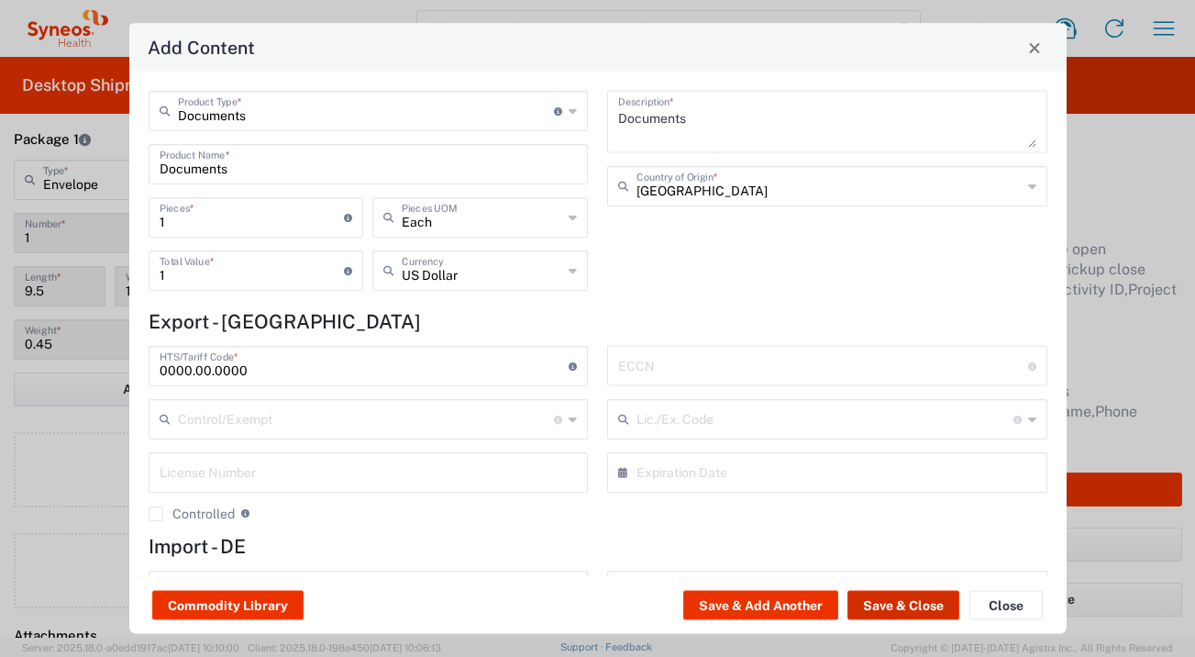
drag, startPoint x: 881, startPoint y: 596, endPoint x: 723, endPoint y: 526, distance: 172.4
click at [881, 596] on button "Save & Close" at bounding box center [903, 605] width 112 height 29
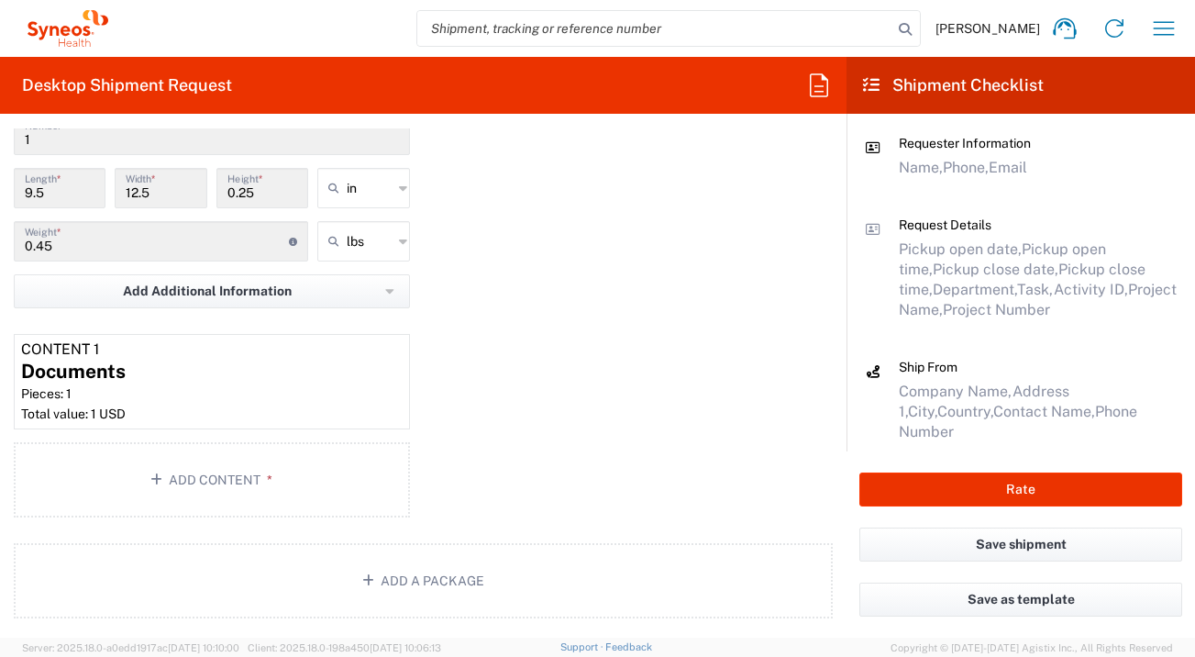
scroll to position [1837, 0]
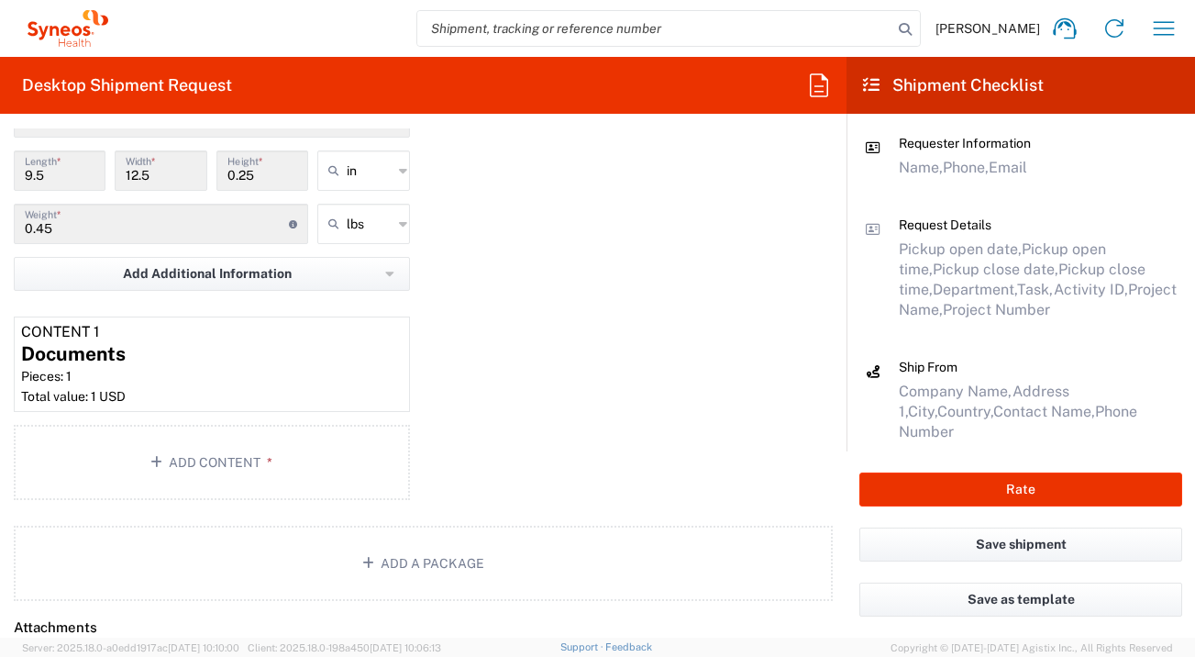
drag, startPoint x: 349, startPoint y: 453, endPoint x: 637, endPoint y: 465, distance: 288.2
click at [637, 465] on div "Package 1 Envelope Type * Material used to package goods Envelope Large Box Med…" at bounding box center [423, 254] width 846 height 503
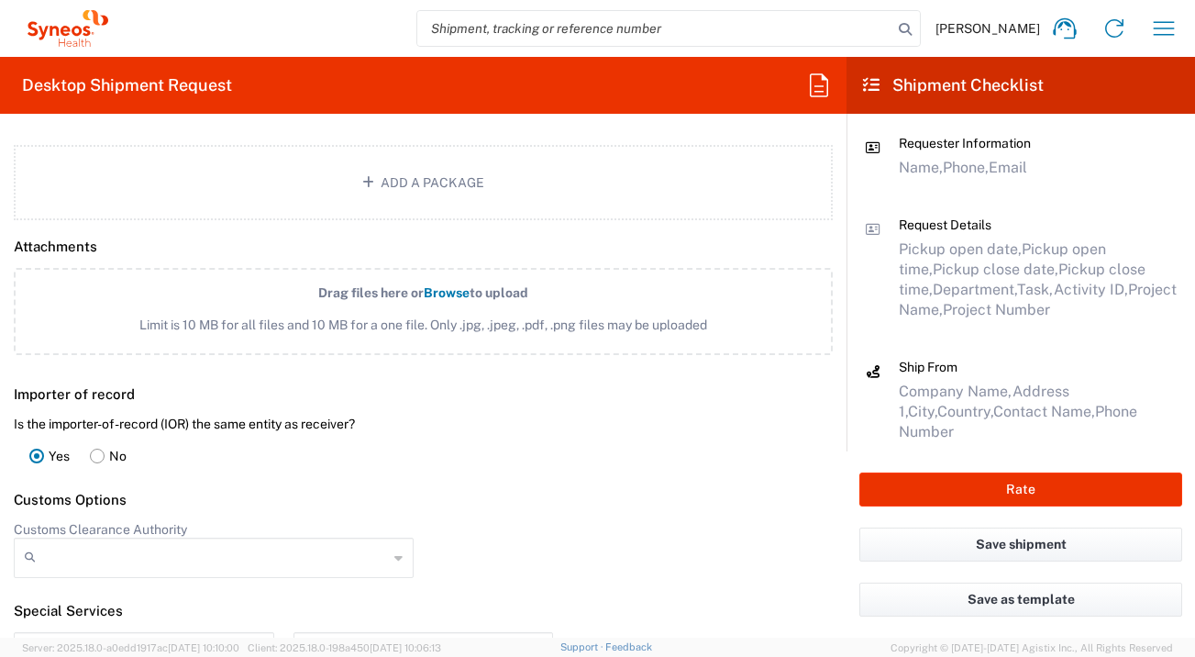
scroll to position [2368, 0]
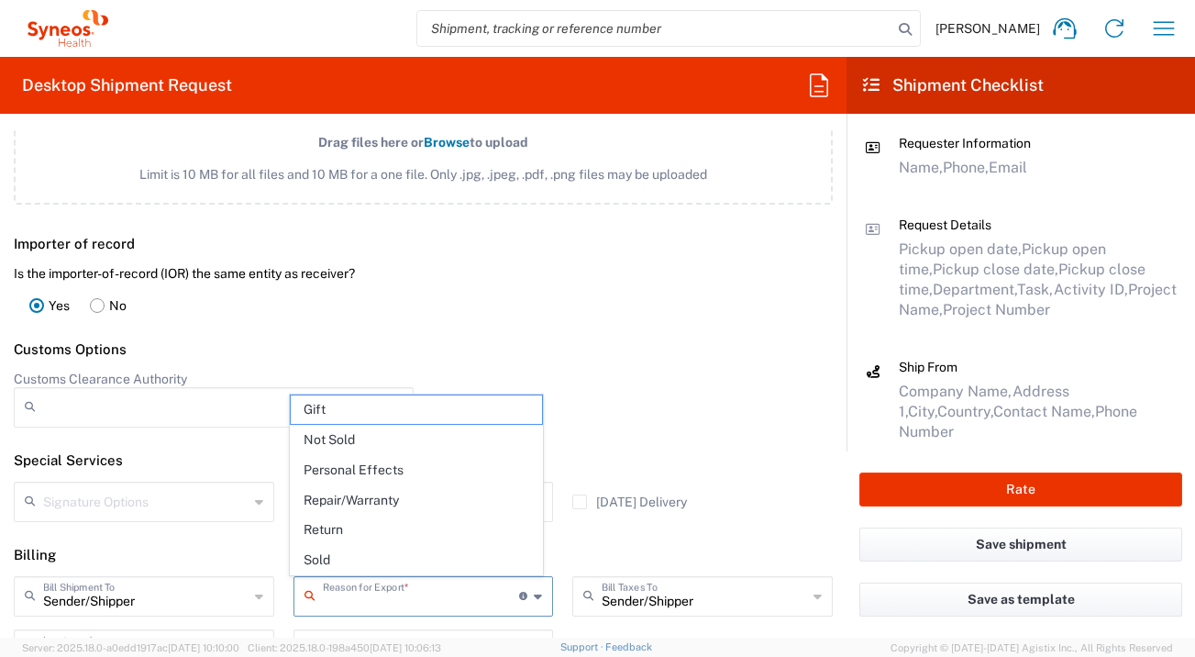
click at [364, 602] on input "text" at bounding box center [421, 595] width 197 height 32
click at [376, 444] on span "Not Sold" at bounding box center [417, 439] width 252 height 28
type input "Not Sold"
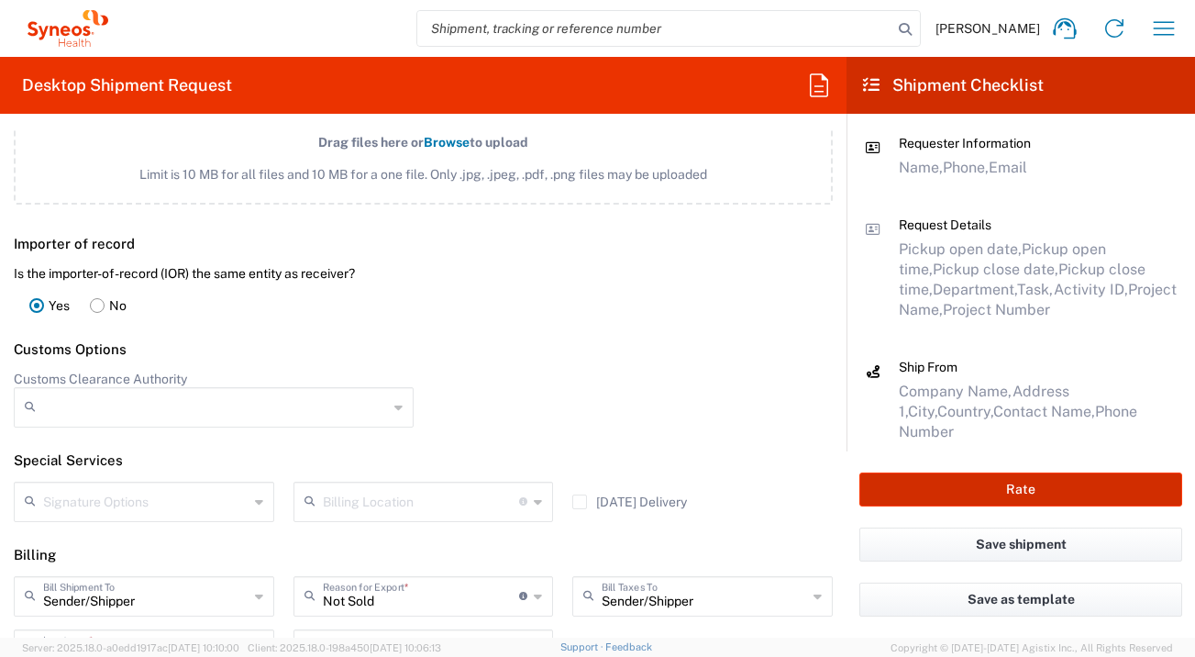
click at [904, 489] on button "Rate" at bounding box center [1020, 489] width 323 height 34
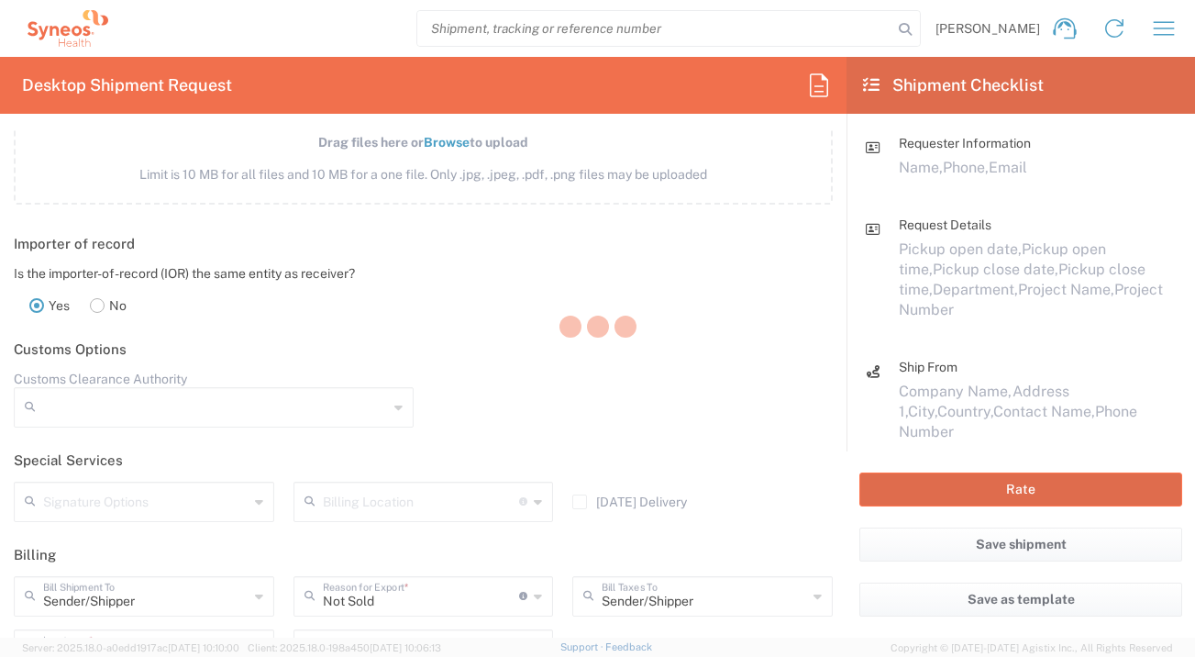
type input "7014858"
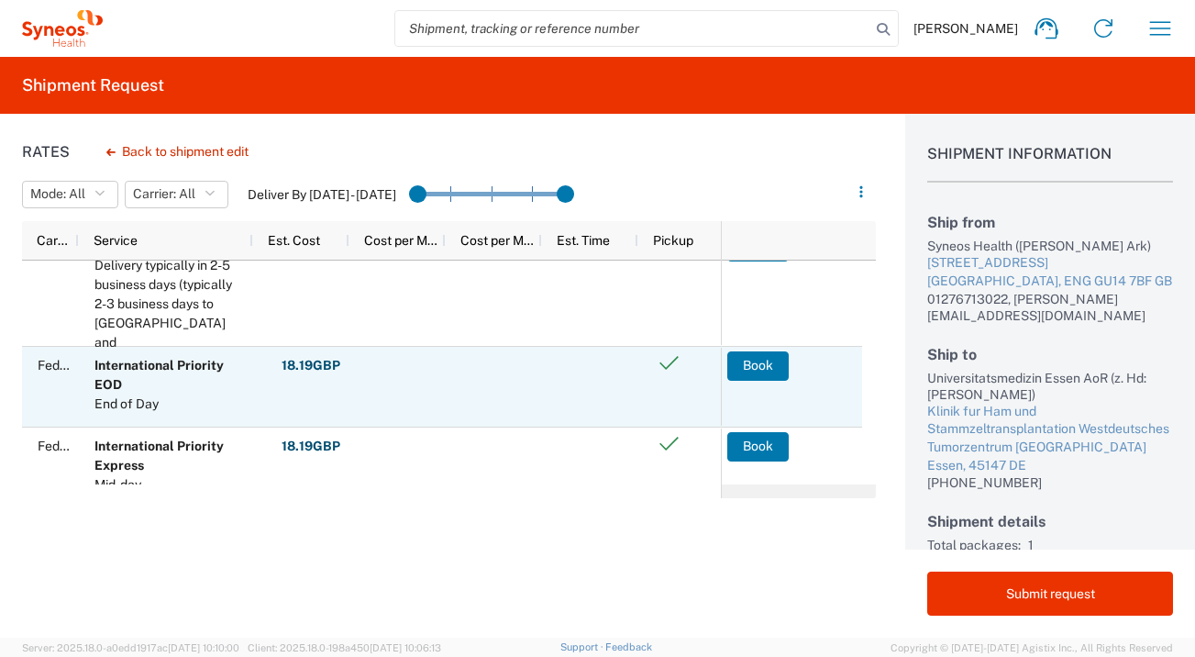
scroll to position [37, 0]
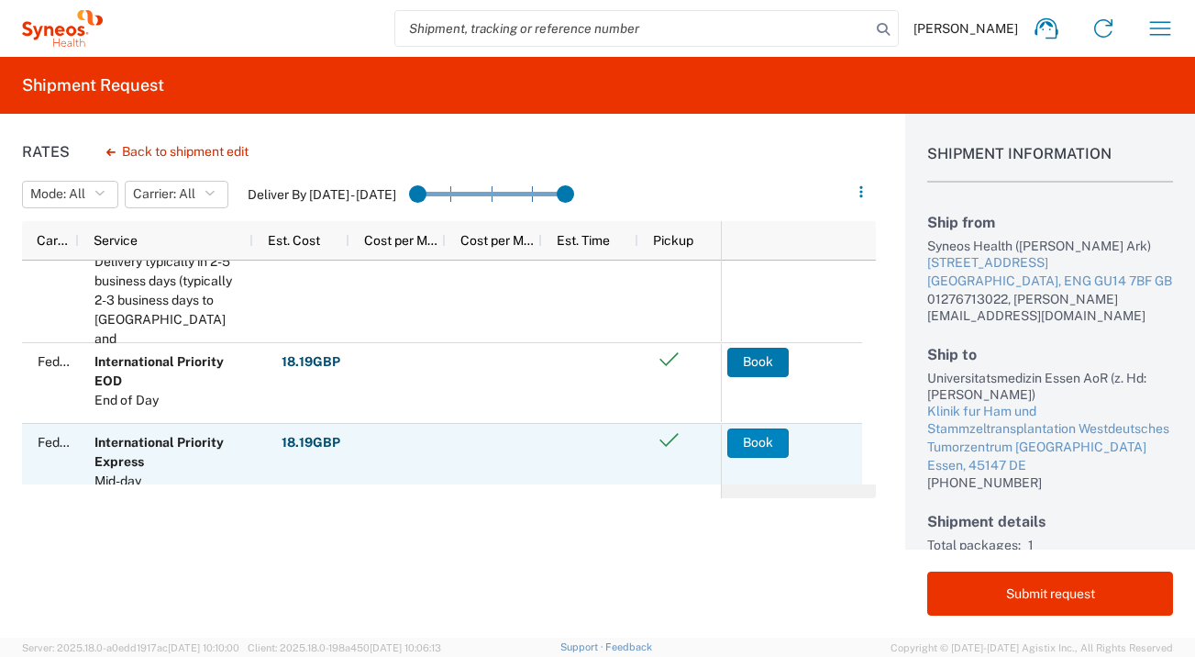
click at [746, 445] on button "Book" at bounding box center [757, 442] width 61 height 29
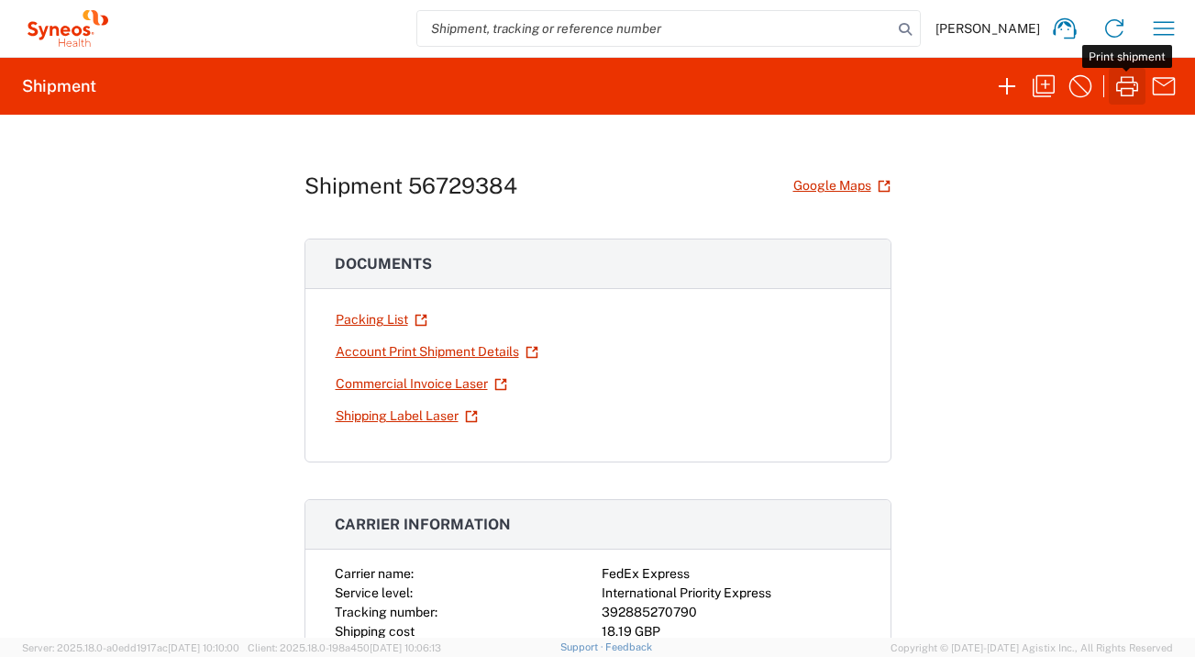
click at [1120, 78] on icon "button" at bounding box center [1127, 86] width 22 height 20
